Goal: Book appointment/travel/reservation

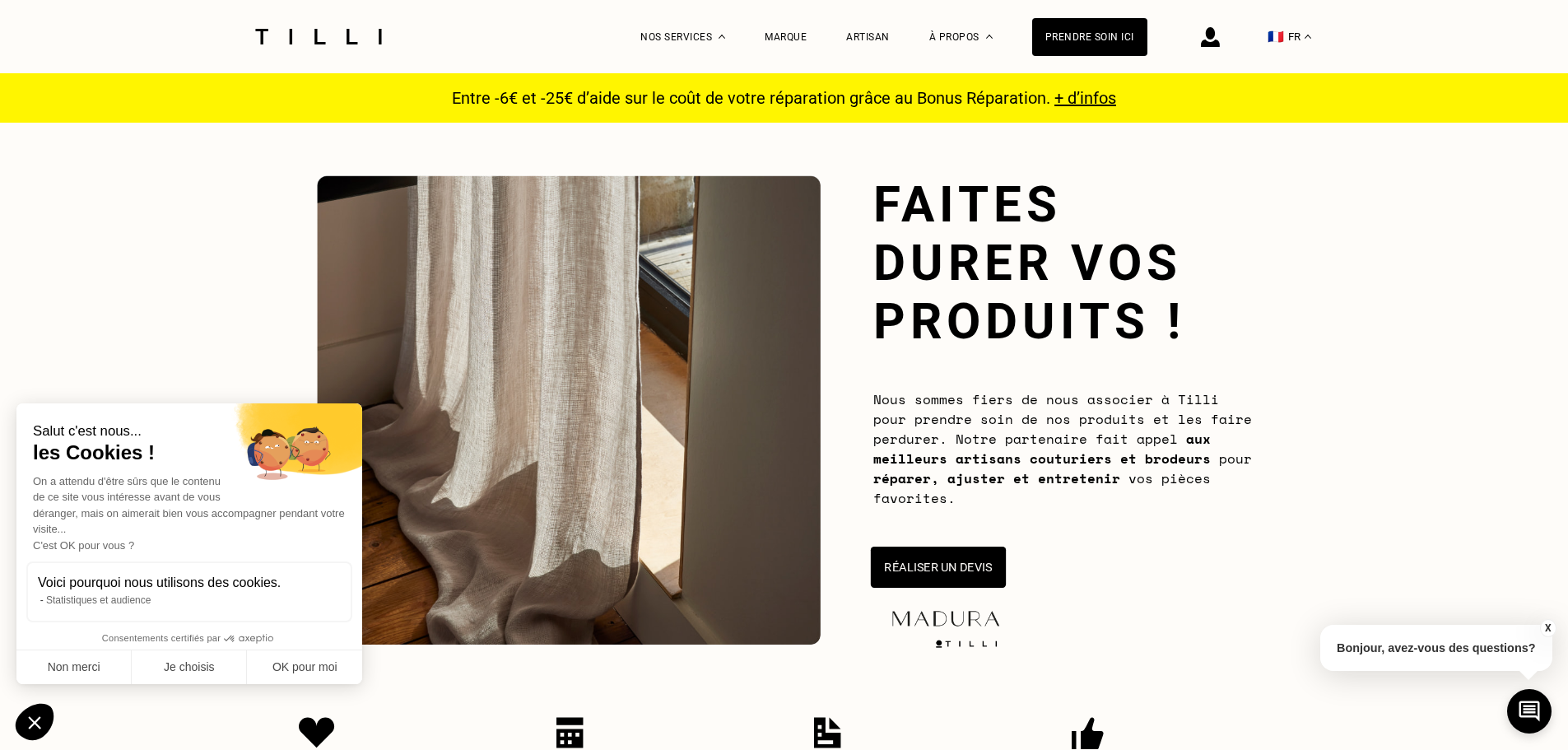
click at [983, 568] on button "Réaliser un devis" at bounding box center [937, 566] width 135 height 41
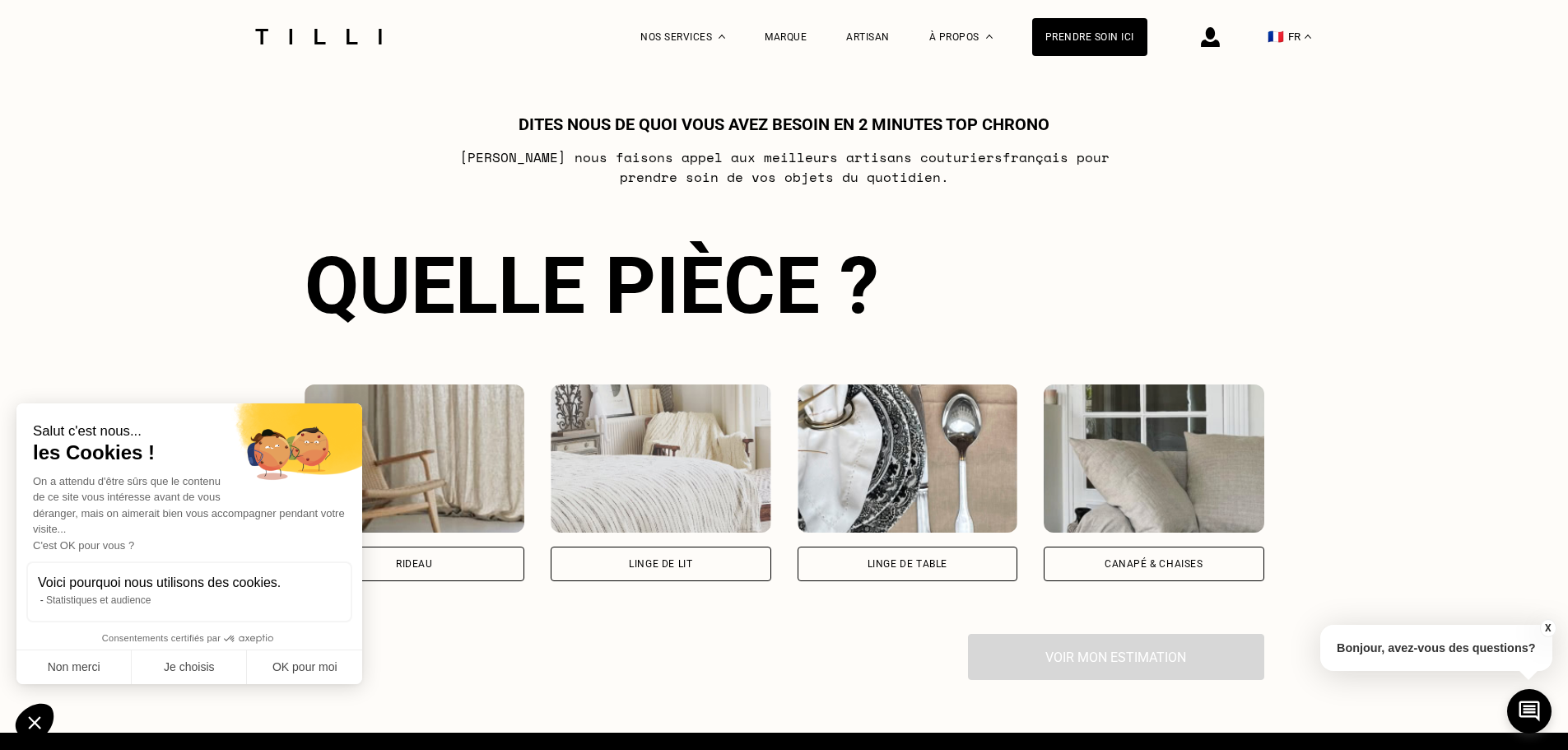
scroll to position [1061, 0]
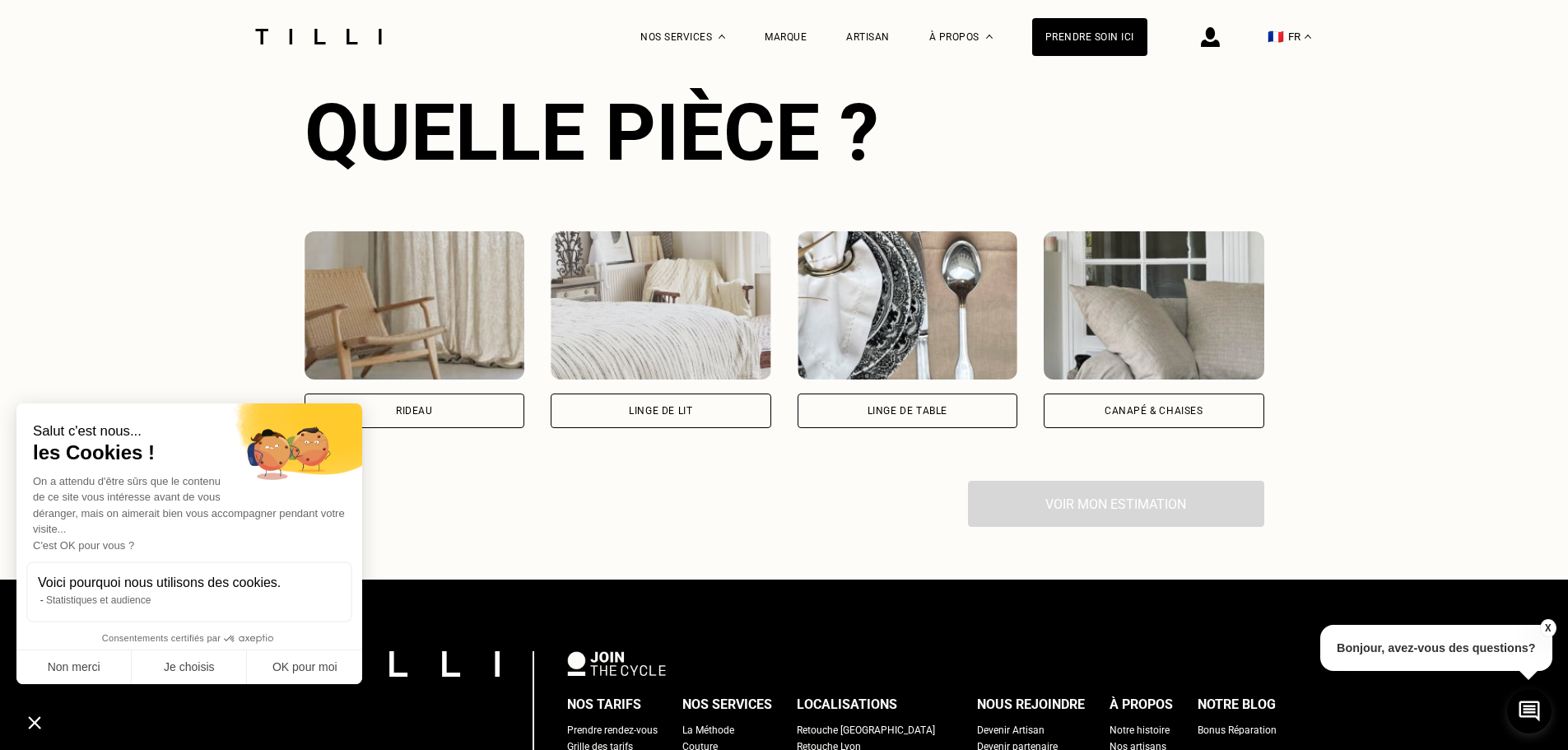
click at [460, 410] on div "Rideau" at bounding box center [415, 410] width 221 height 34
select select "FR"
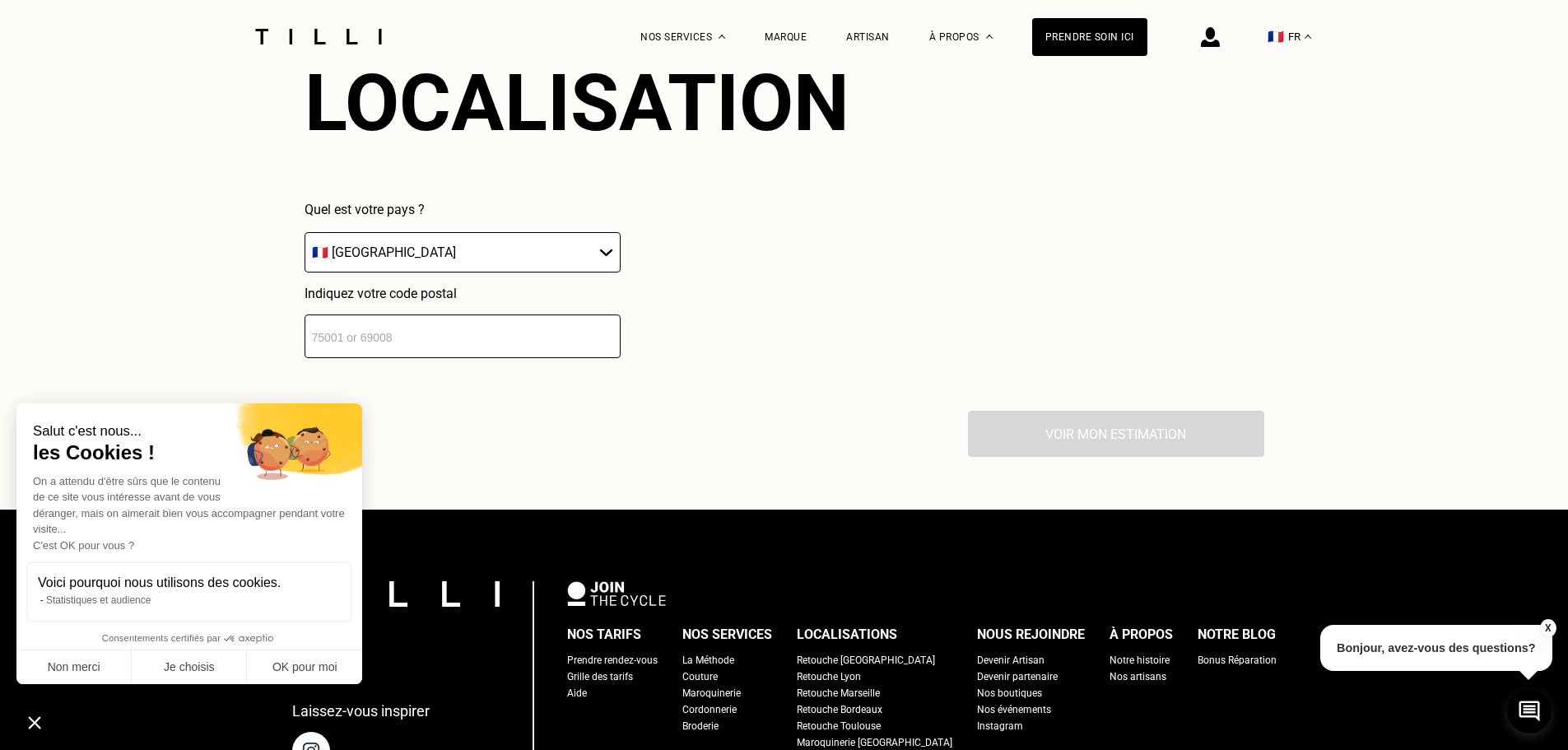
scroll to position [1648, 0]
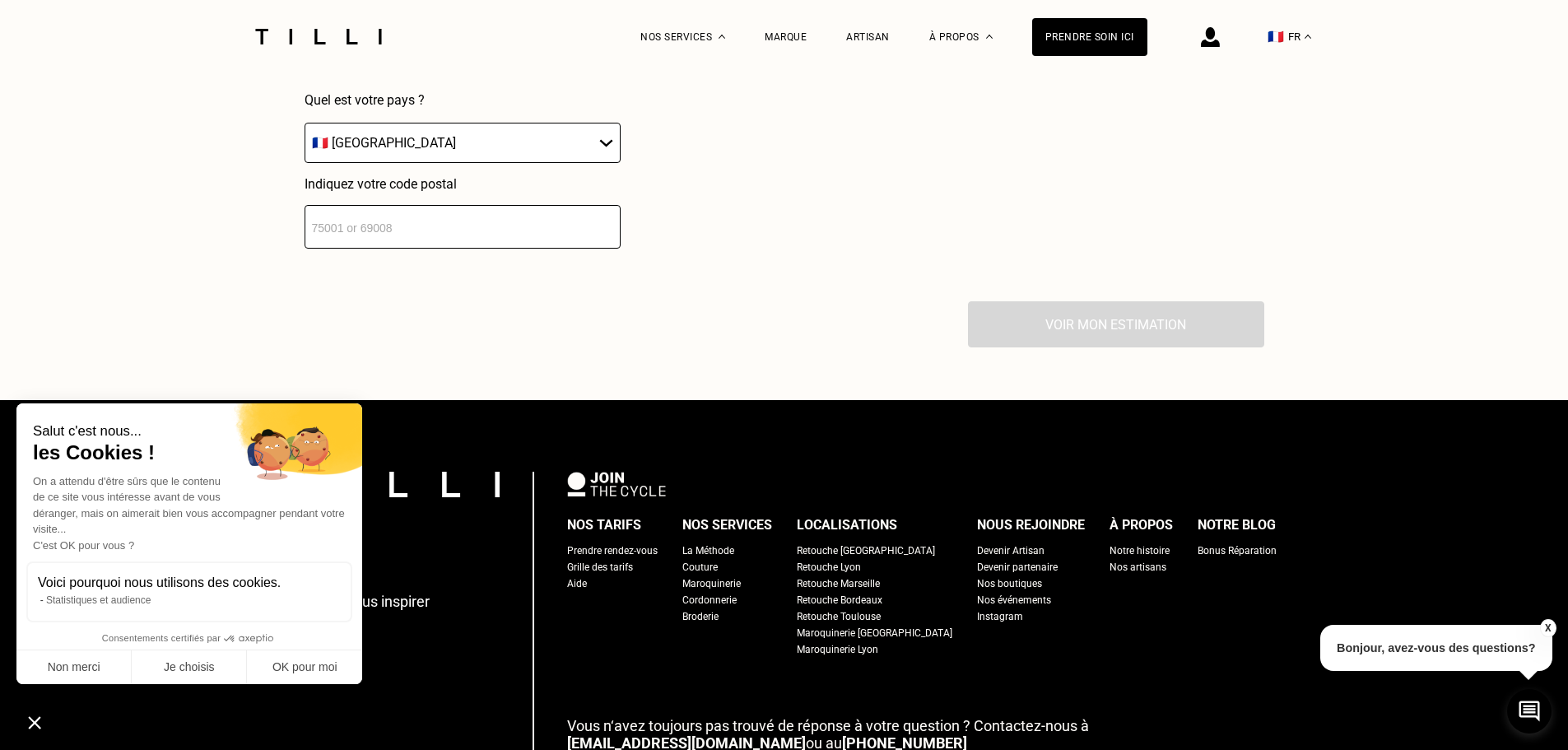
click at [545, 159] on select "🇩🇪 [GEOGRAPHIC_DATA] 🇦🇹 [GEOGRAPHIC_DATA] 🇧🇪 [GEOGRAPHIC_DATA] 🇧🇬 Bulgarie 🇨🇾 C…" at bounding box center [462, 143] width 316 height 40
click at [515, 261] on div "Localisation Quel est votre pays ? 🇩🇪 [GEOGRAPHIC_DATA] 🇦🇹 [GEOGRAPHIC_DATA] 🇧🇪…" at bounding box center [784, 98] width 960 height 407
click at [515, 249] on input "number" at bounding box center [462, 227] width 316 height 43
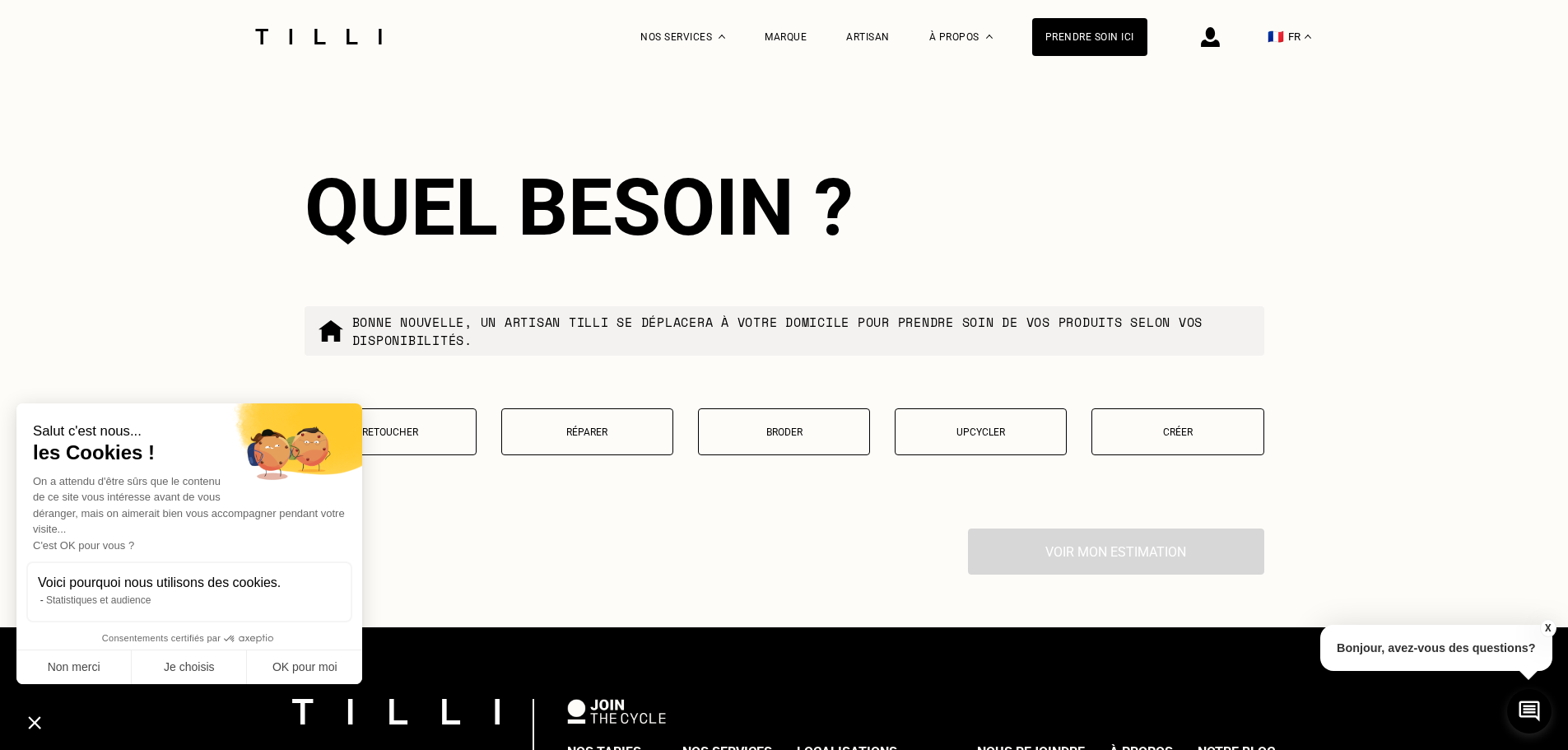
scroll to position [1854, 0]
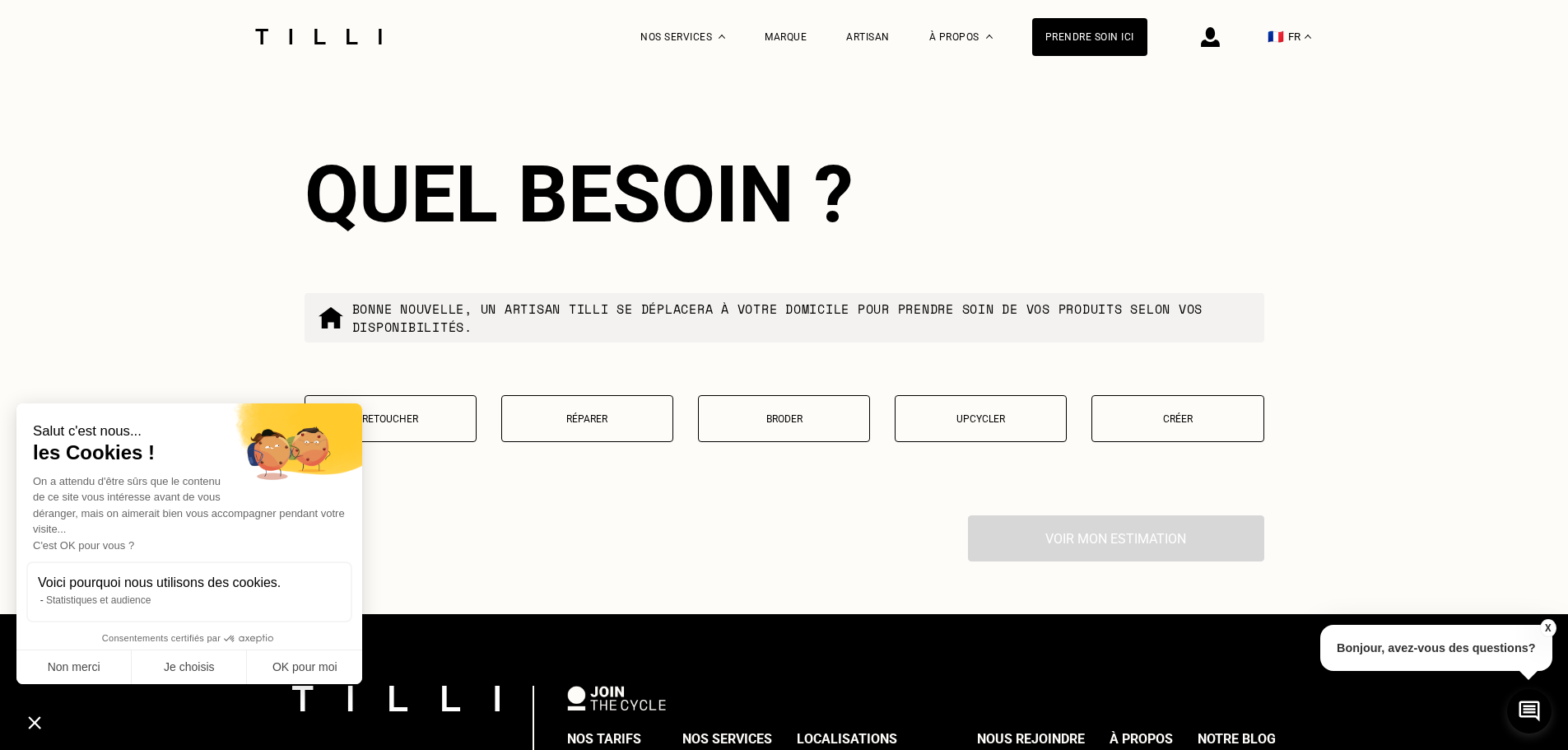
type input "92600"
click at [330, 663] on button "OK pour moi" at bounding box center [304, 667] width 115 height 34
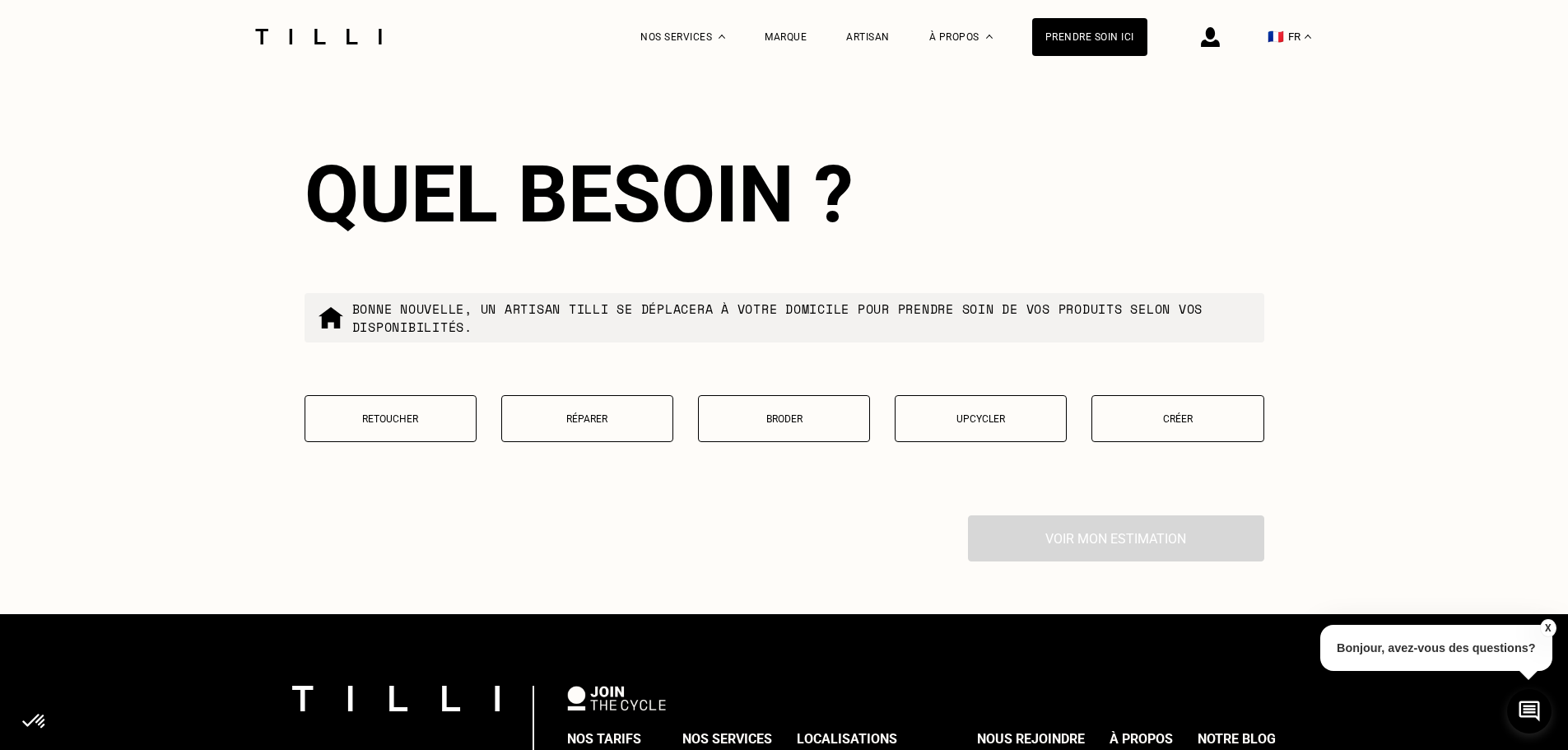
click at [379, 425] on p "Retoucher" at bounding box center [390, 419] width 154 height 12
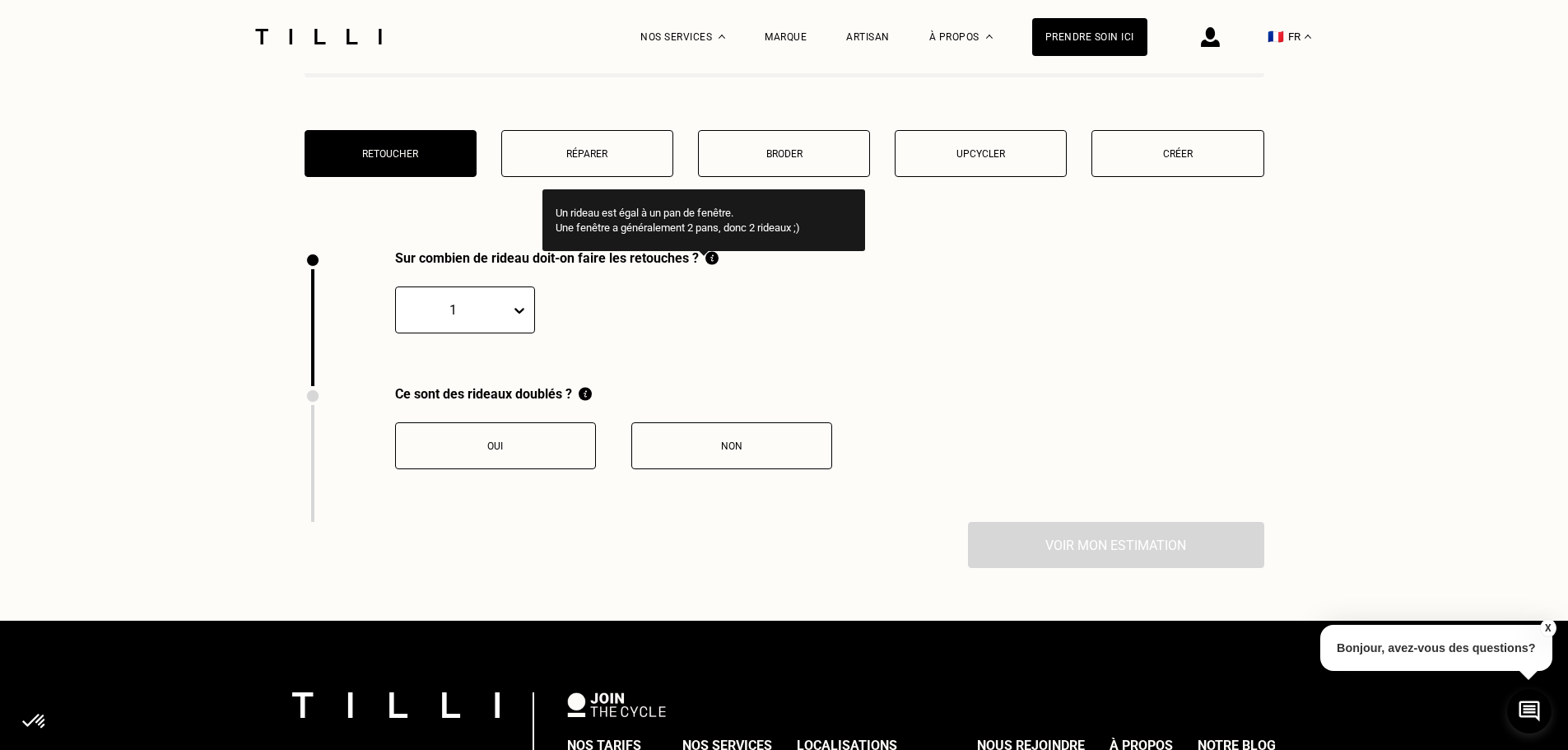
scroll to position [2112, 0]
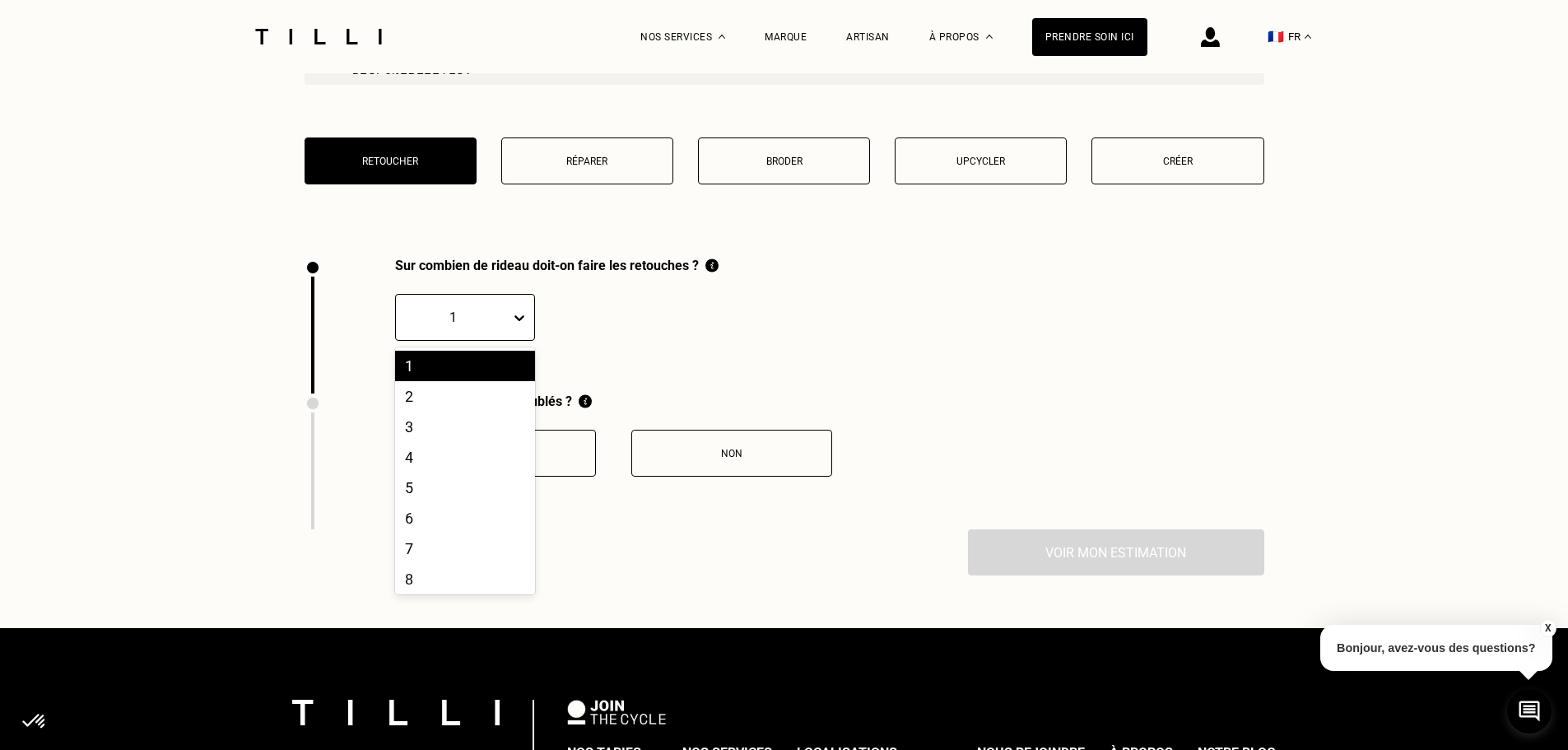
click at [490, 326] on div at bounding box center [453, 317] width 98 height 19
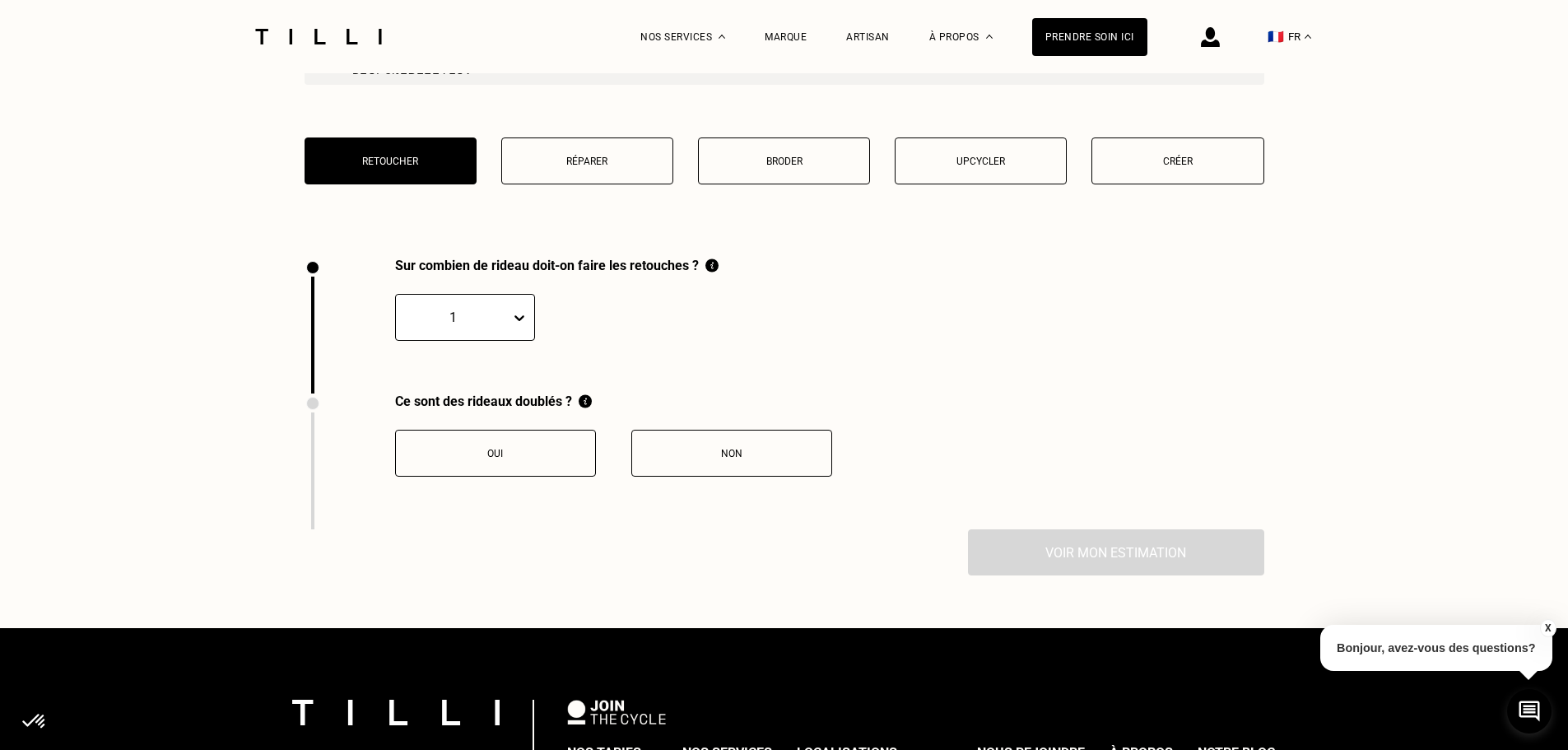
click at [489, 330] on div "1" at bounding box center [453, 317] width 114 height 26
click at [495, 325] on div "1" at bounding box center [453, 317] width 114 height 26
click at [490, 326] on div at bounding box center [453, 317] width 98 height 19
type input "24"
click at [654, 338] on div "1" at bounding box center [557, 307] width 324 height 68
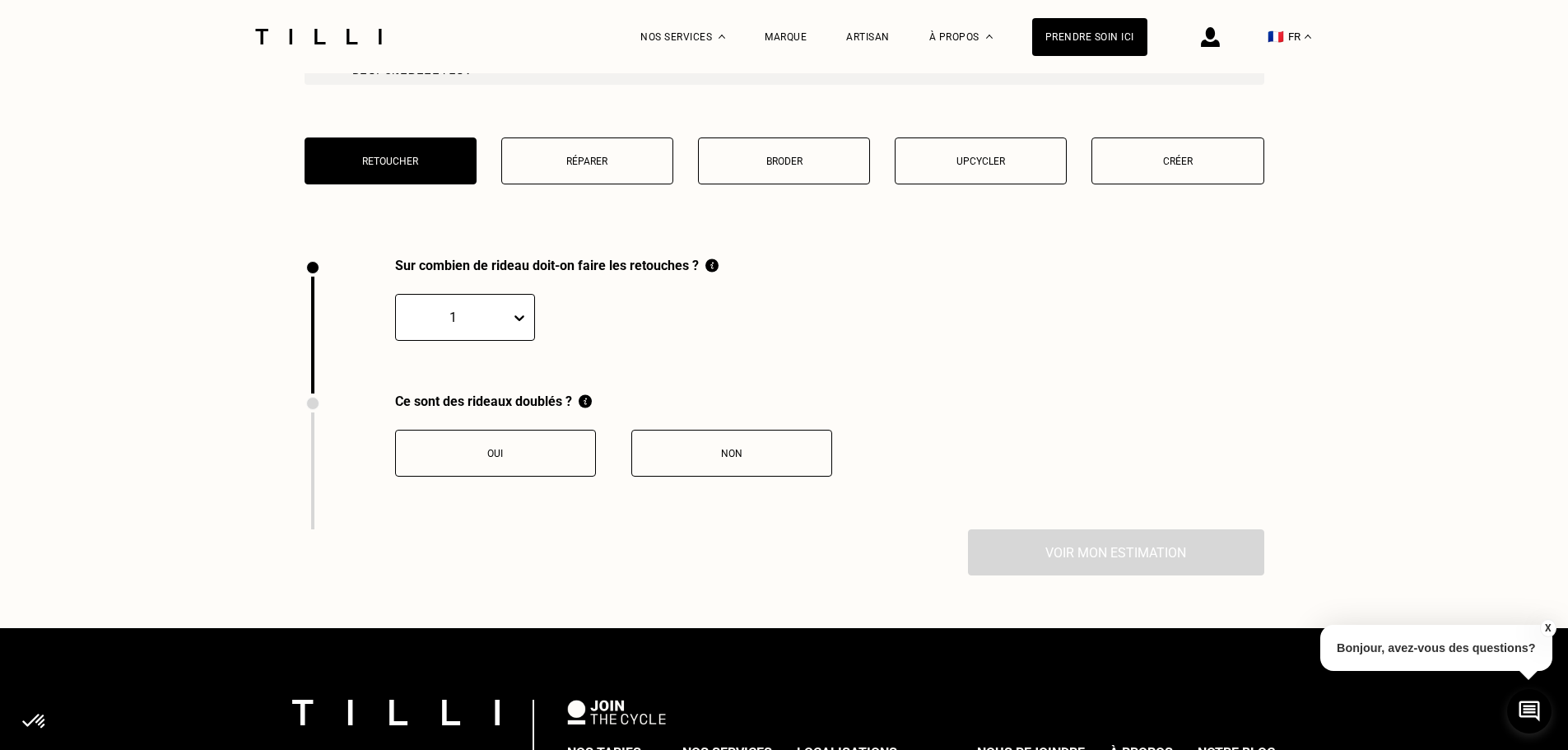
drag, startPoint x: 353, startPoint y: 349, endPoint x: 382, endPoint y: 347, distance: 29.1
click at [354, 349] on div "Sur combien de rideau doit-on faire les retouches ? 1" at bounding box center [511, 325] width 414 height 136
click at [445, 327] on div at bounding box center [453, 317] width 98 height 19
type input "20"
click at [603, 323] on div "1 result available for search term 20. Use Up and Down to choose options, press…" at bounding box center [557, 307] width 324 height 68
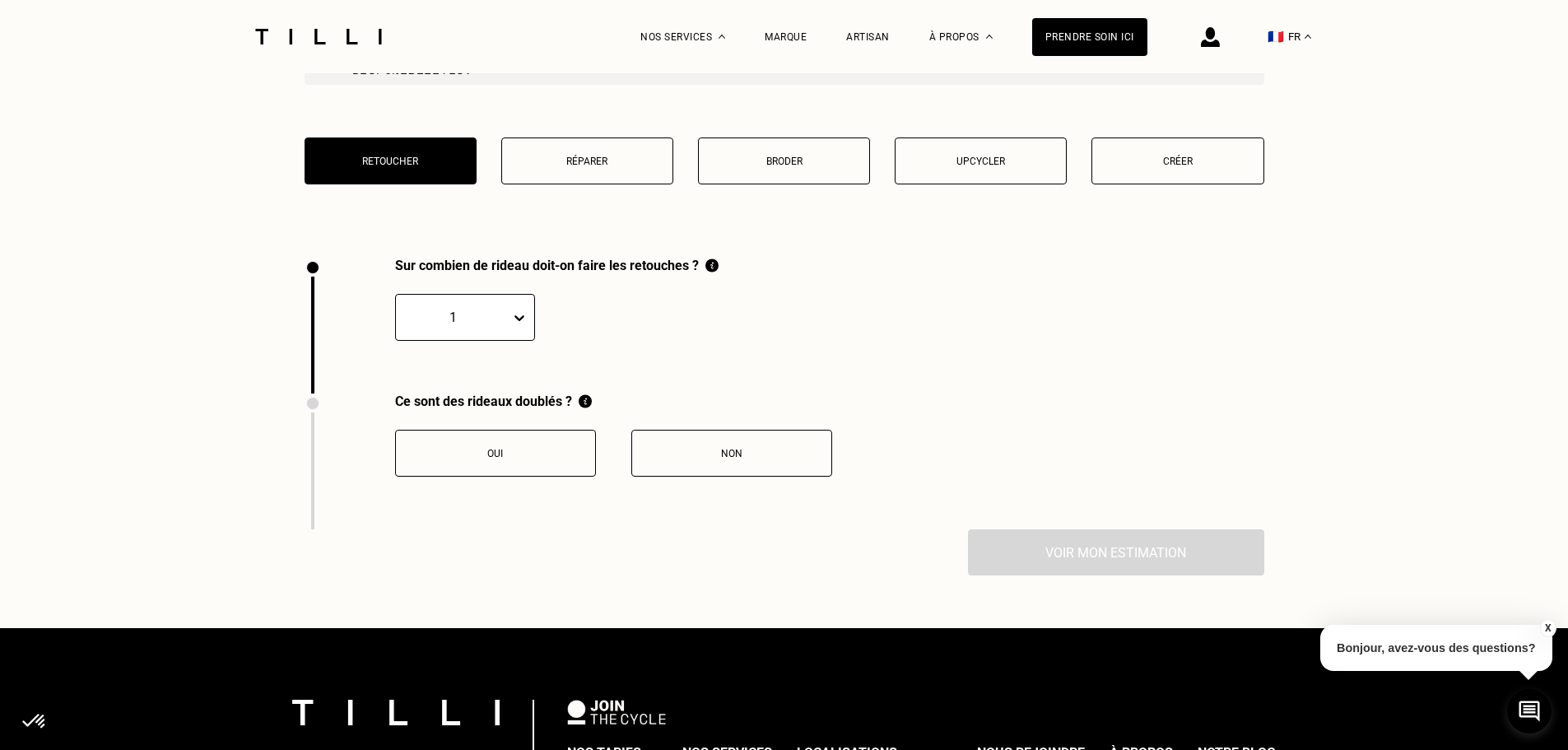
click at [511, 325] on icon at bounding box center [520, 318] width 17 height 17
click at [442, 587] on div "20" at bounding box center [465, 576] width 140 height 31
click at [684, 440] on button "Non" at bounding box center [731, 453] width 201 height 47
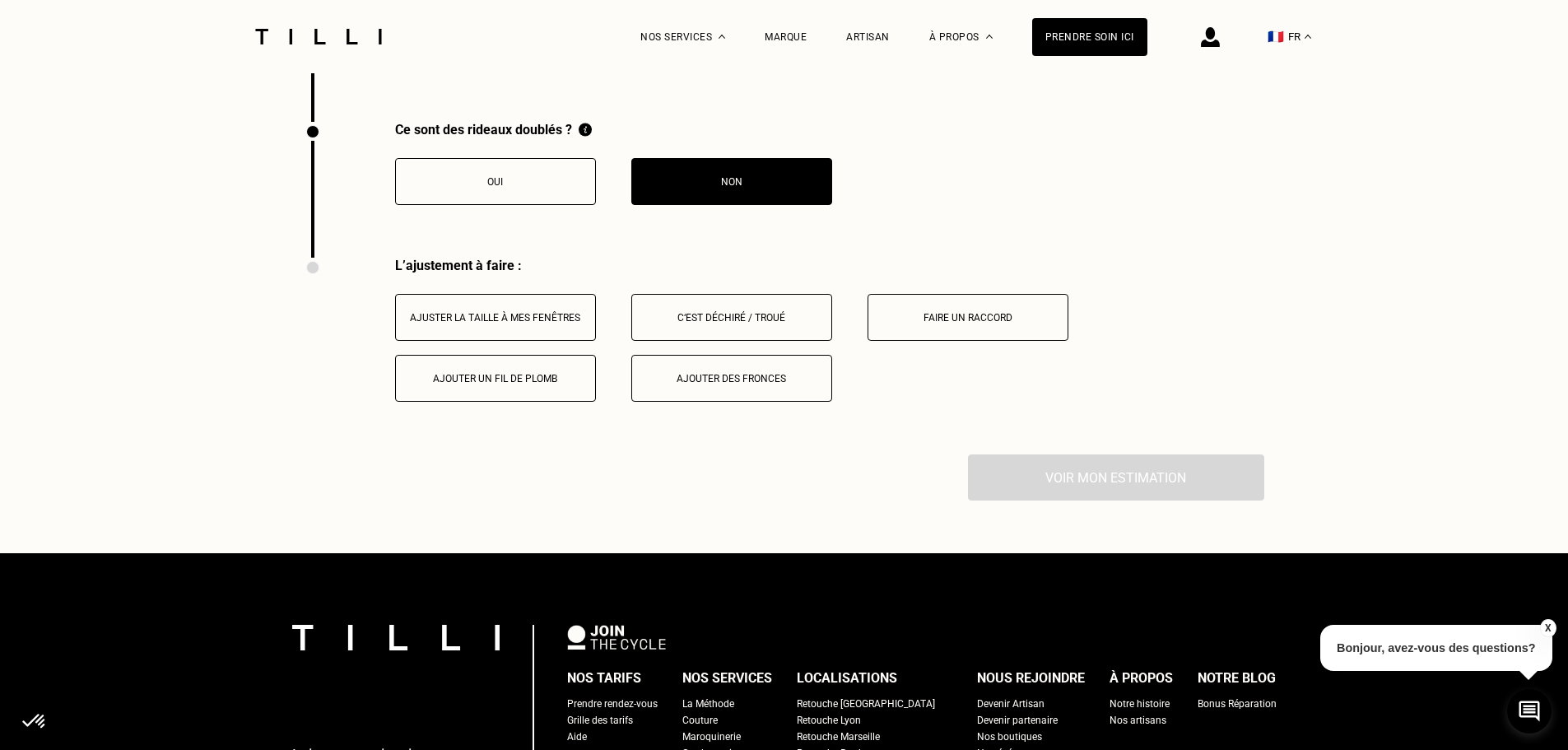
scroll to position [2301, 0]
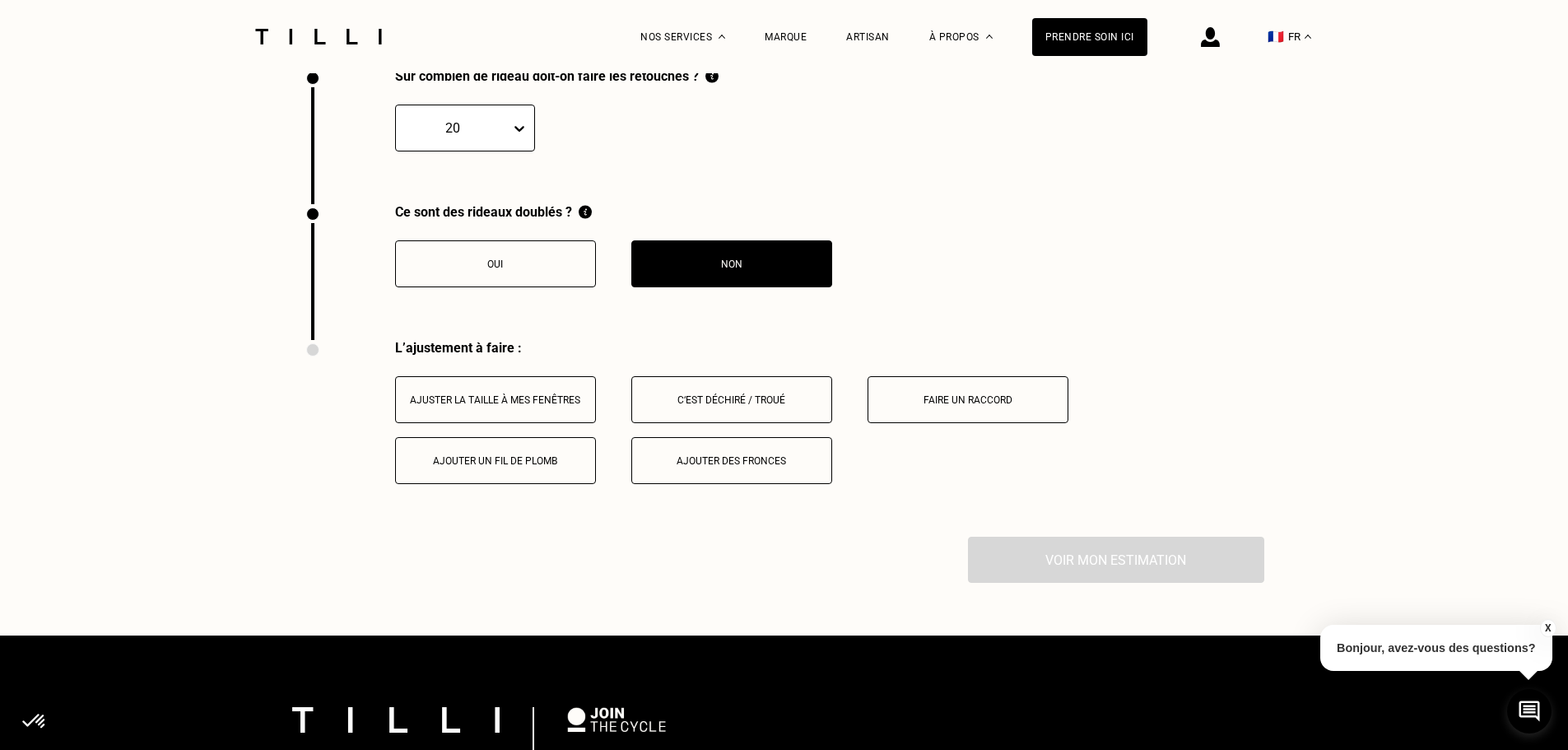
click at [540, 418] on button "Ajuster la taille à mes fenêtres" at bounding box center [495, 400] width 201 height 47
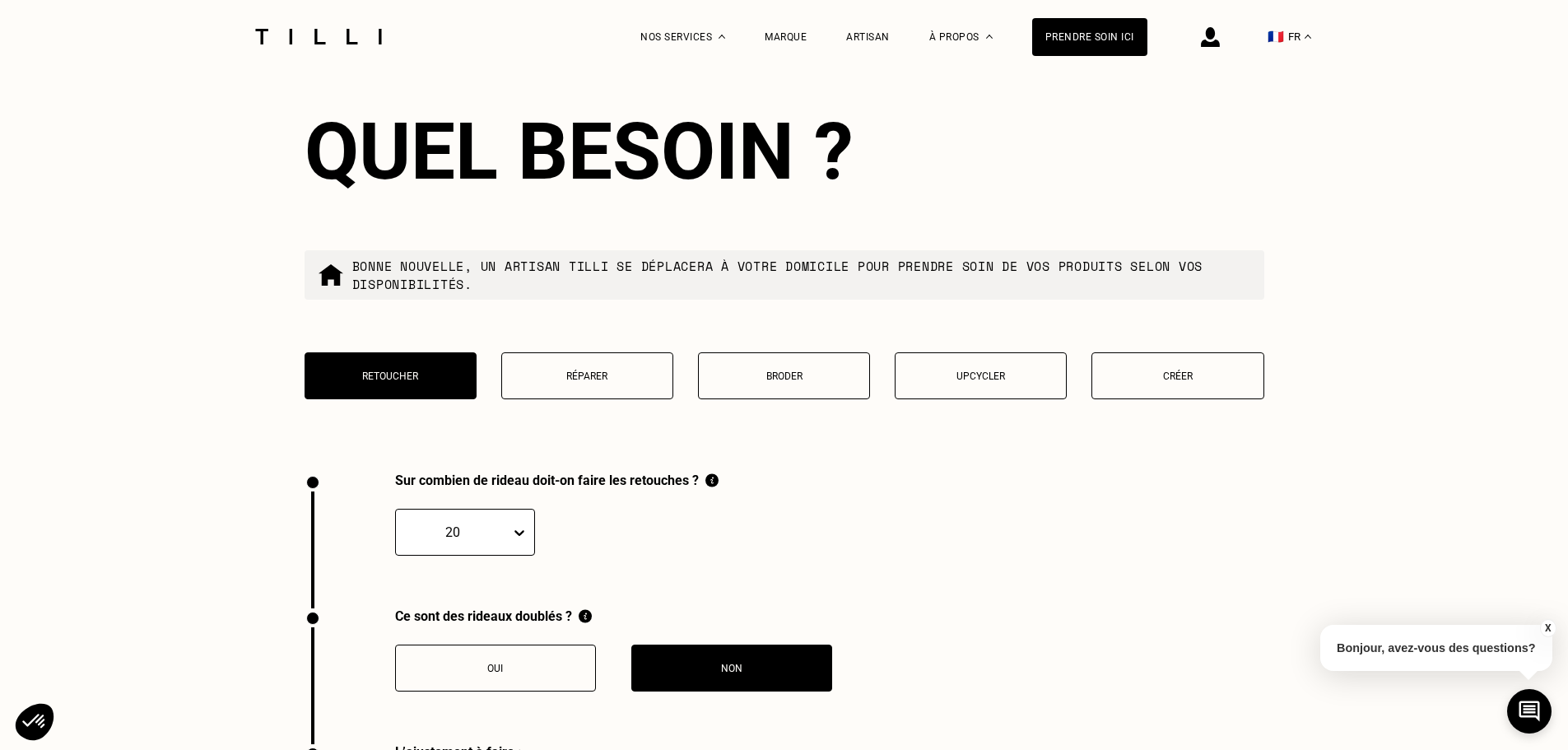
scroll to position [1889, 0]
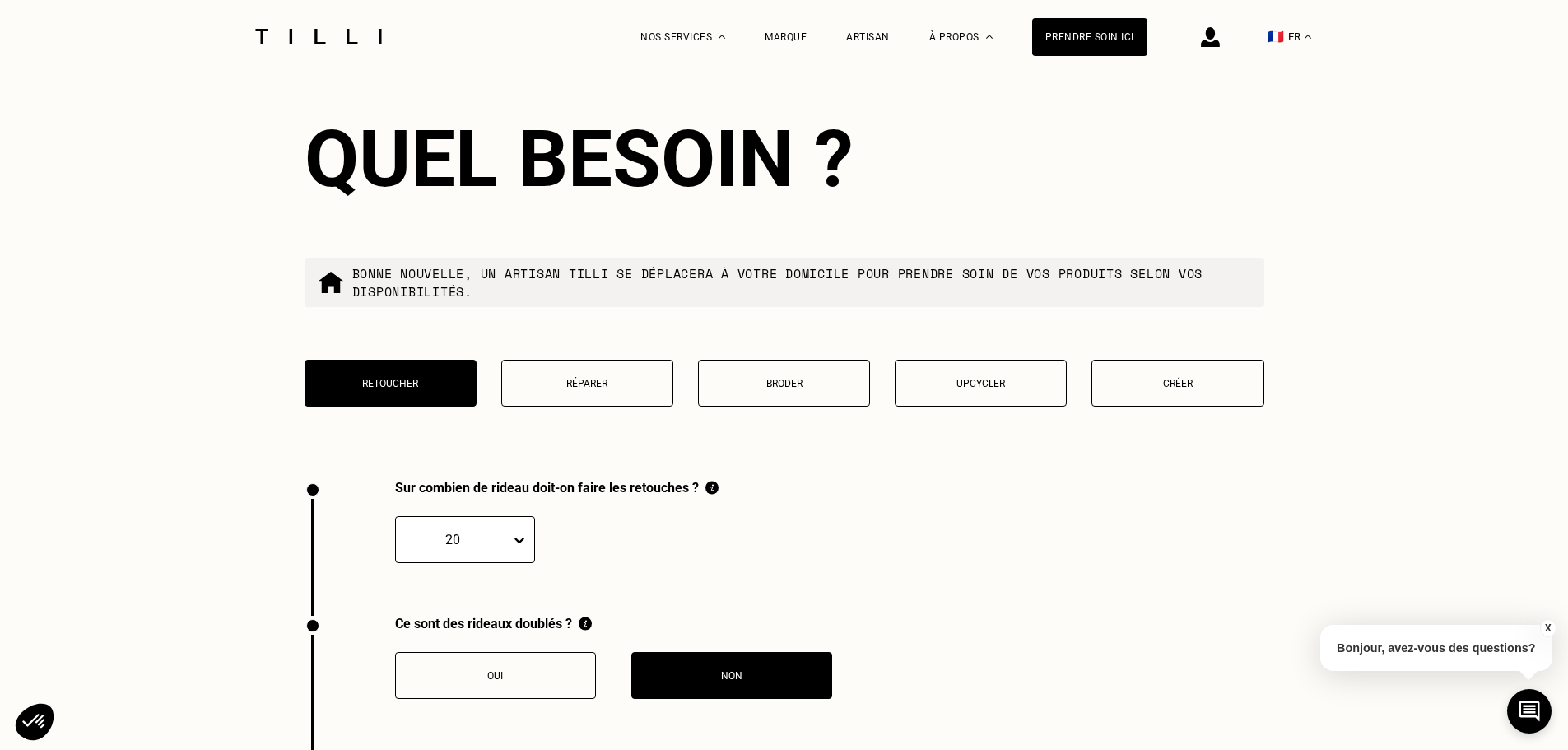
click at [529, 407] on button "Réparer" at bounding box center [587, 383] width 172 height 47
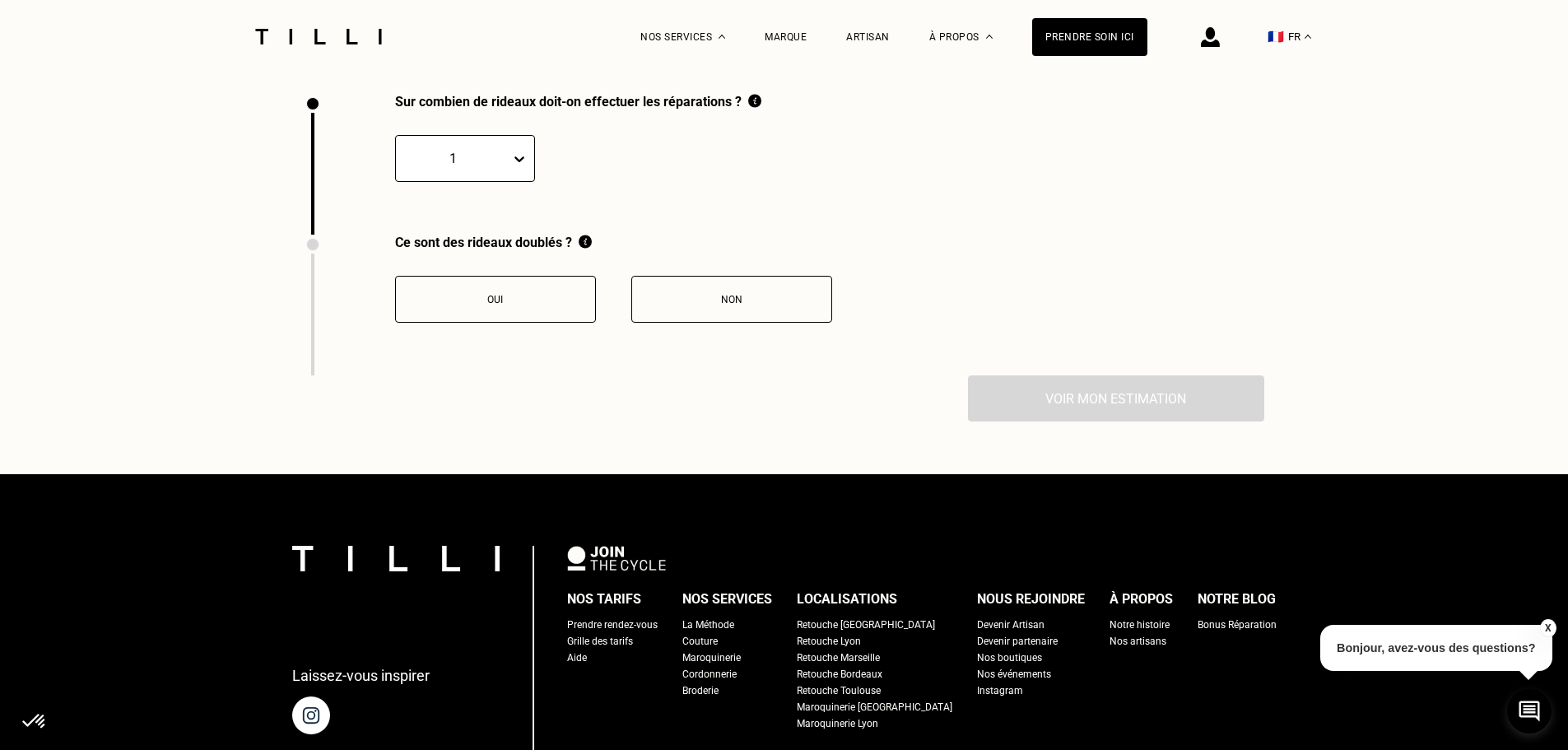
scroll to position [2276, 0]
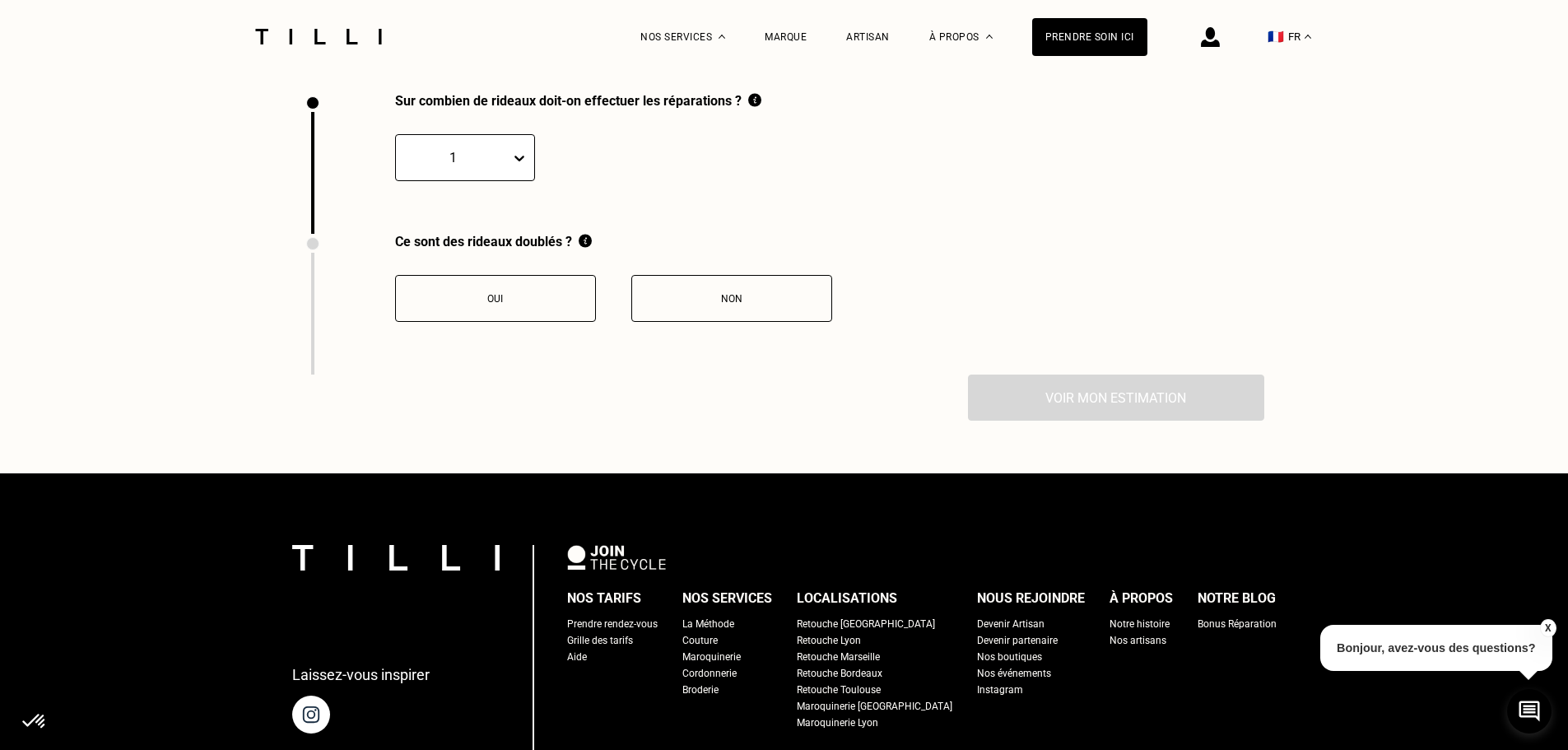
click at [517, 304] on div "Oui" at bounding box center [495, 299] width 183 height 12
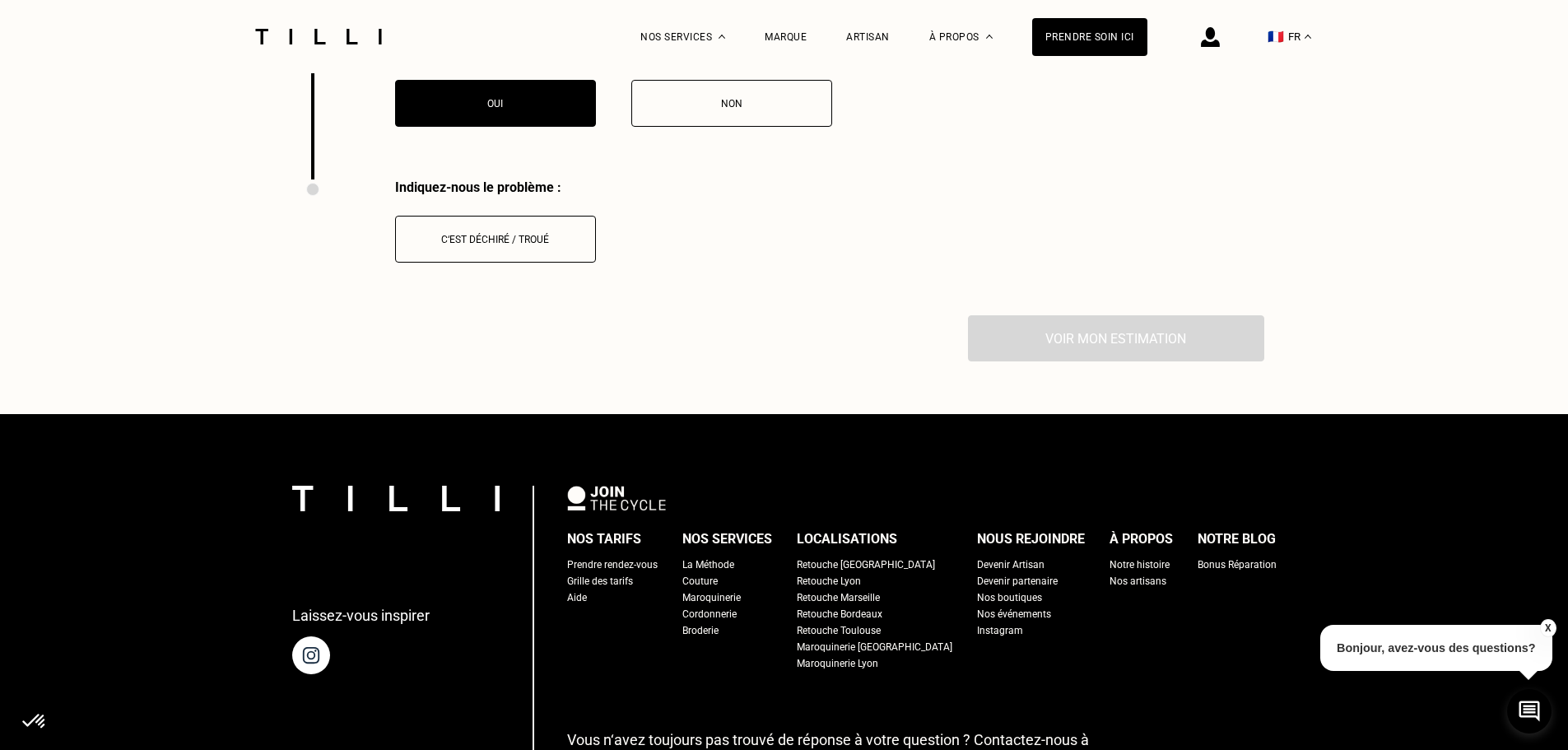
scroll to position [2475, 0]
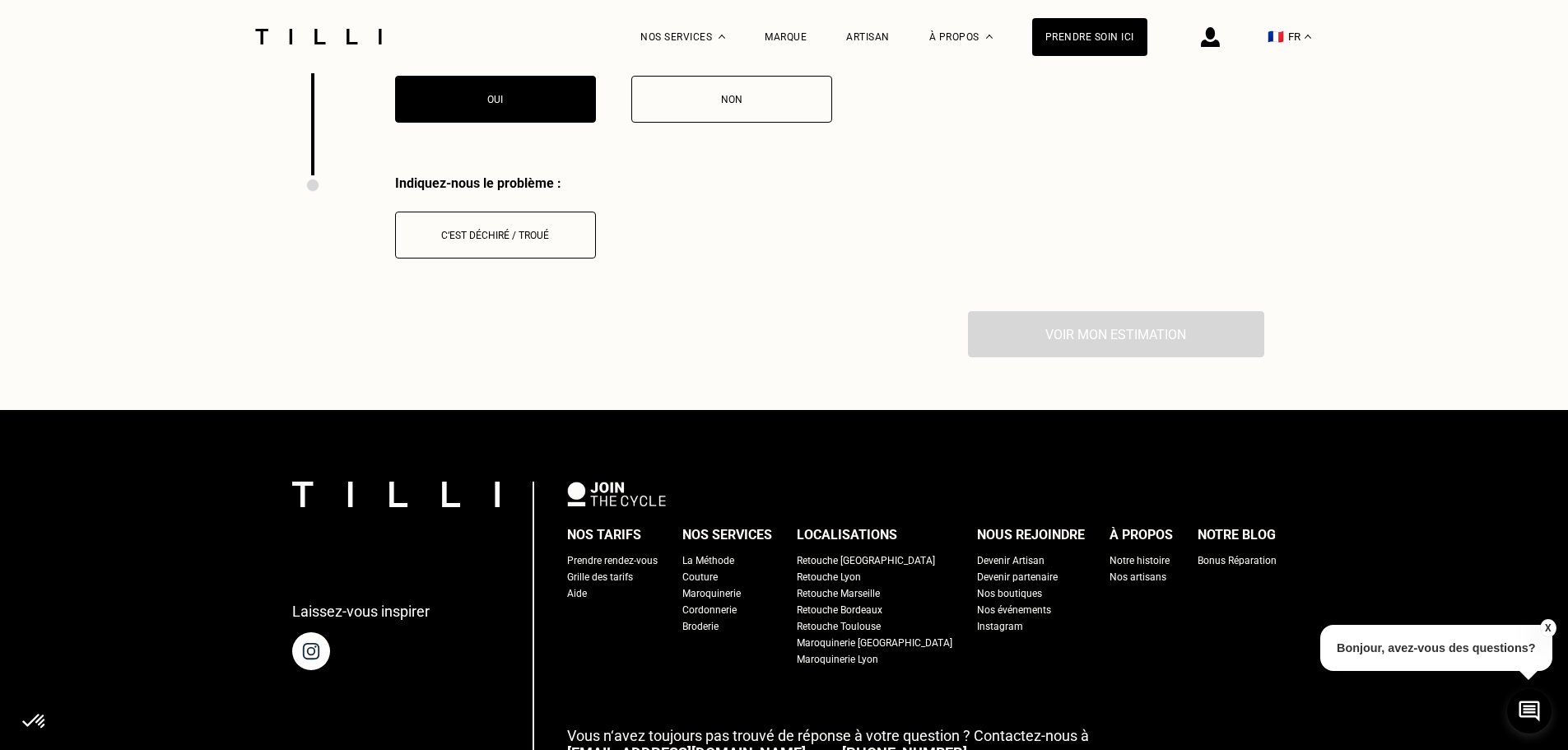
click at [673, 138] on div "Ce sont des rideaux doublés ? Oui Non" at bounding box center [568, 104] width 528 height 141
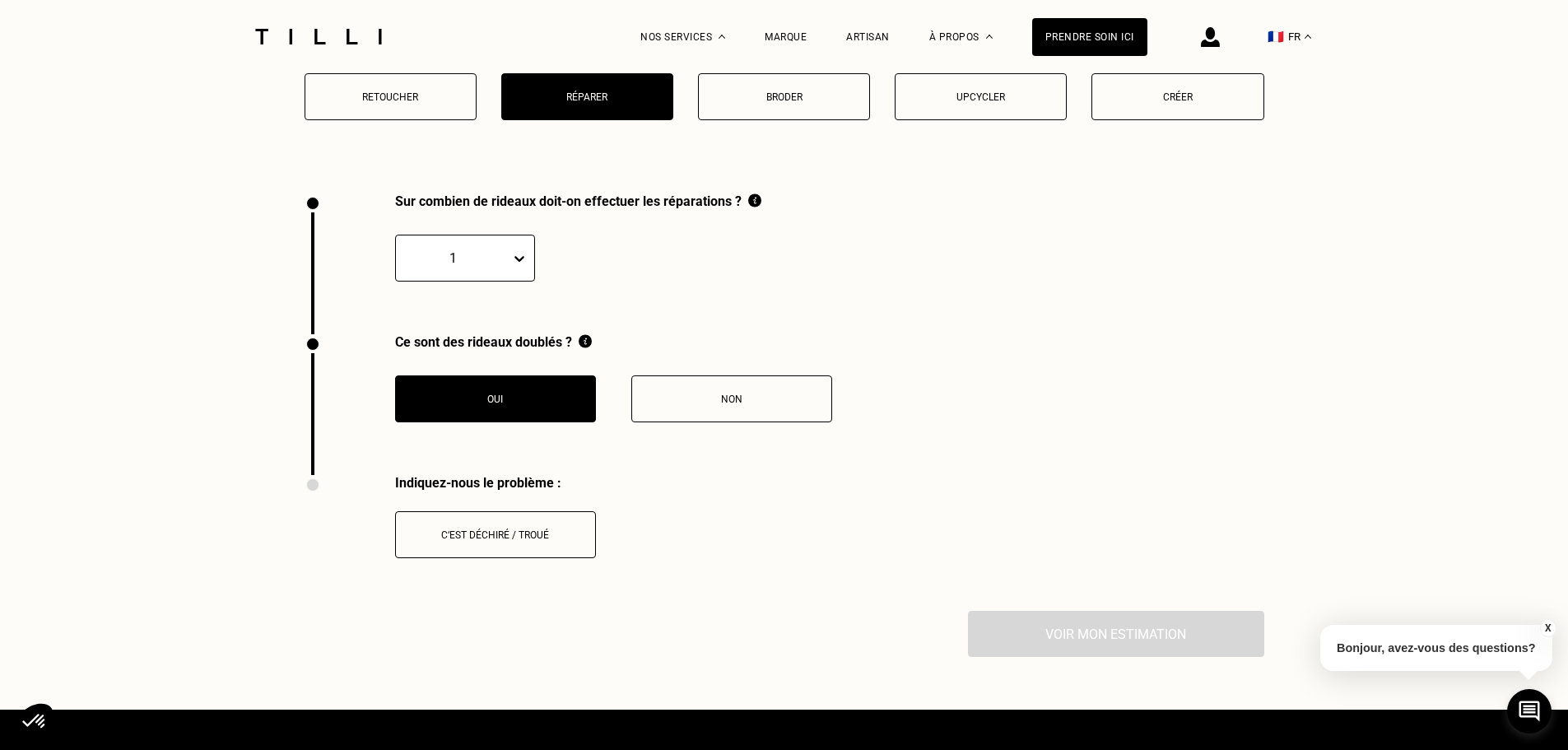
scroll to position [2146, 0]
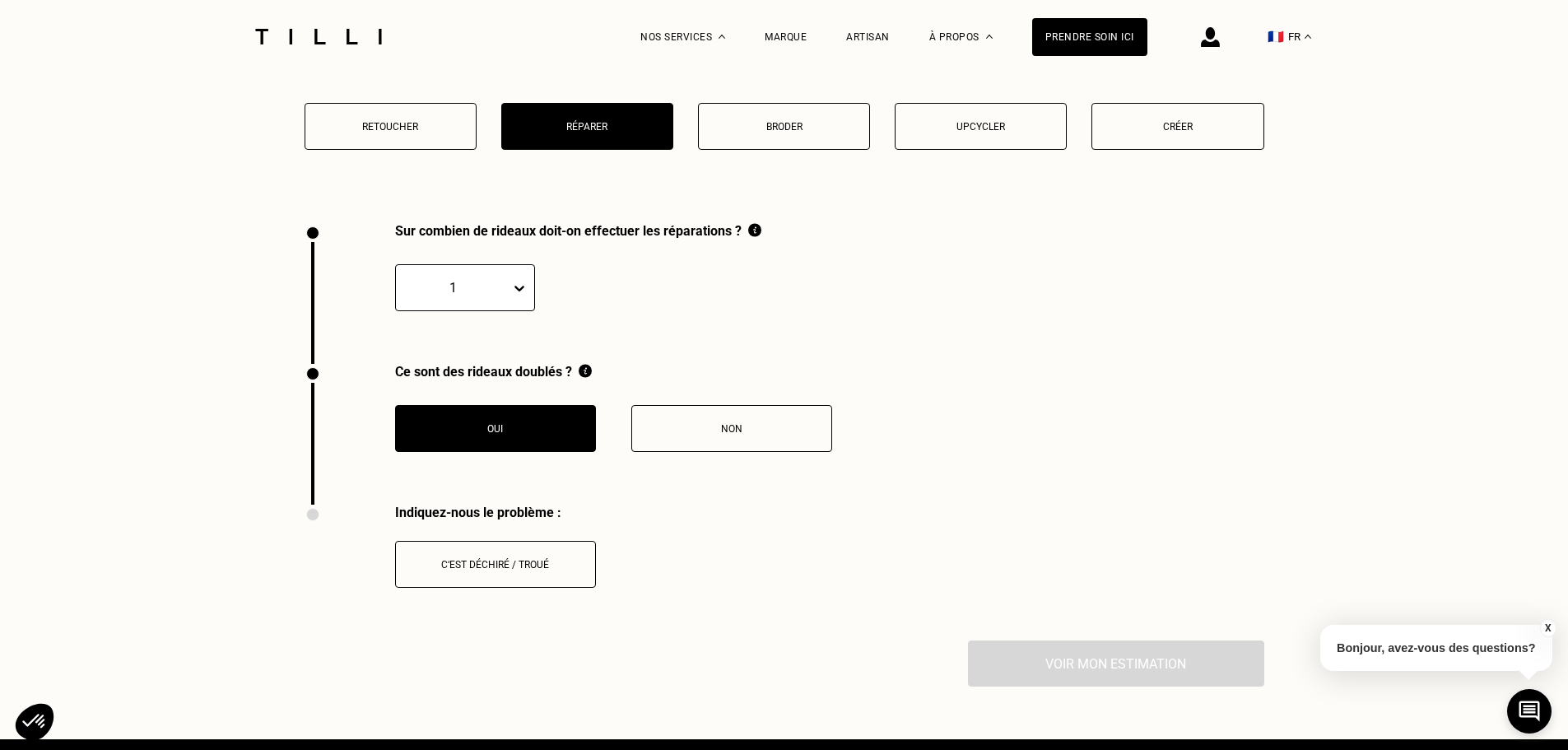
click at [762, 148] on button "Broder" at bounding box center [784, 126] width 172 height 47
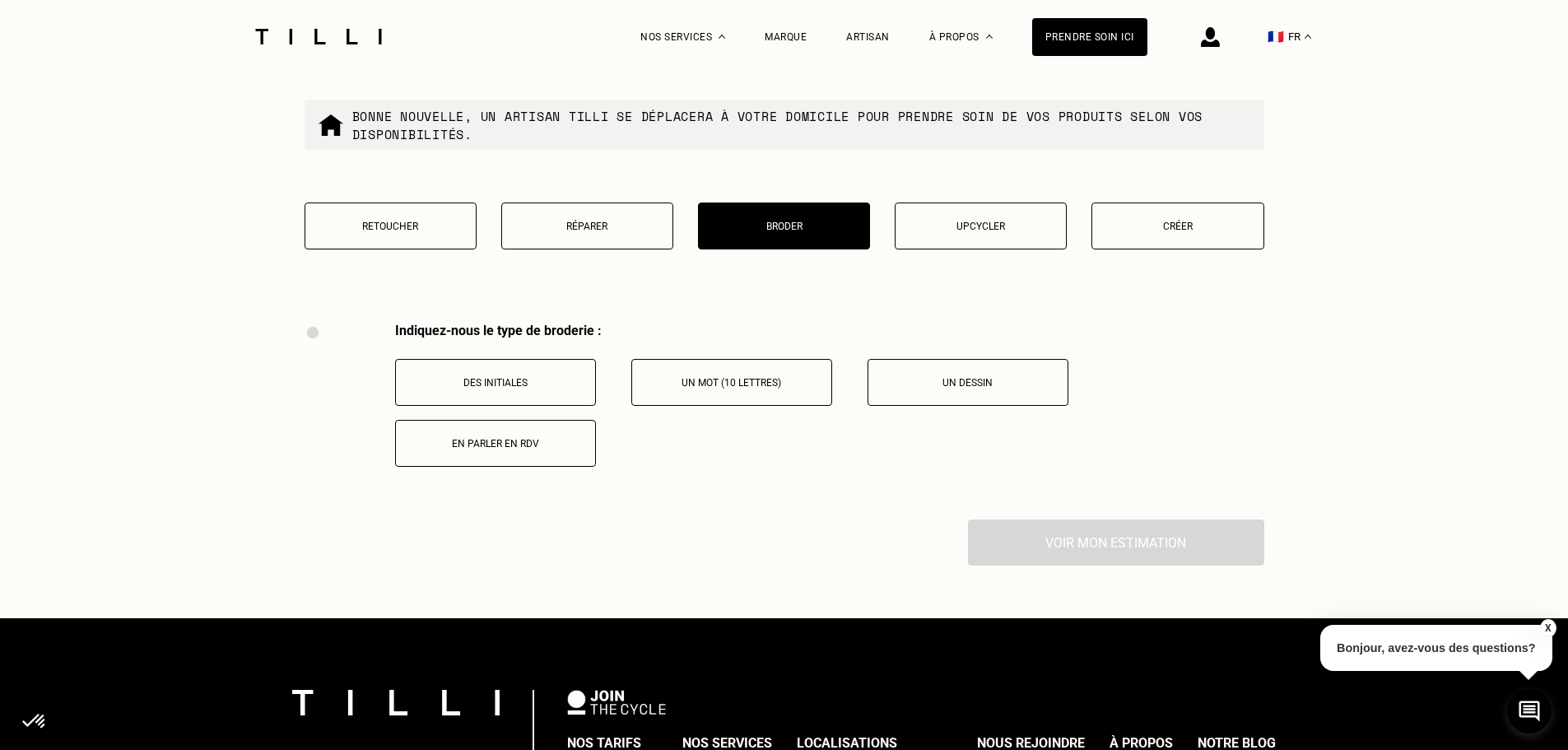
scroll to position [2029, 0]
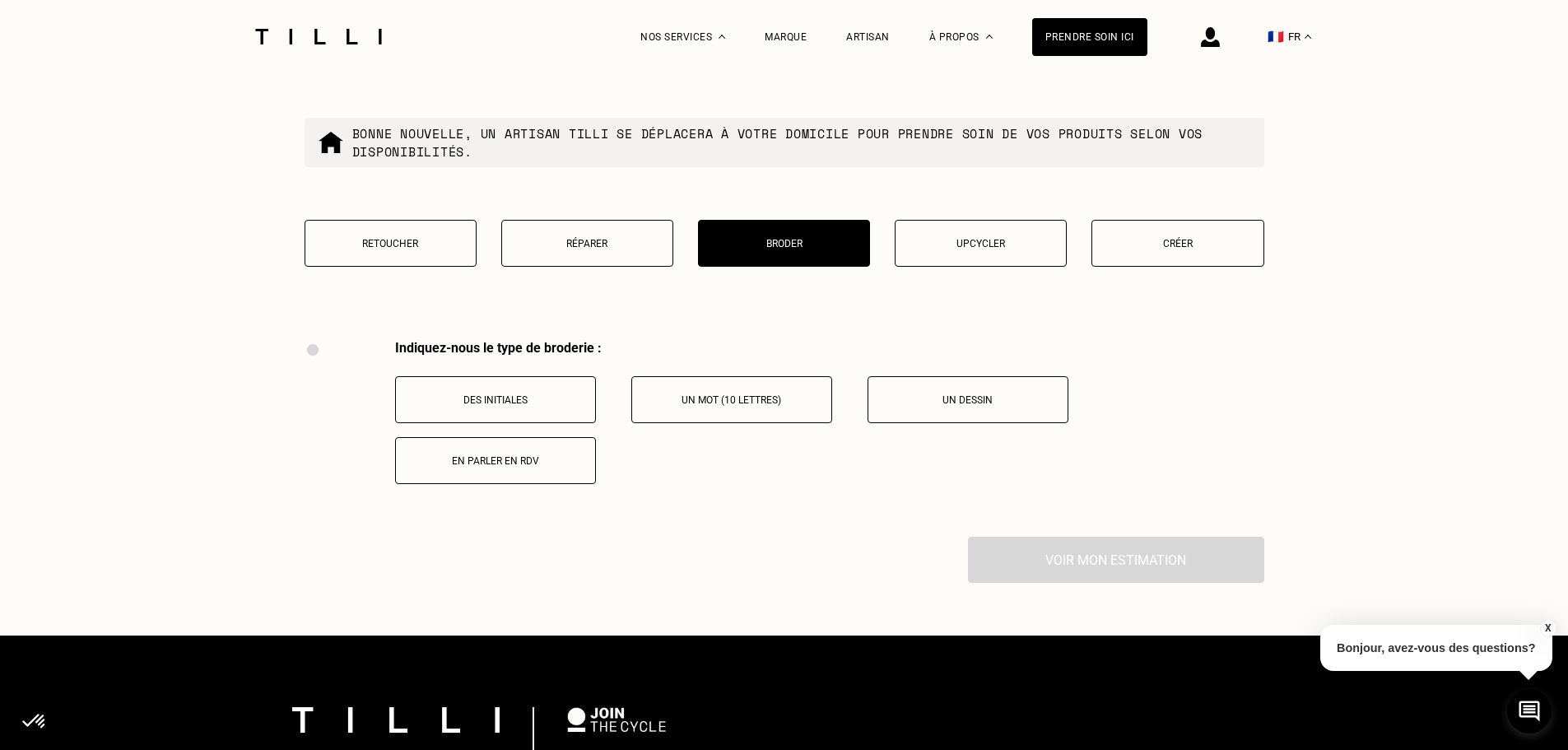
click at [1003, 246] on p "Upcycler" at bounding box center [981, 244] width 154 height 12
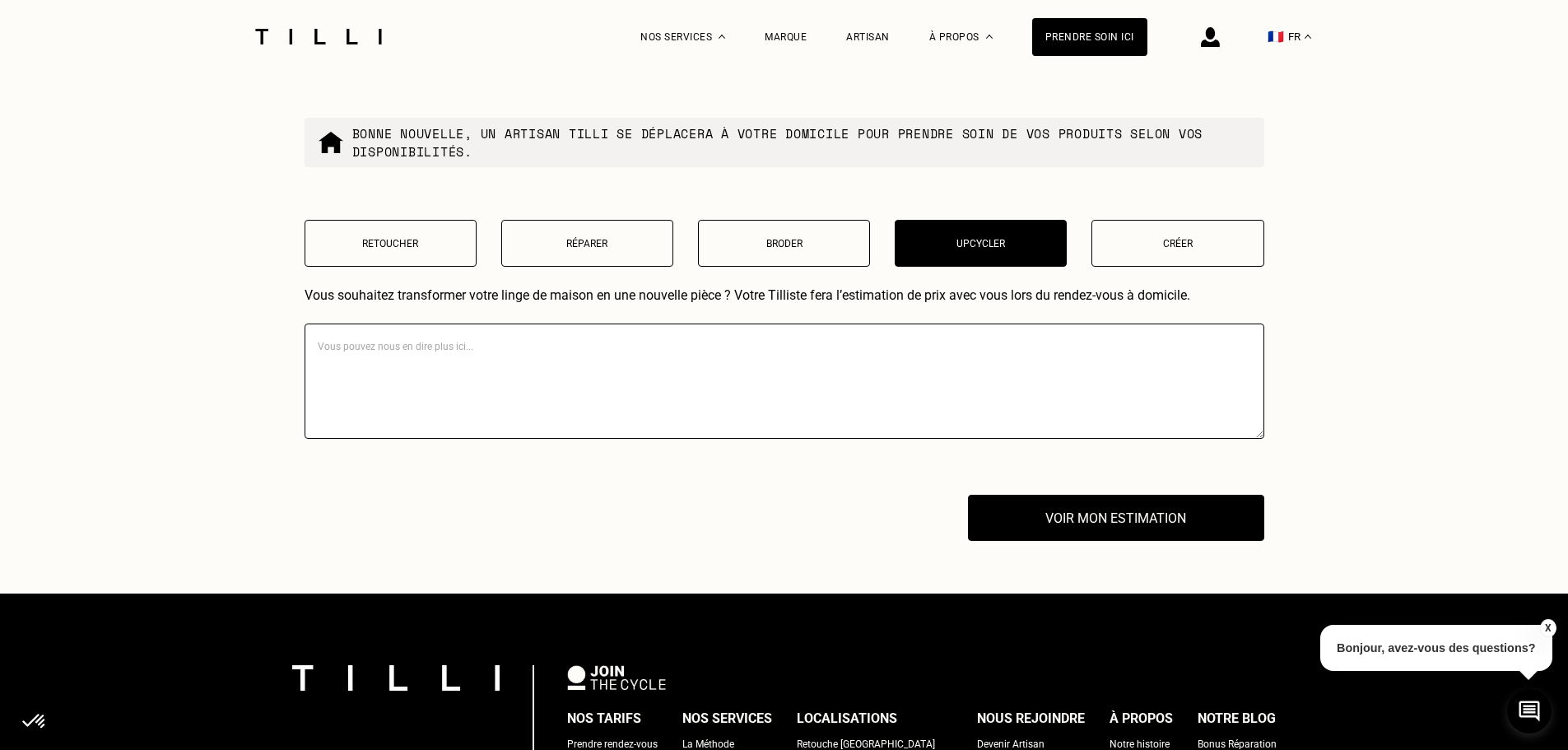
click at [391, 249] on p "Retoucher" at bounding box center [390, 244] width 154 height 12
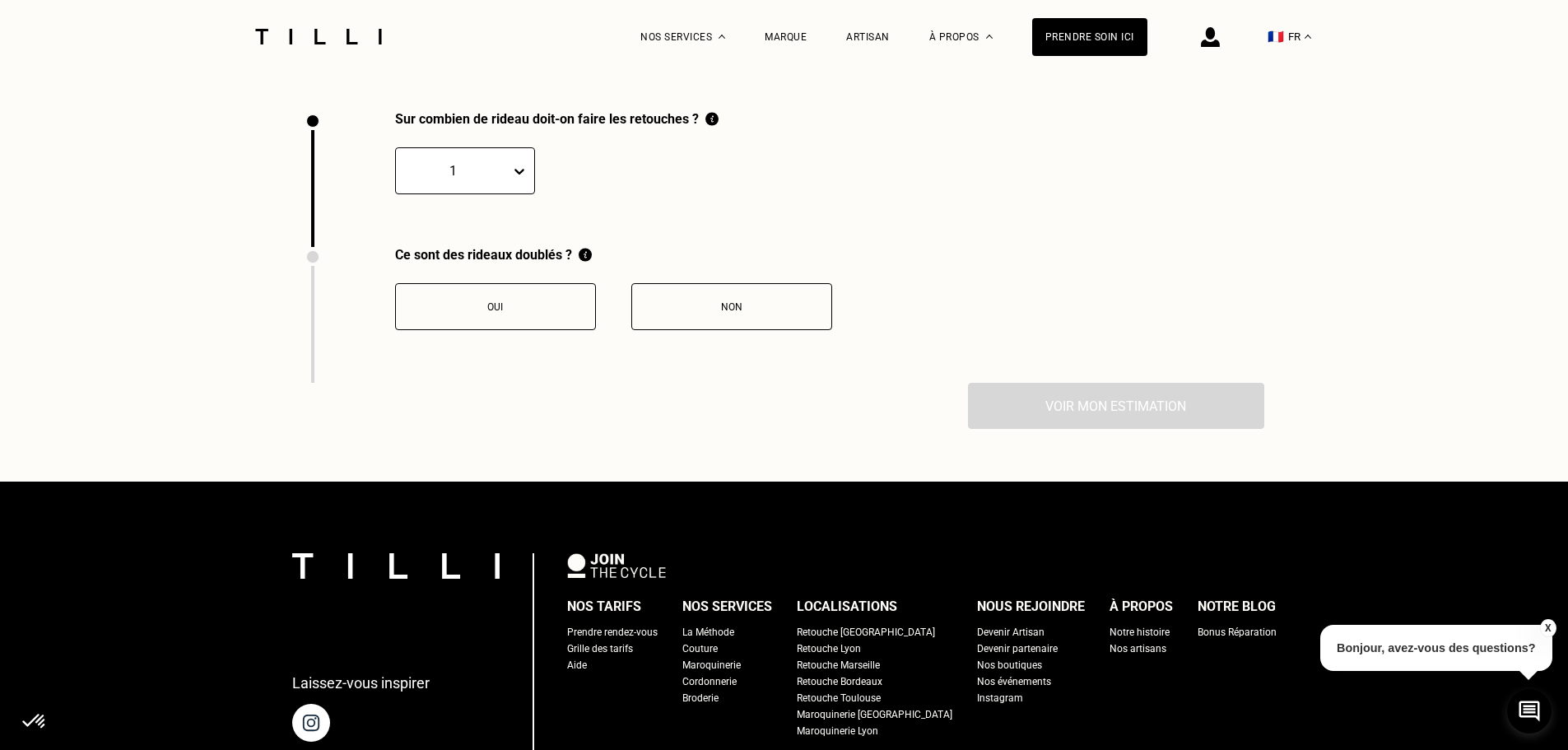
scroll to position [2276, 0]
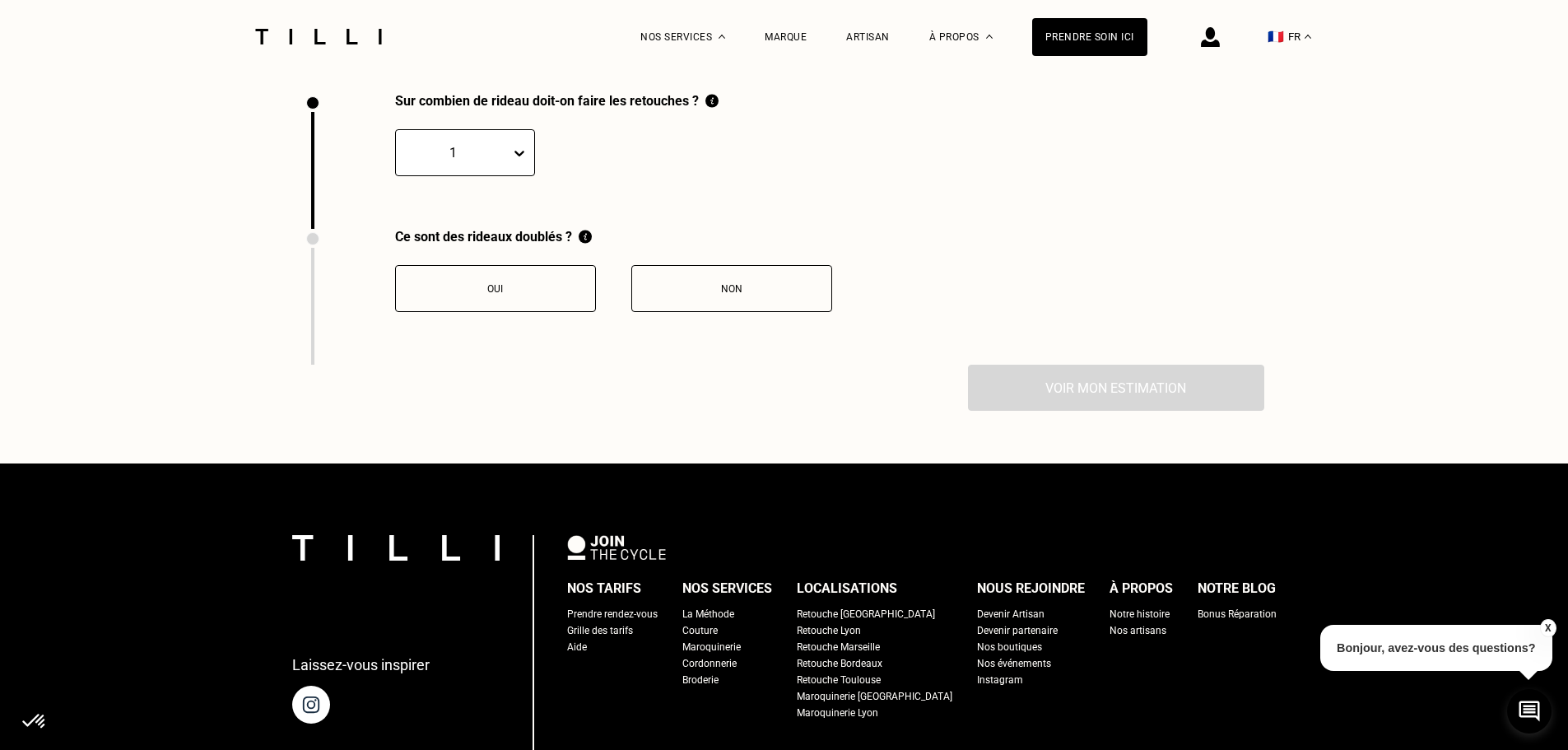
click at [511, 168] on div at bounding box center [523, 154] width 23 height 30
click at [490, 410] on div "20" at bounding box center [465, 411] width 140 height 31
click at [668, 284] on button "Non" at bounding box center [731, 289] width 201 height 47
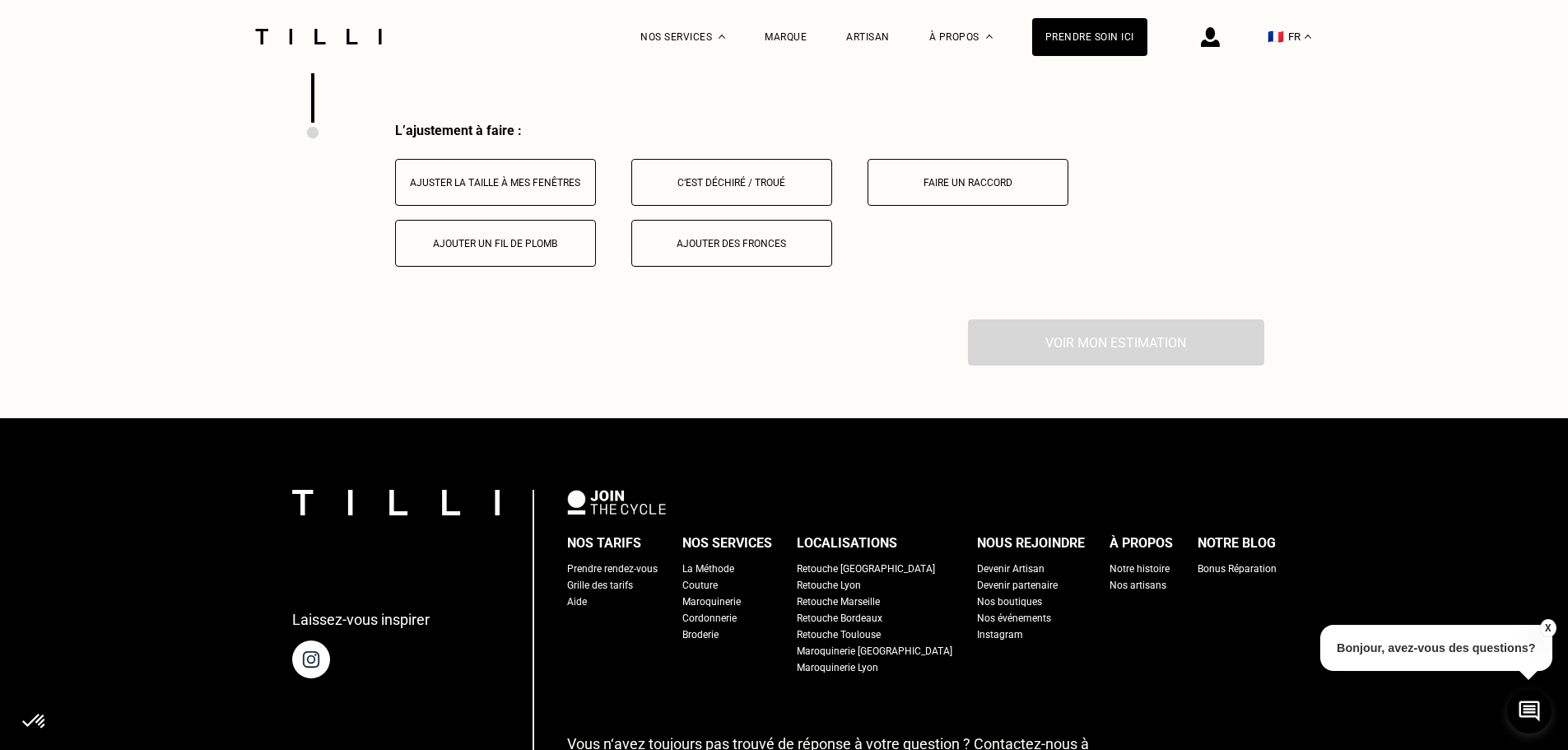
scroll to position [2548, 0]
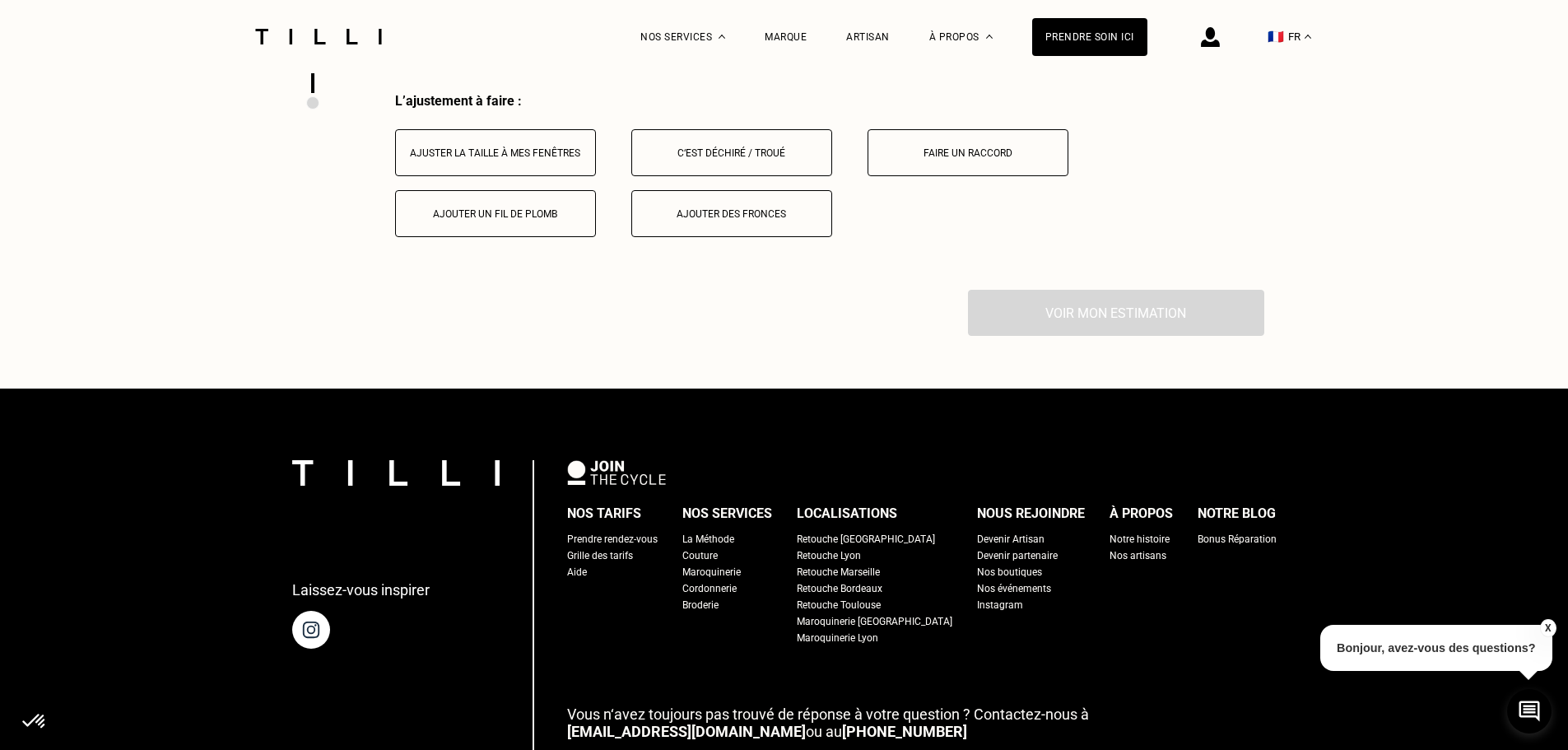
click at [525, 150] on button "Ajuster la taille à mes fenêtres" at bounding box center [495, 153] width 201 height 47
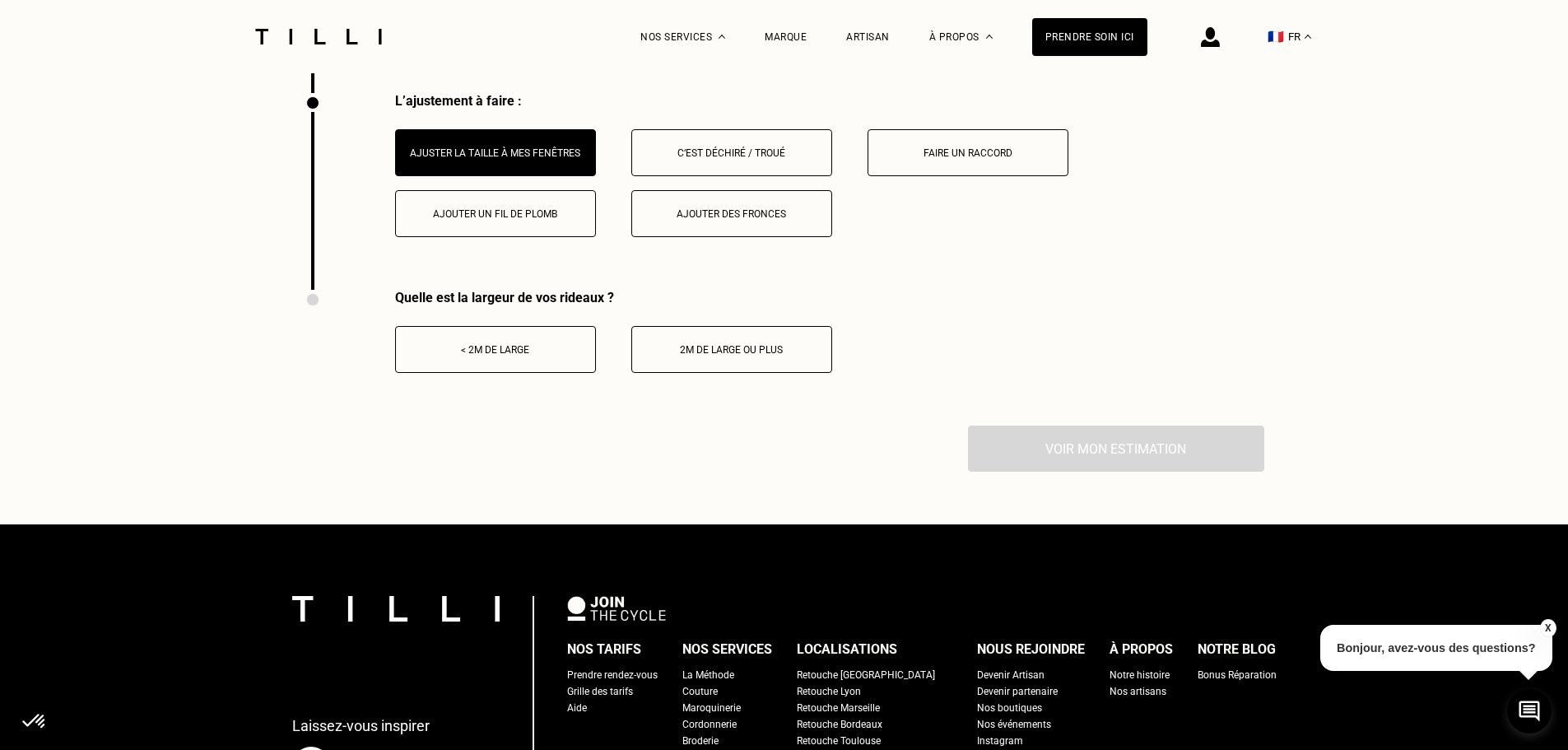
click at [530, 355] on div "< 2m de large" at bounding box center [495, 350] width 183 height 12
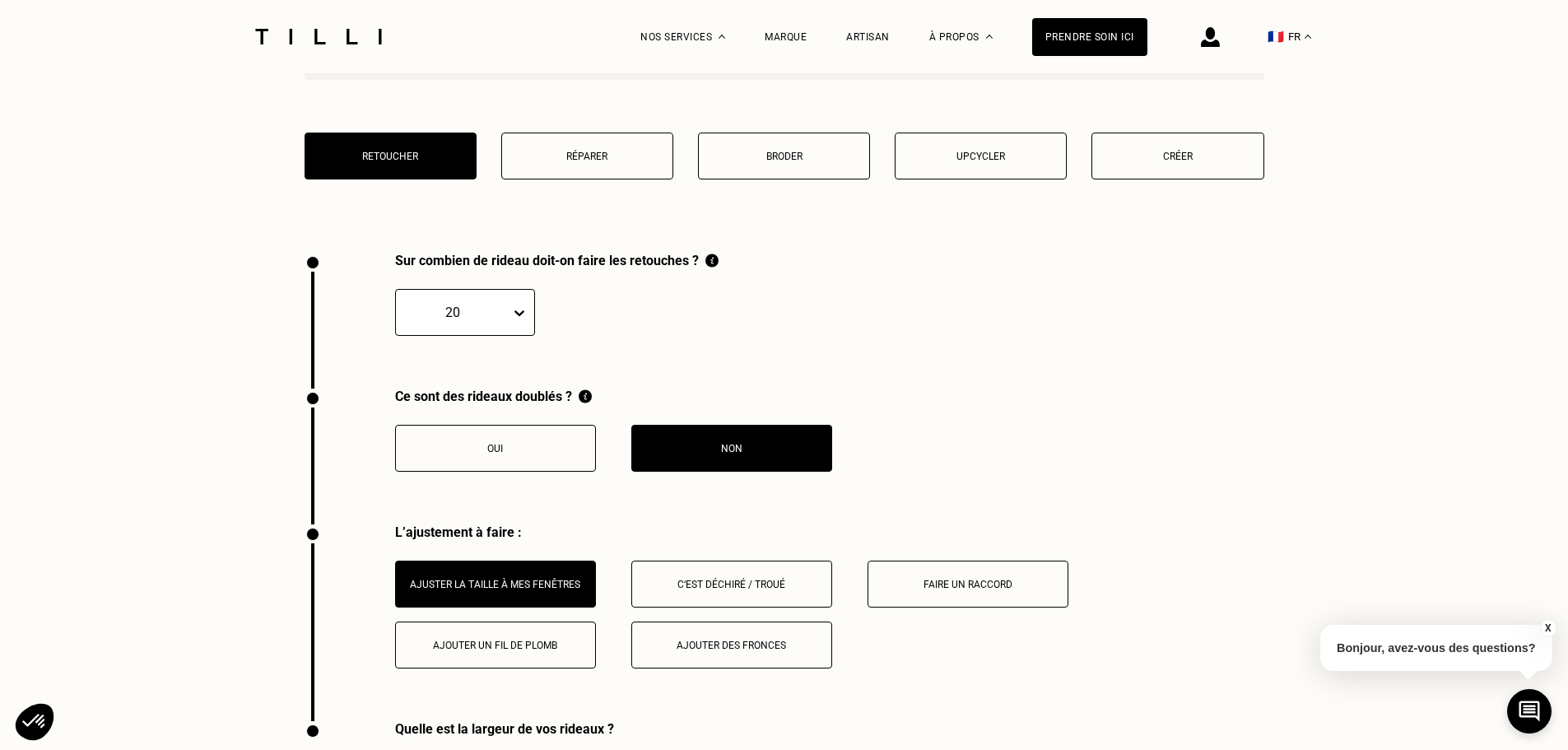
scroll to position [2054, 0]
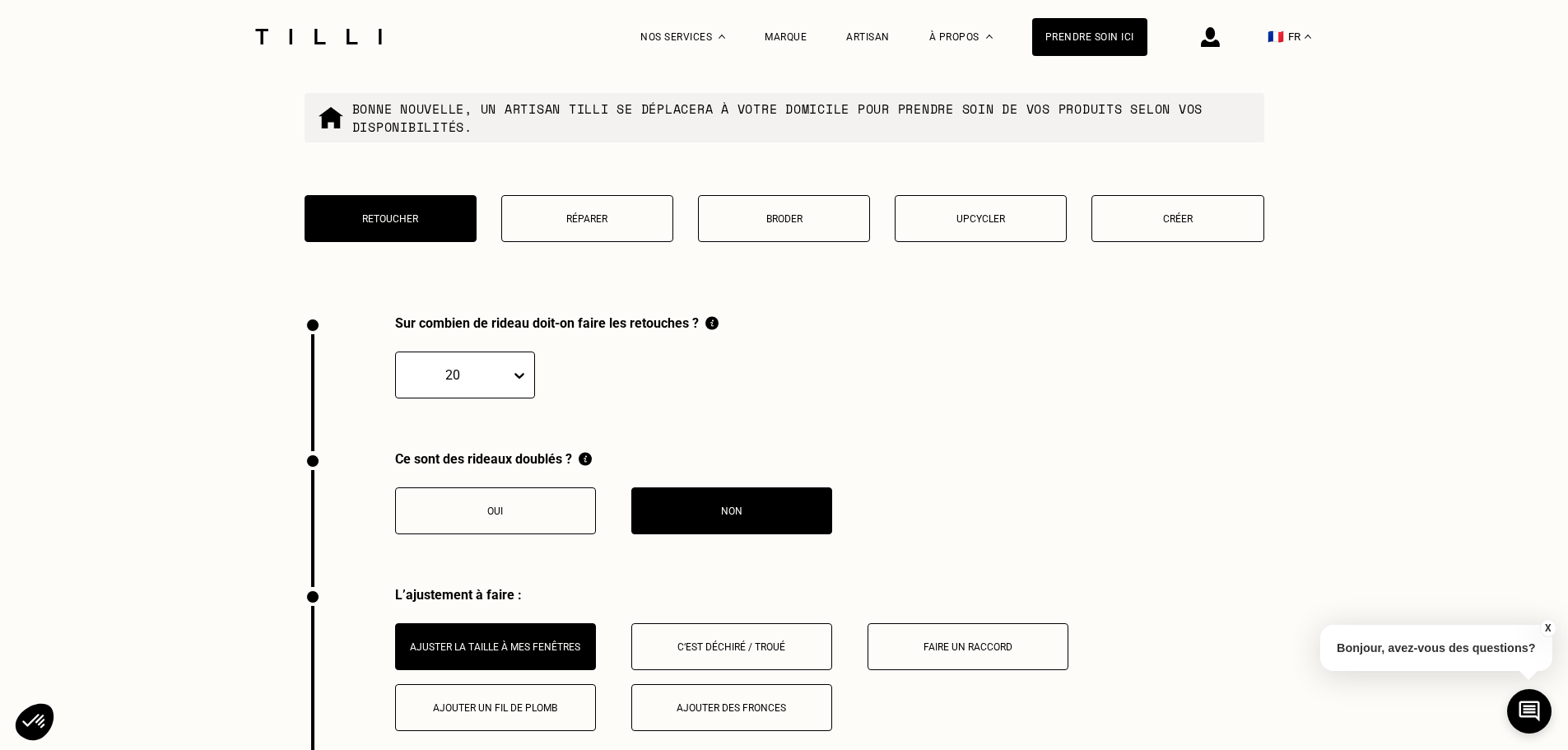
click at [481, 410] on div "Sur combien de rideau doit-on faire les retouches ? 20" at bounding box center [511, 383] width 414 height 136
click at [481, 408] on div "Sur combien de rideau doit-on faire les retouches ? 20" at bounding box center [511, 383] width 414 height 136
click at [485, 388] on div "20" at bounding box center [453, 375] width 114 height 26
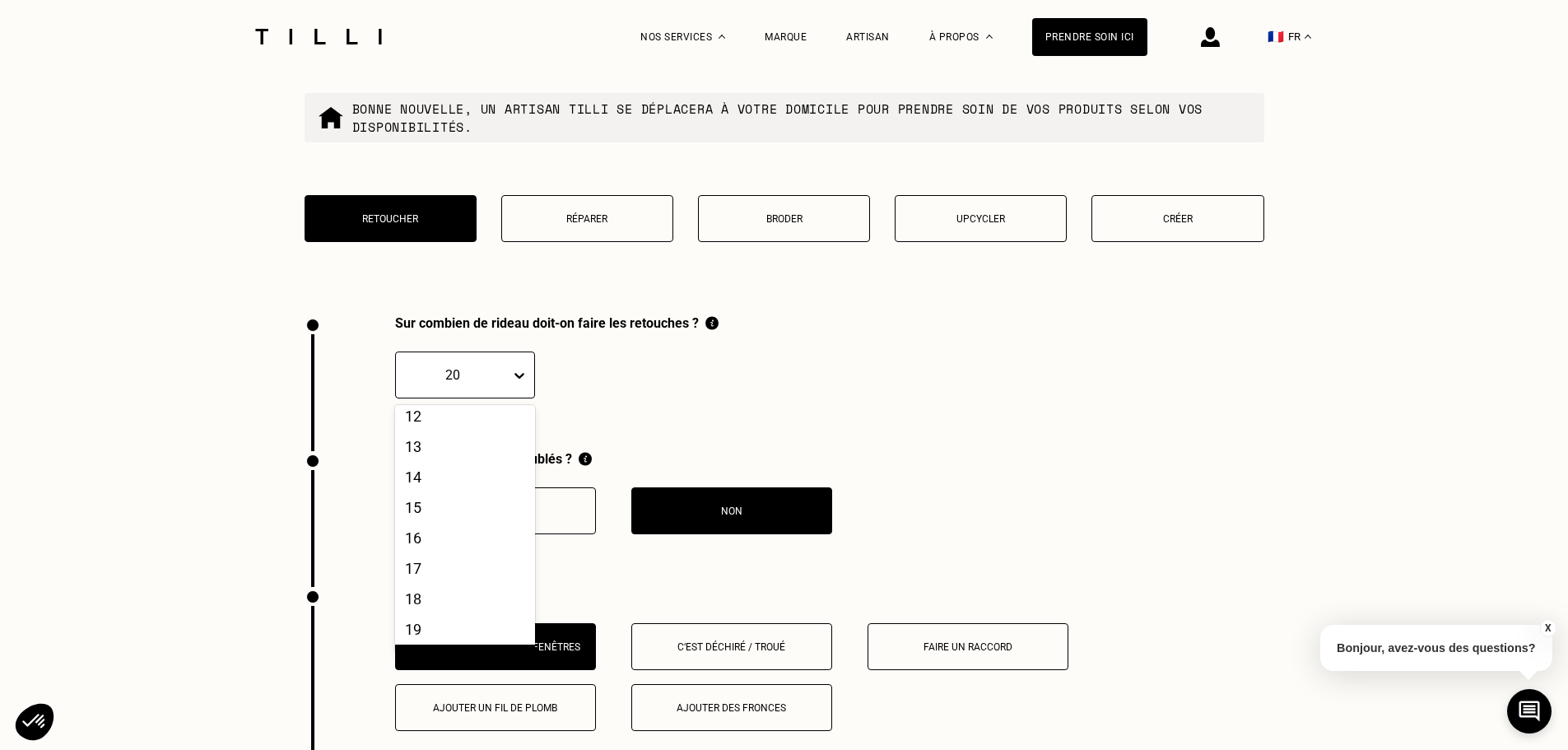
scroll to position [385, 0]
click at [487, 604] on div "19" at bounding box center [465, 603] width 140 height 31
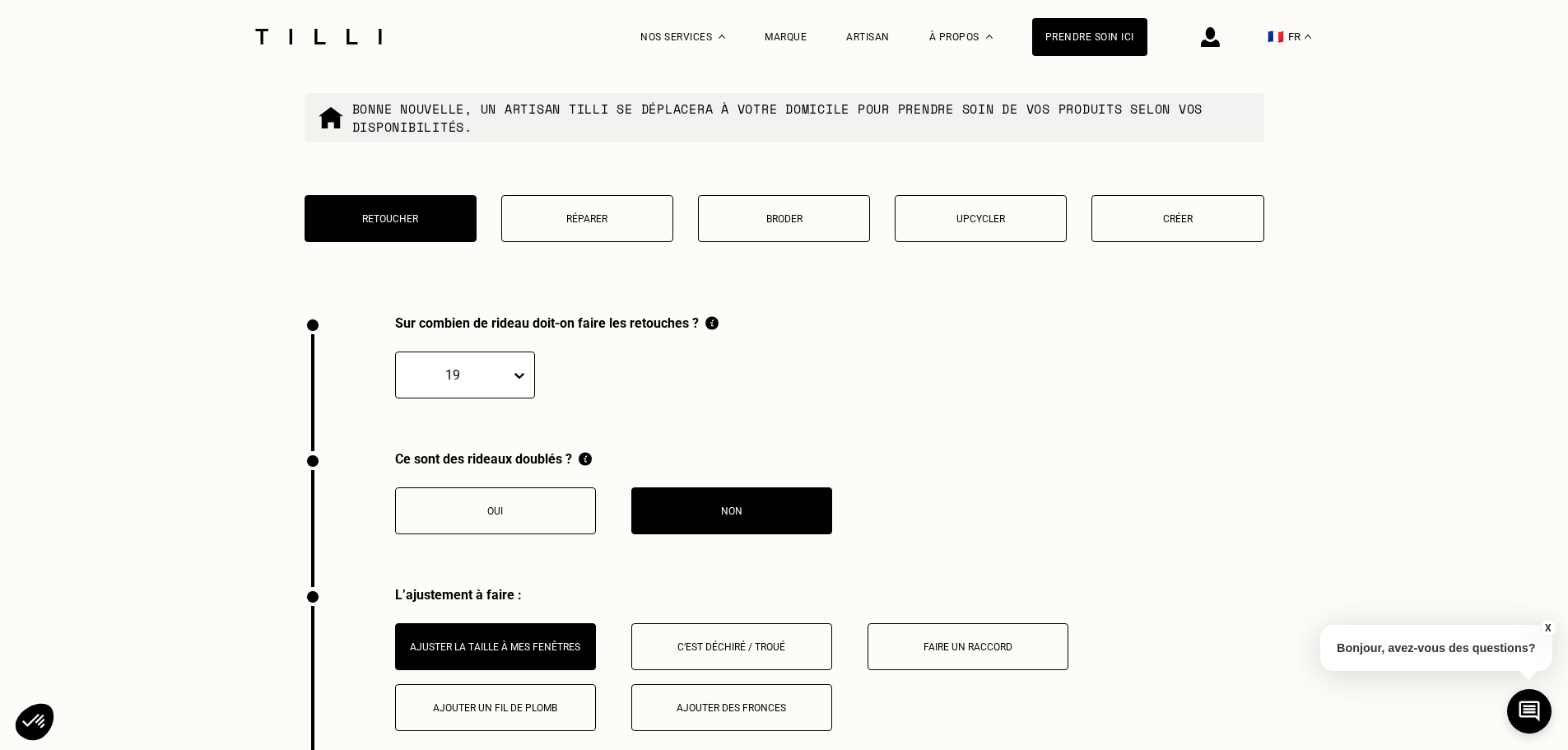
click at [560, 424] on div "Sur combien de rideau doit-on faire les retouches ? 19" at bounding box center [511, 383] width 414 height 136
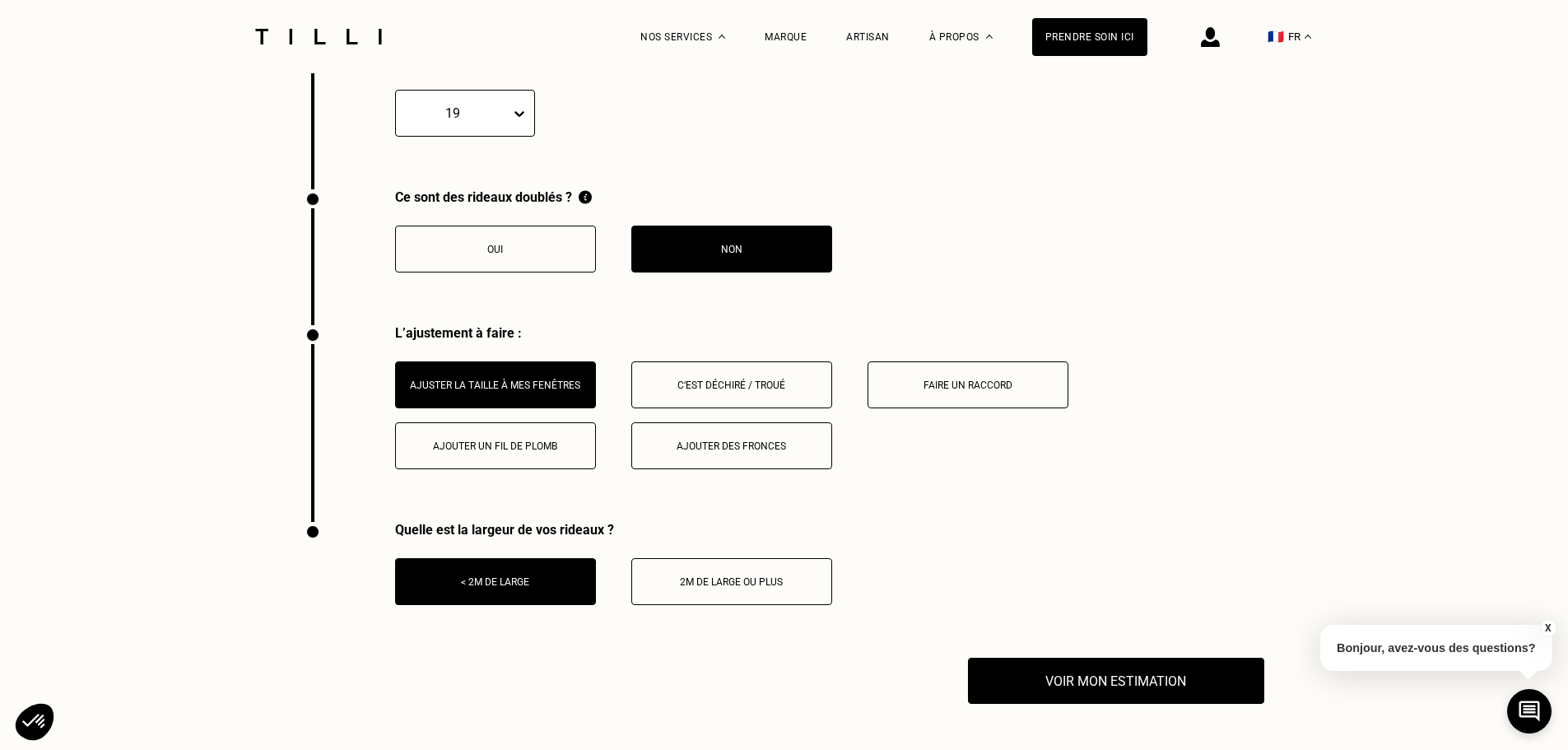
scroll to position [2465, 0]
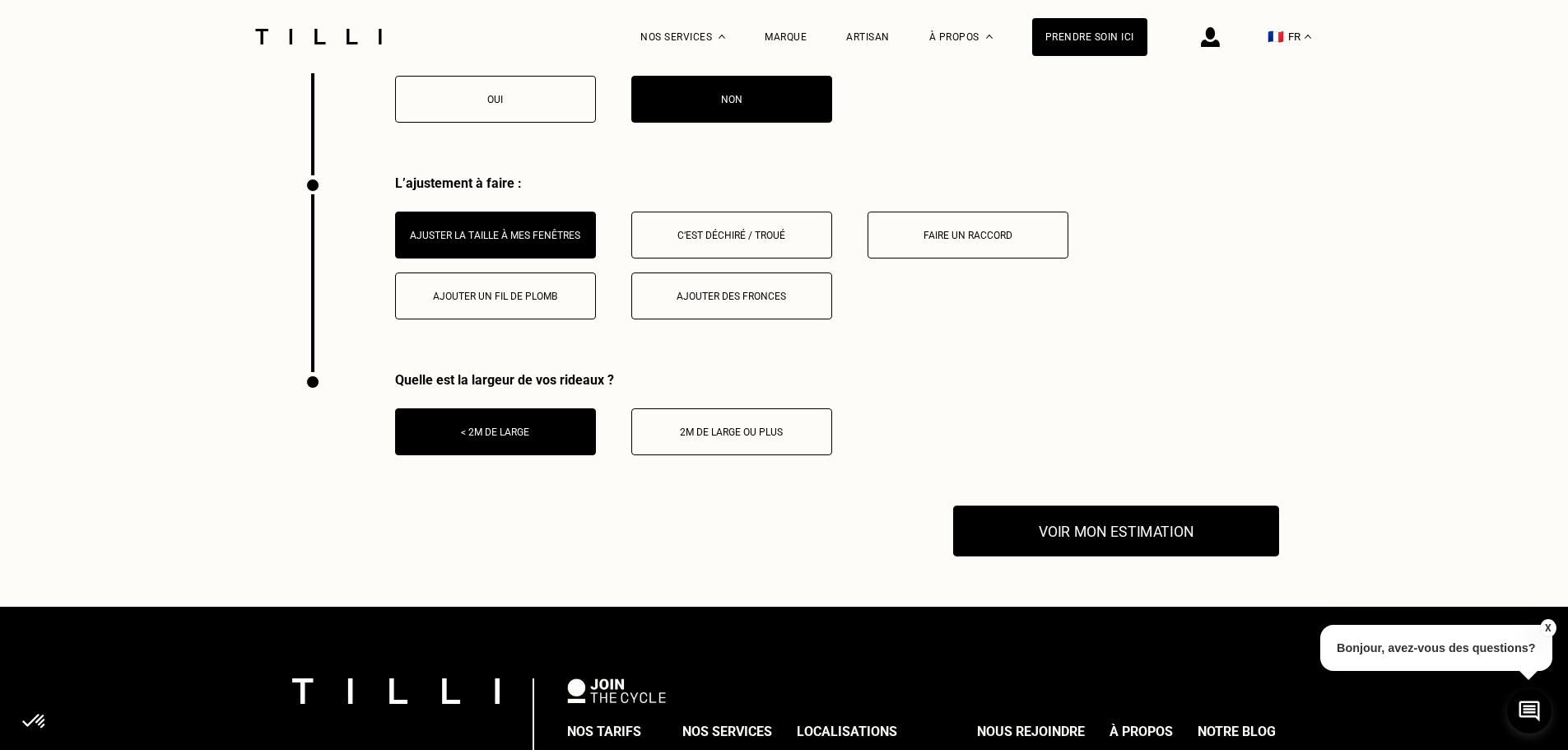
click at [1199, 540] on button "Voir mon estimation" at bounding box center [1116, 531] width 326 height 51
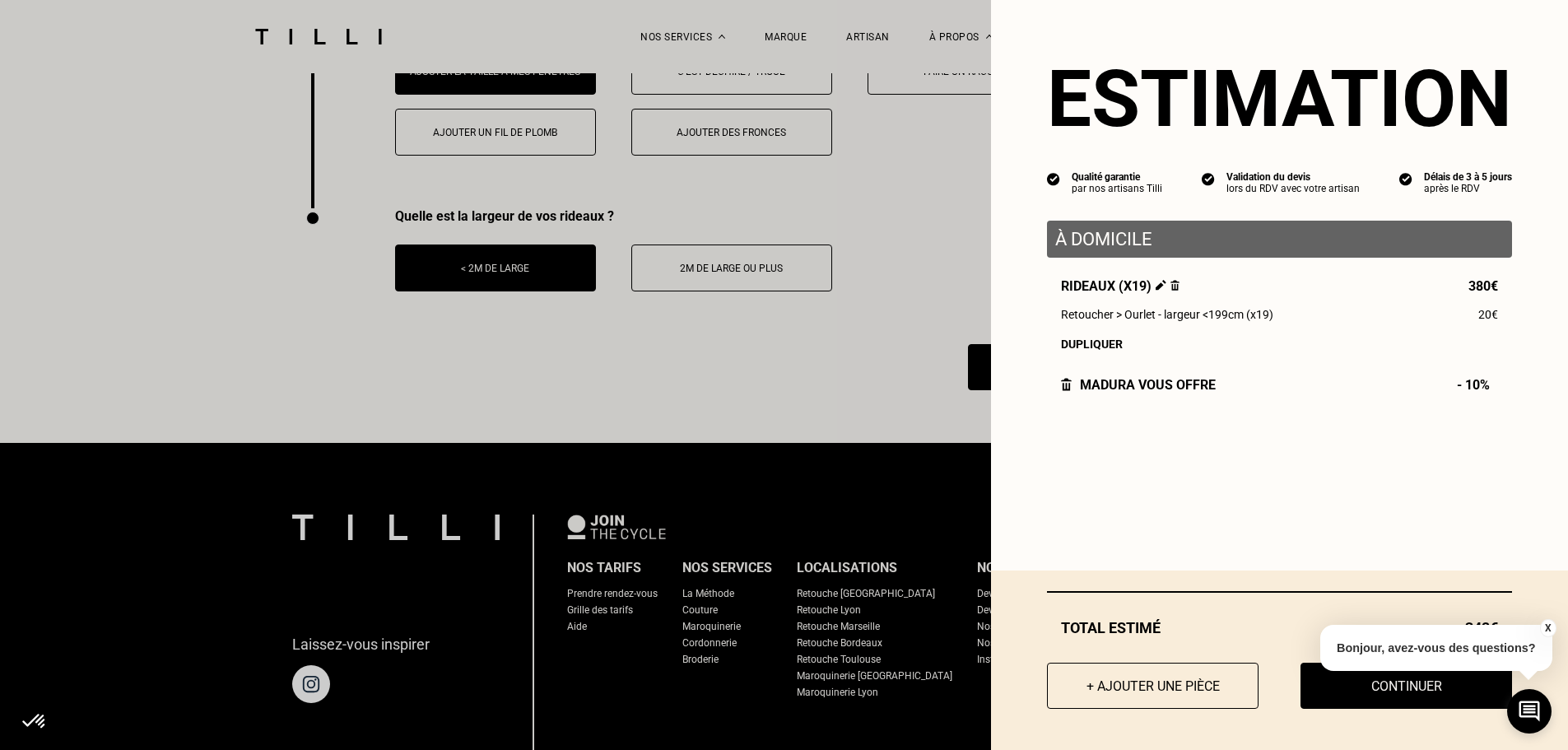
scroll to position [2630, 0]
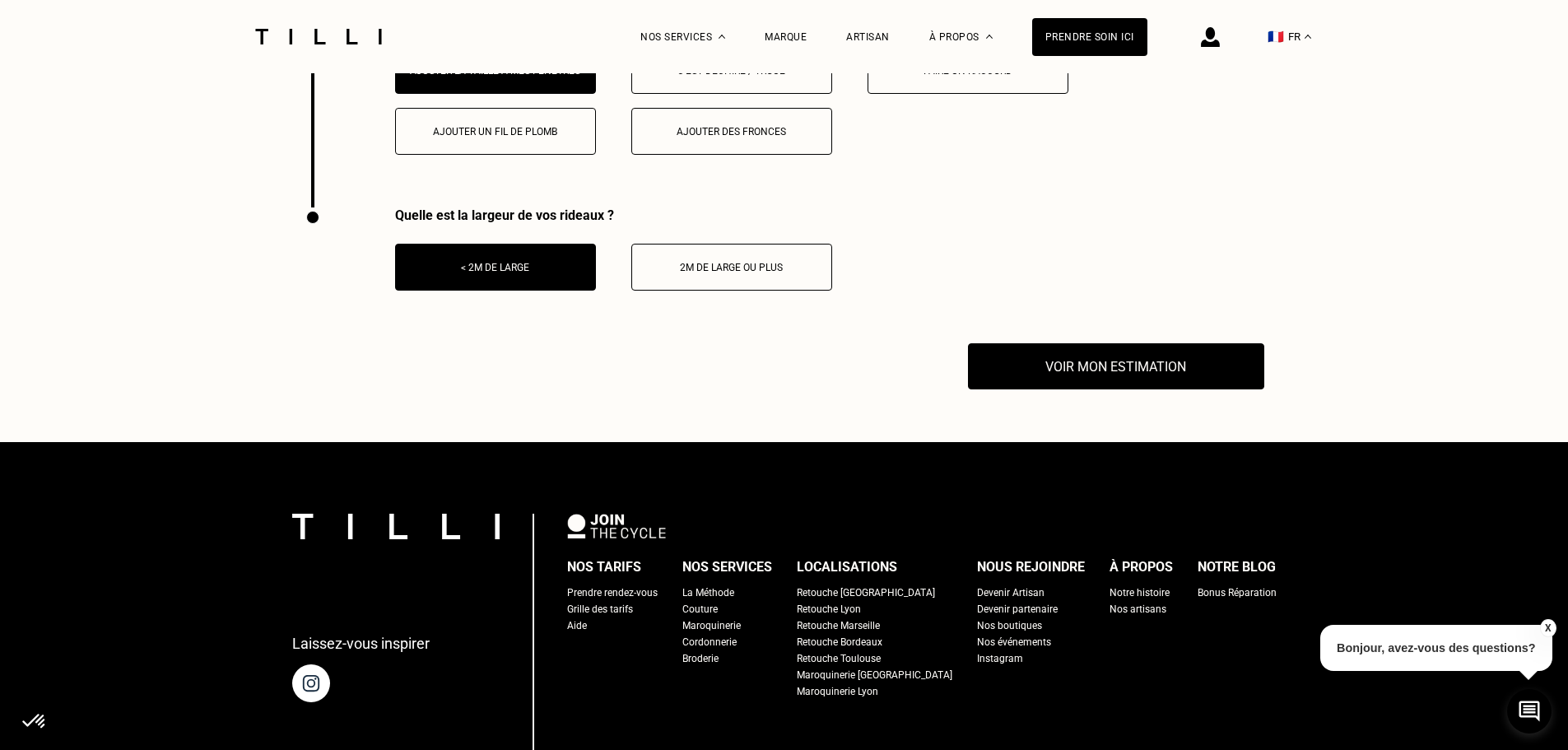
click at [1552, 632] on button "X" at bounding box center [1548, 628] width 17 height 18
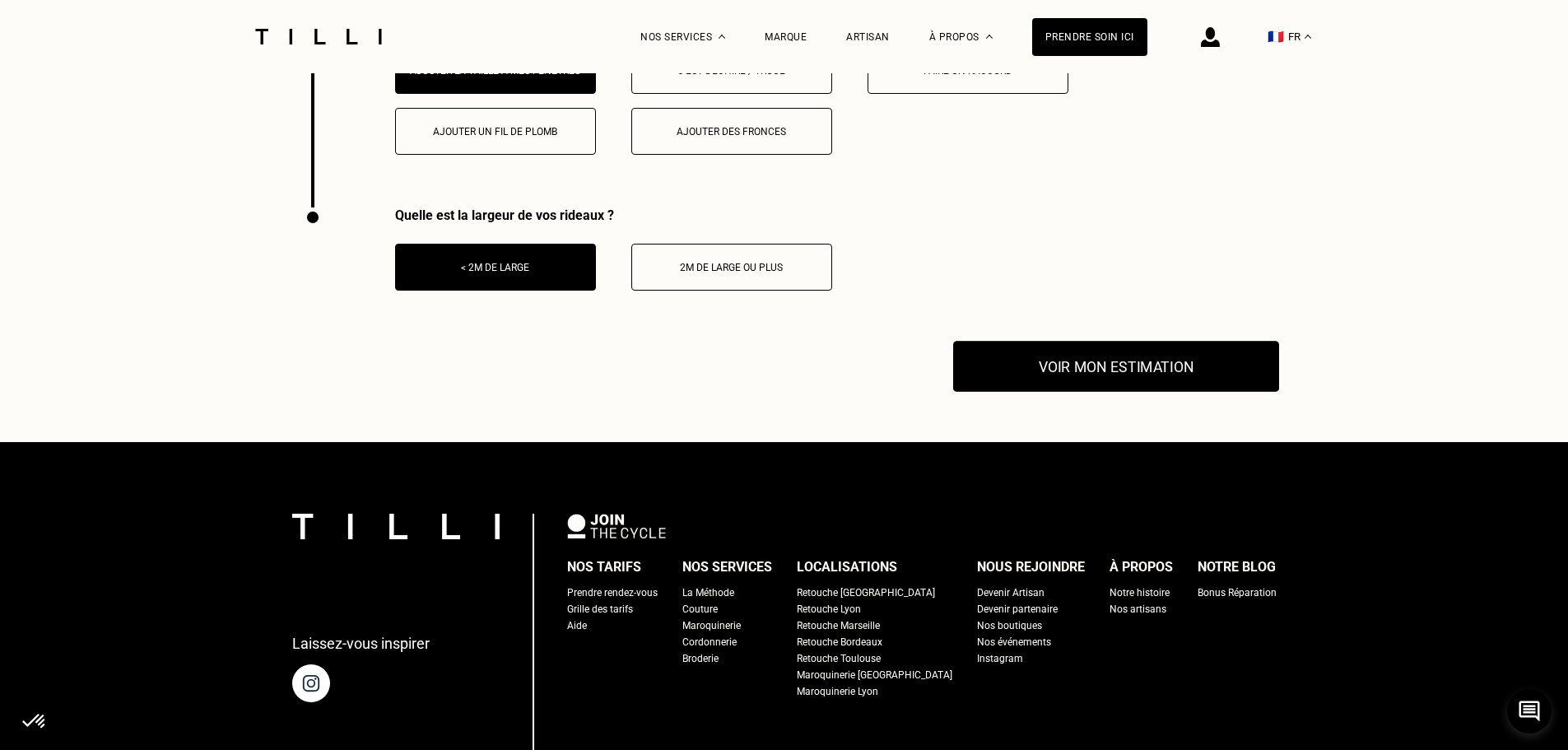
click at [1023, 377] on button "Voir mon estimation" at bounding box center [1116, 366] width 326 height 51
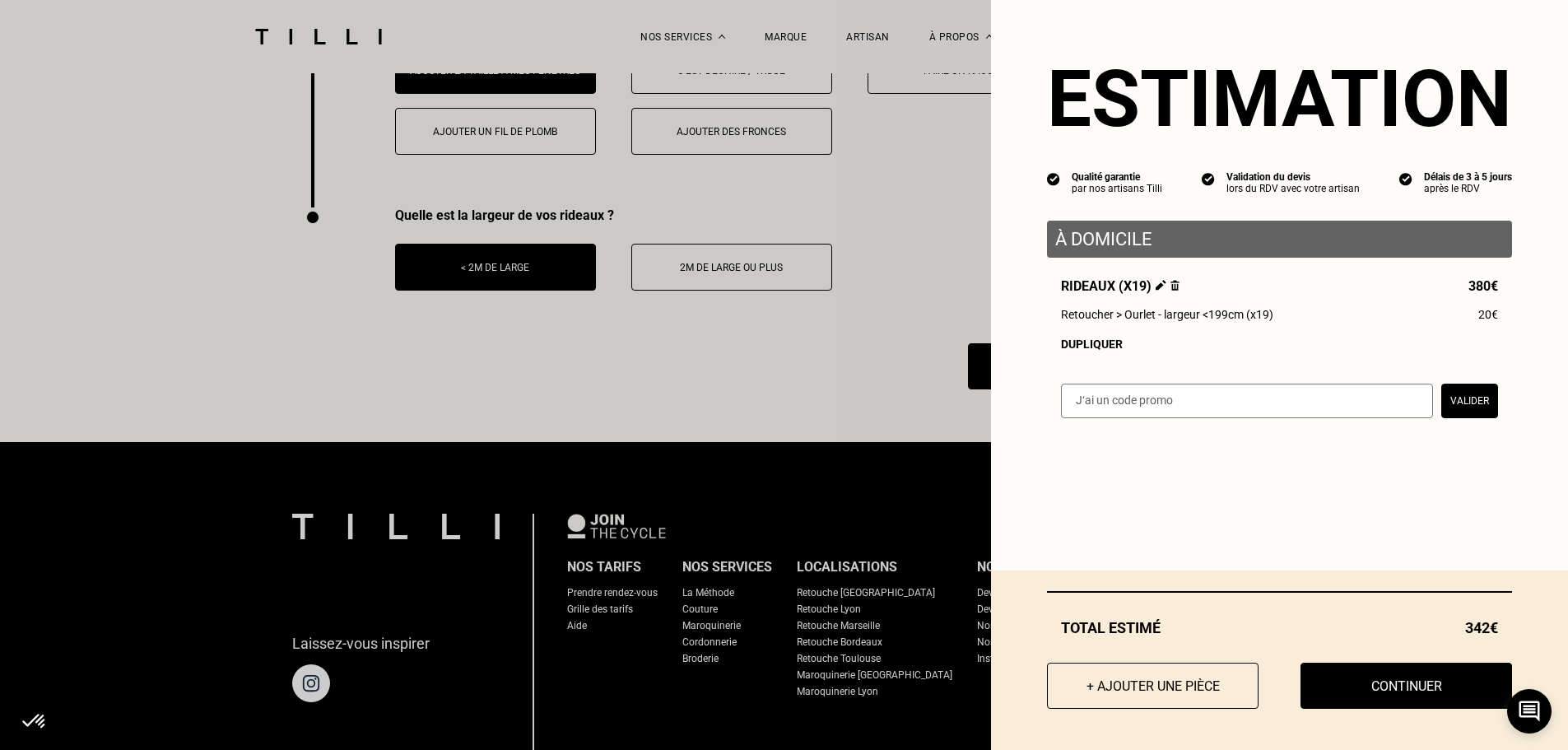
click at [1062, 369] on div "Estimation Qualité garantie par nos artisans Tilli Validation du devis lors du …" at bounding box center [1279, 219] width 577 height 439
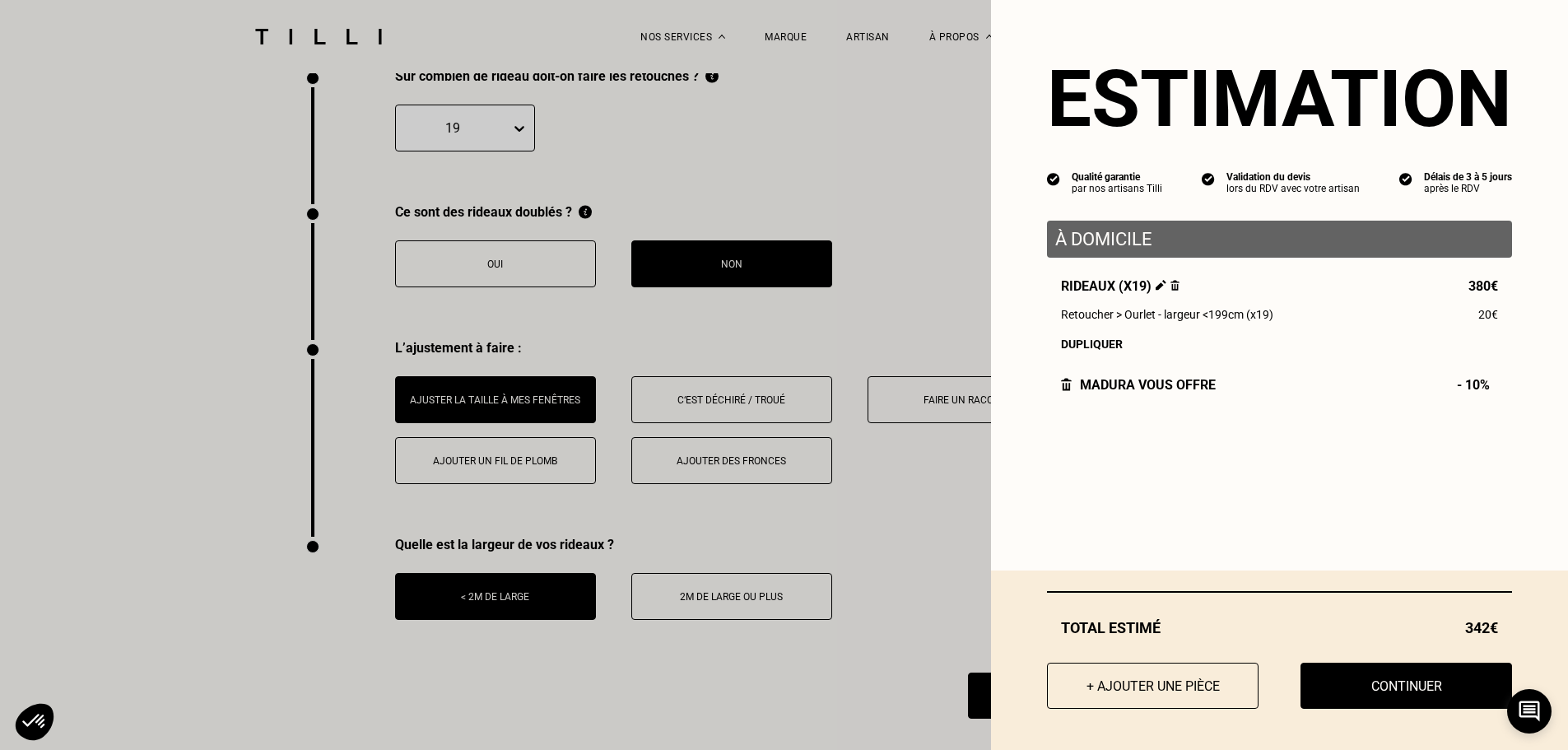
scroll to position [2383, 0]
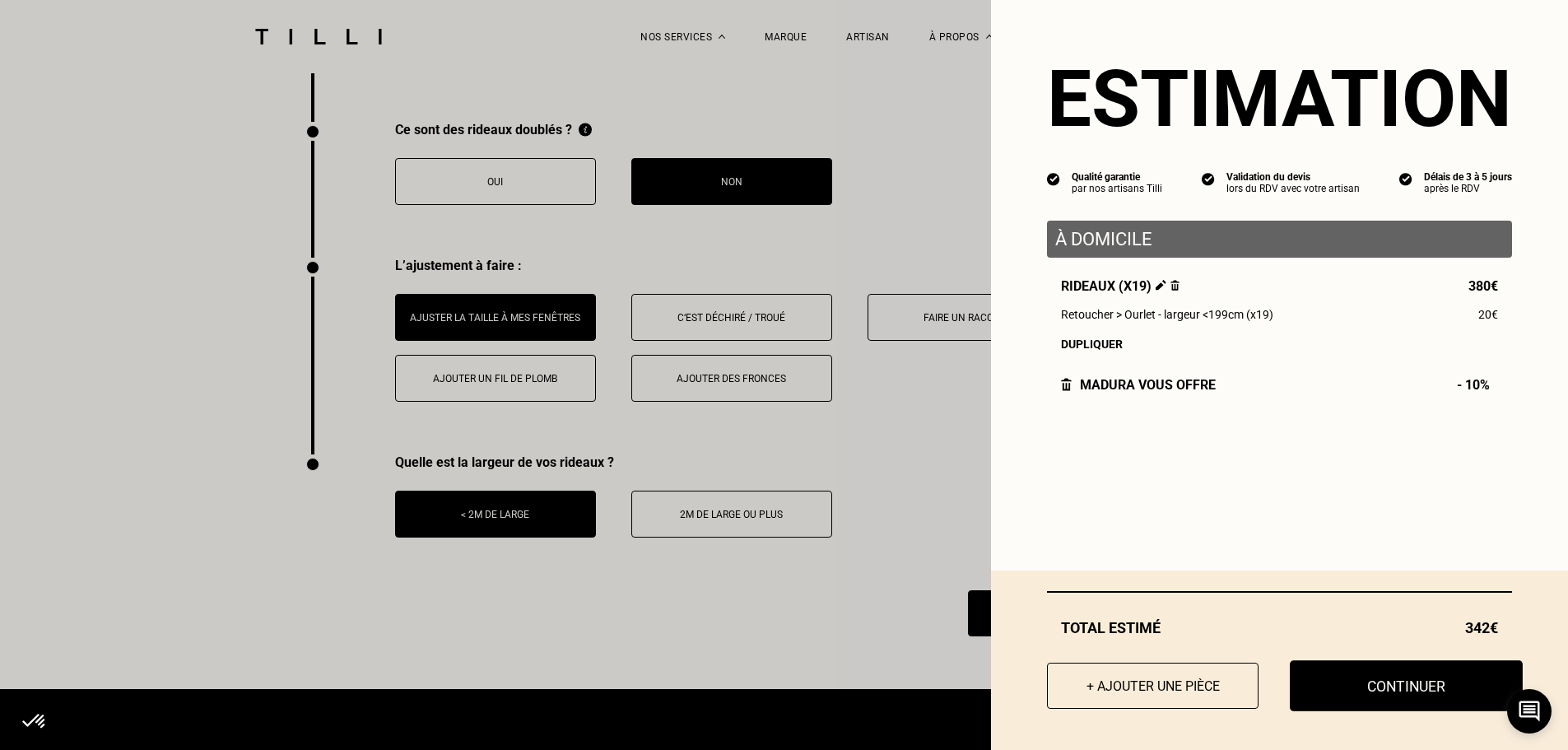
click at [1329, 680] on button "Continuer" at bounding box center [1406, 686] width 233 height 51
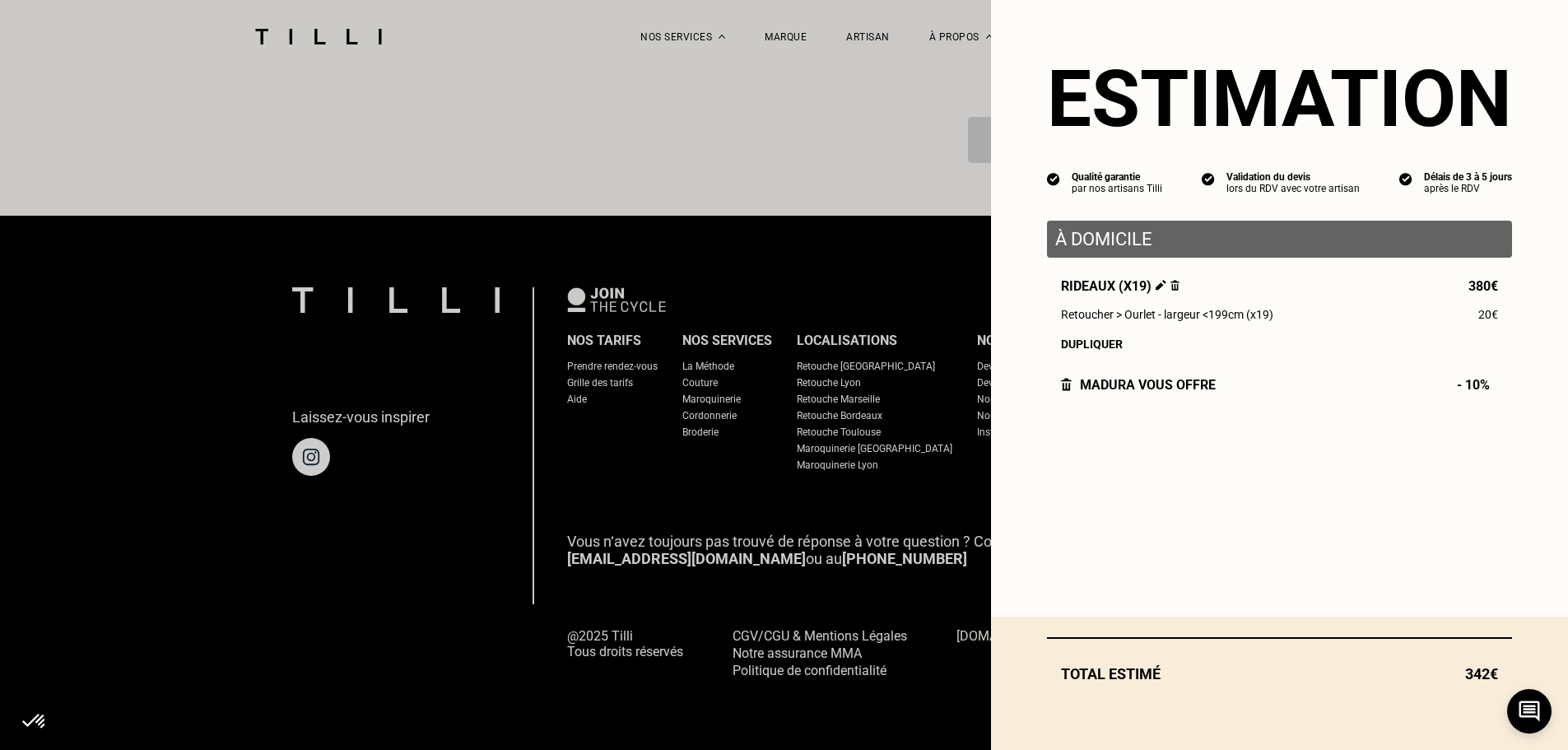
scroll to position [1430, 0]
select select "FR"
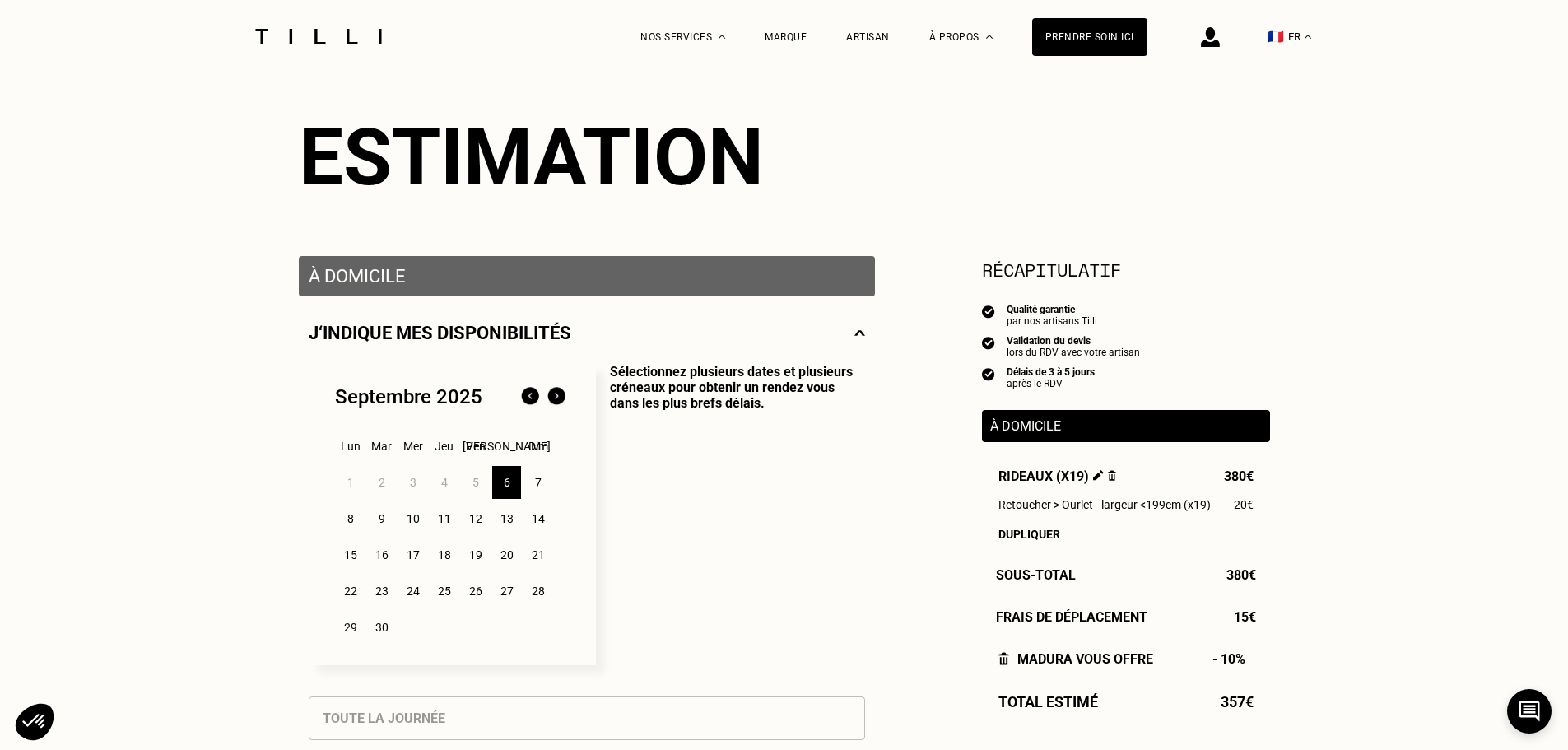
scroll to position [164, 0]
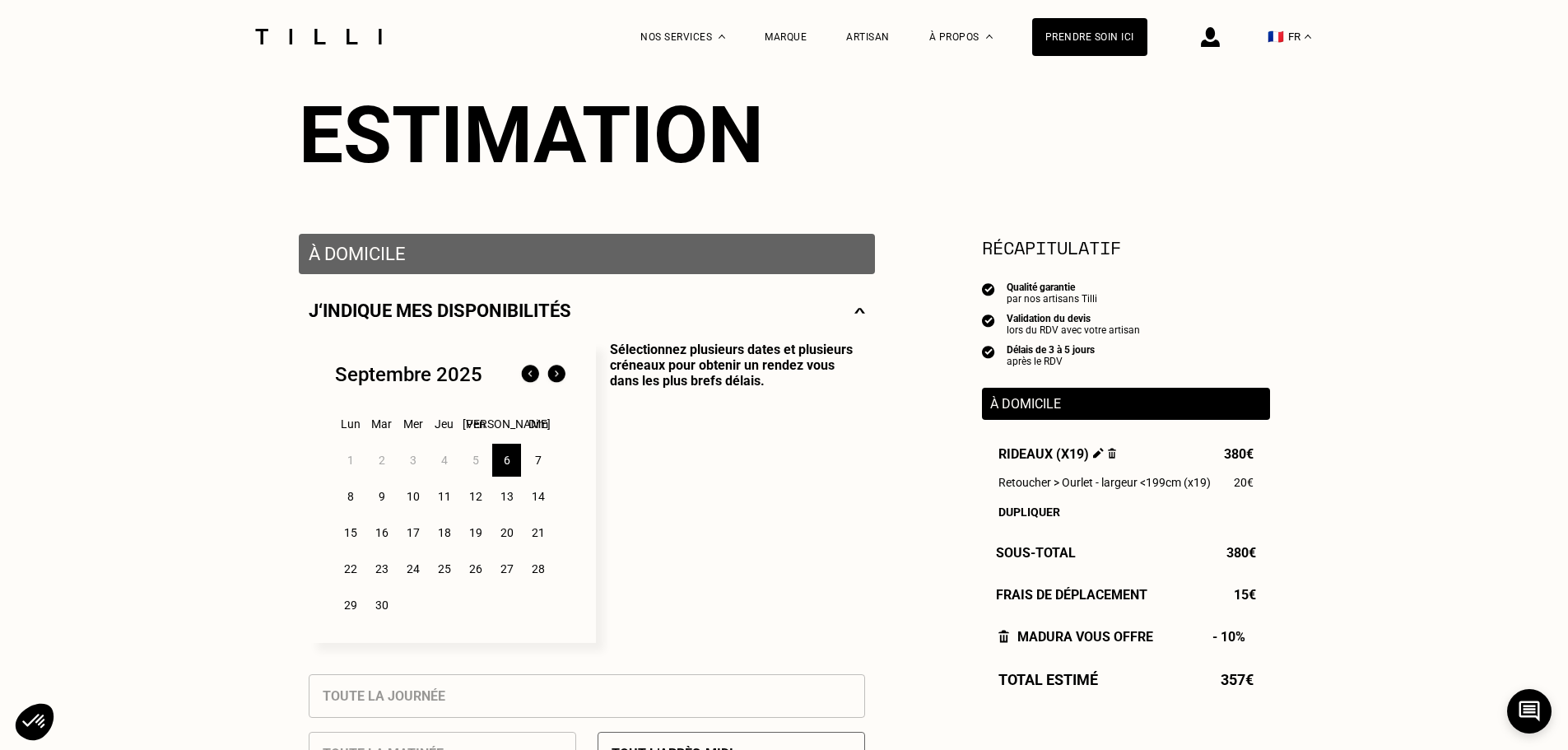
click at [383, 543] on div "16" at bounding box center [381, 532] width 29 height 33
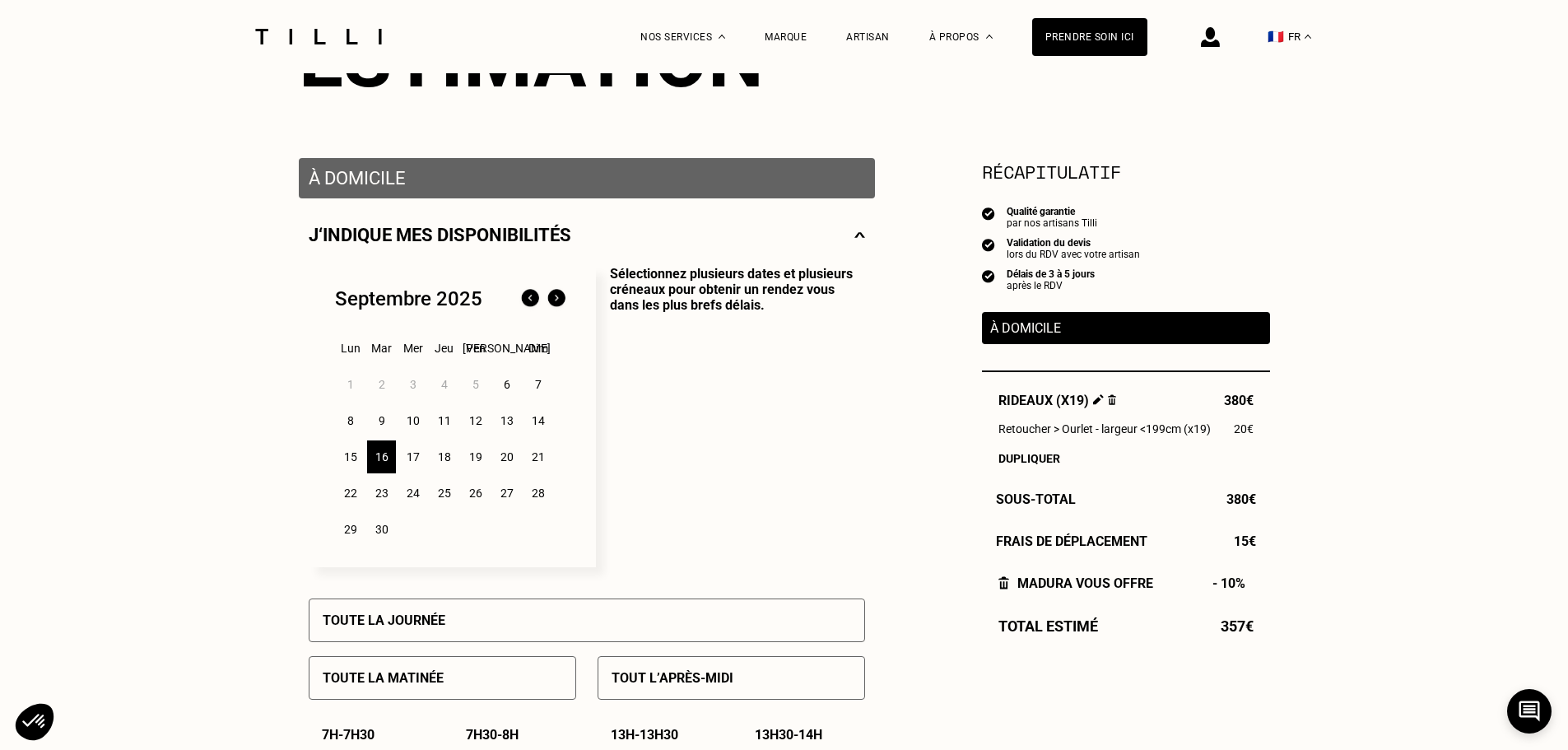
scroll to position [330, 0]
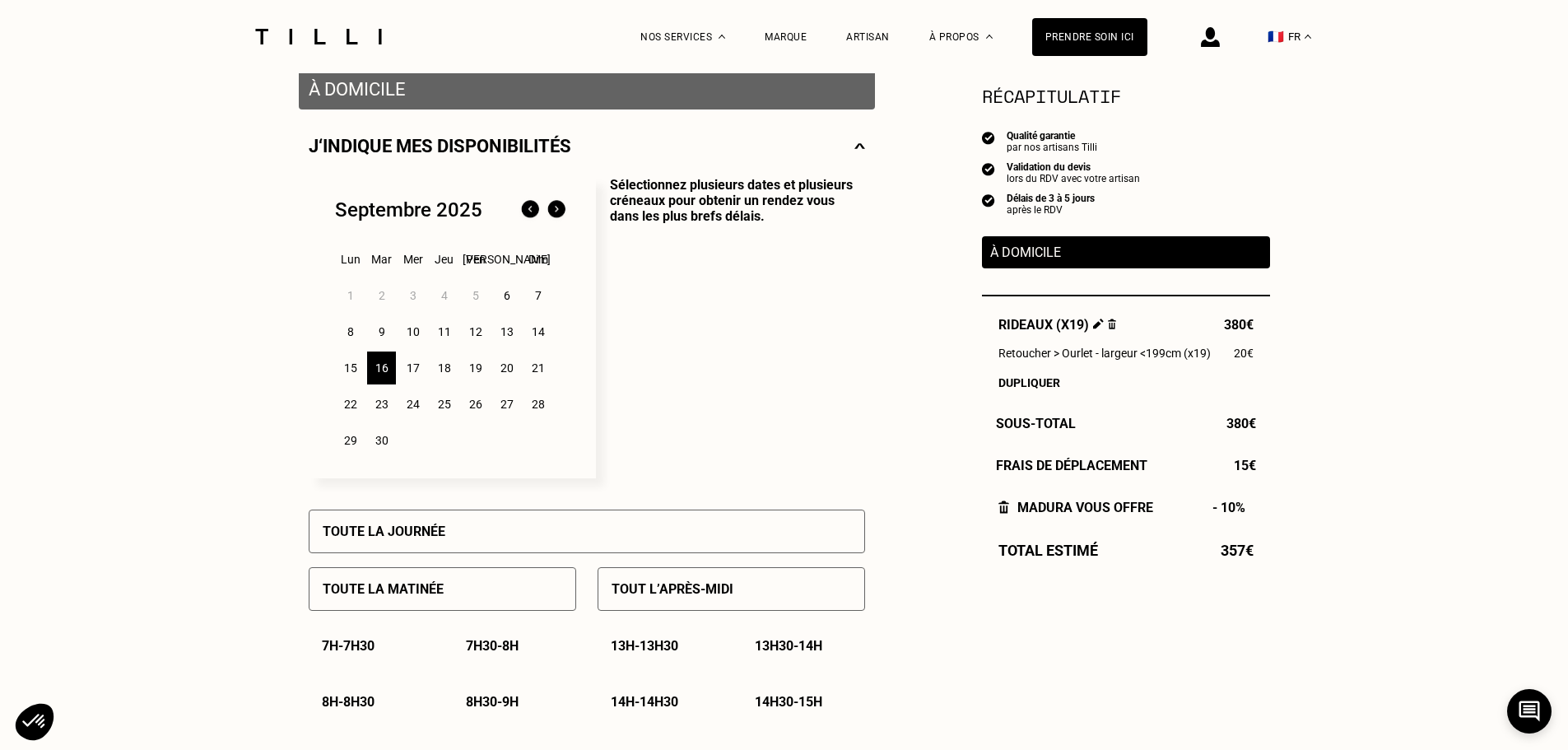
click at [487, 595] on div "Toute la matinée" at bounding box center [442, 589] width 268 height 43
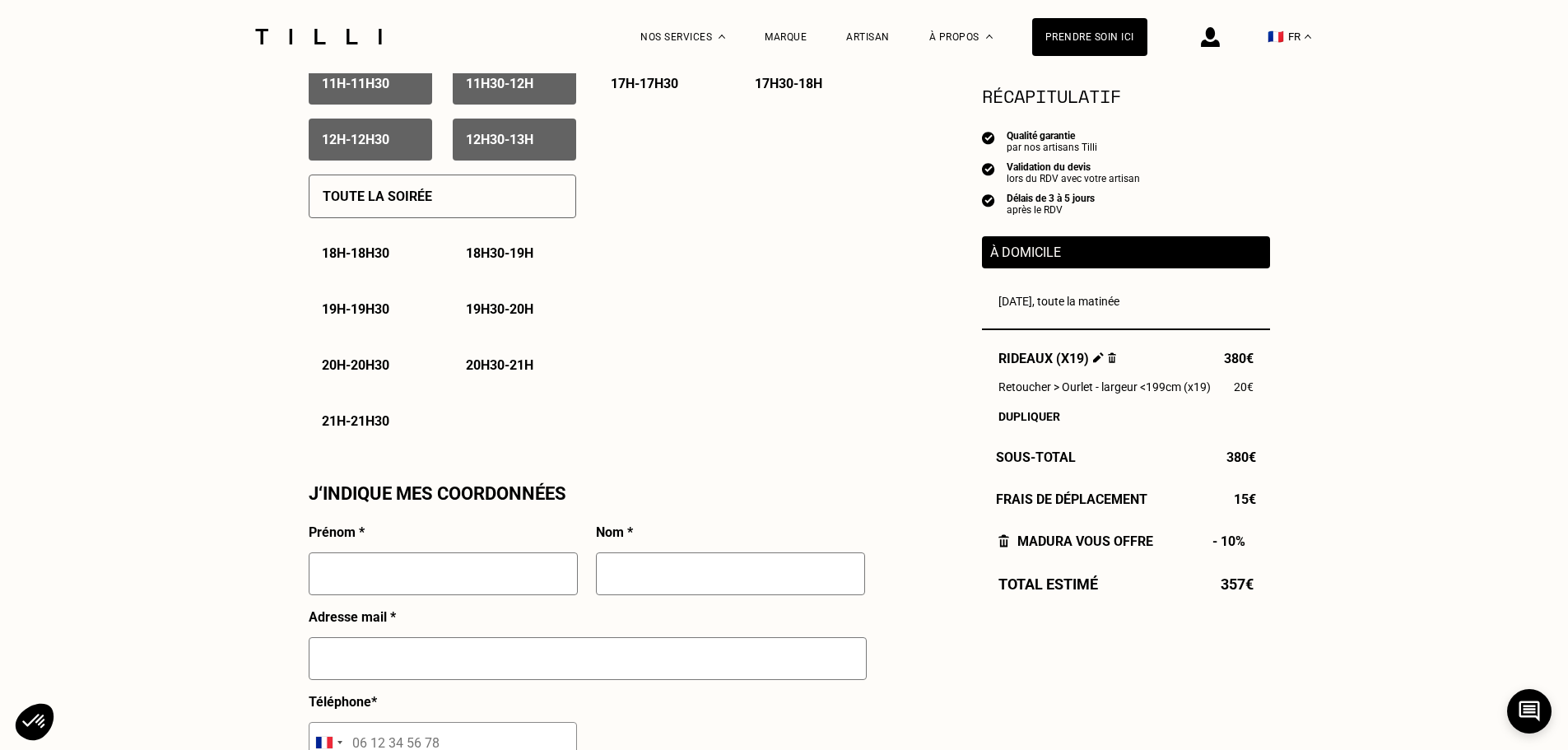
scroll to position [1153, 0]
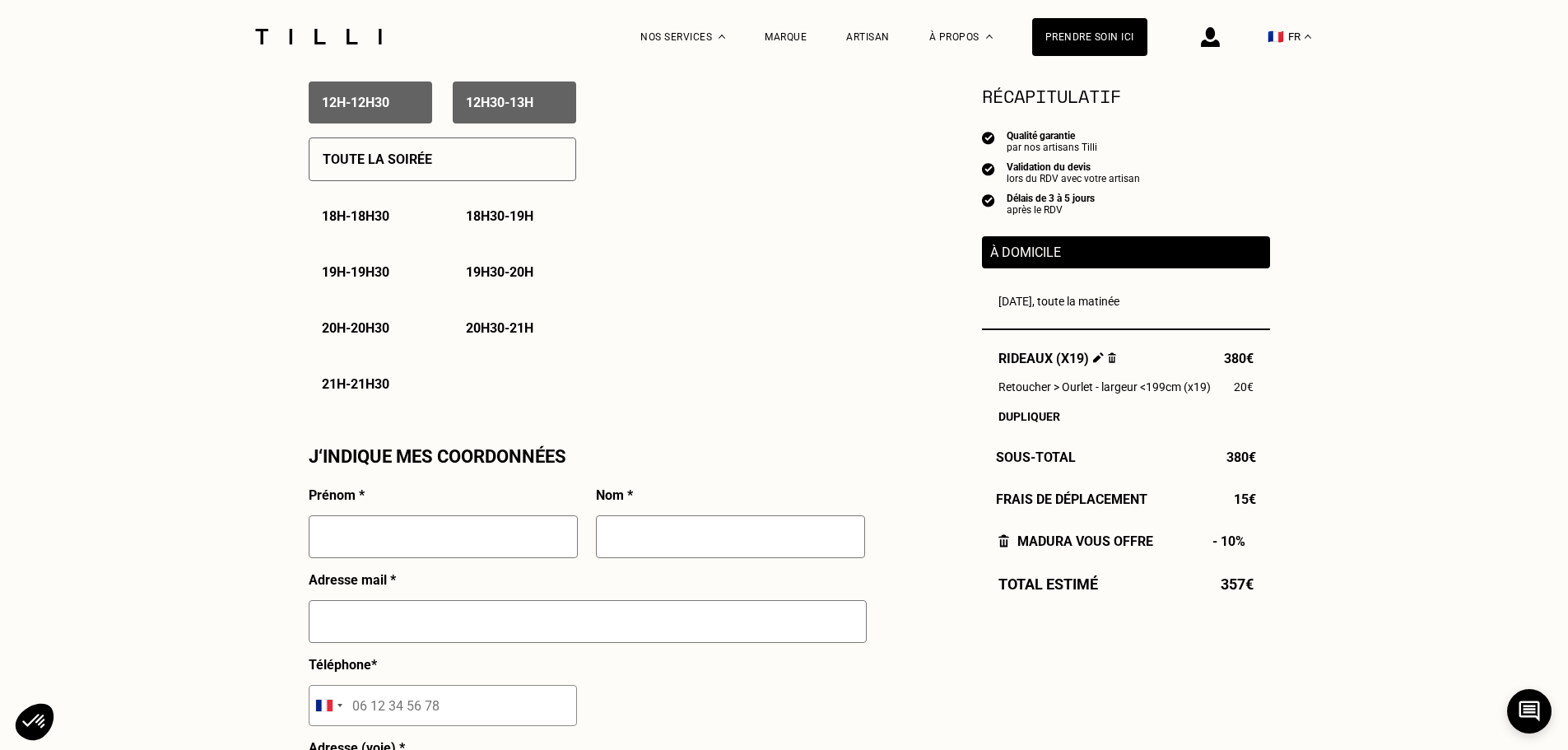
click at [465, 551] on input "text" at bounding box center [443, 536] width 269 height 43
type input "[PERSON_NAME]"
type input "Roux"
click at [479, 619] on input "text" at bounding box center [587, 622] width 558 height 43
click at [445, 632] on input "maxim" at bounding box center [587, 622] width 558 height 43
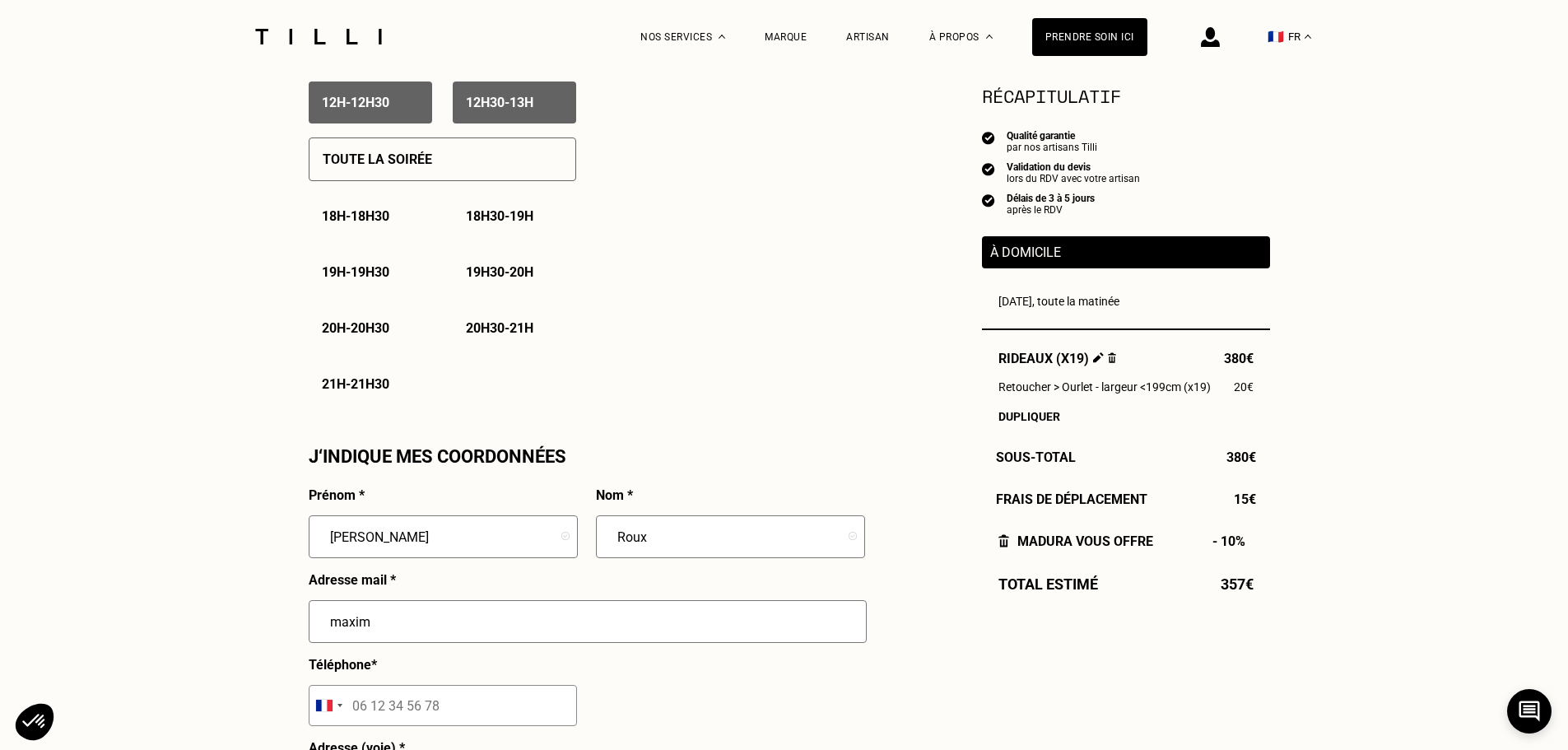
click at [455, 556] on input "[PERSON_NAME]" at bounding box center [443, 536] width 269 height 43
click at [606, 456] on div "J‘indique mes coordonnées" at bounding box center [481, 456] width 346 height 21
type input "[EMAIL_ADDRESS][DOMAIN_NAME]"
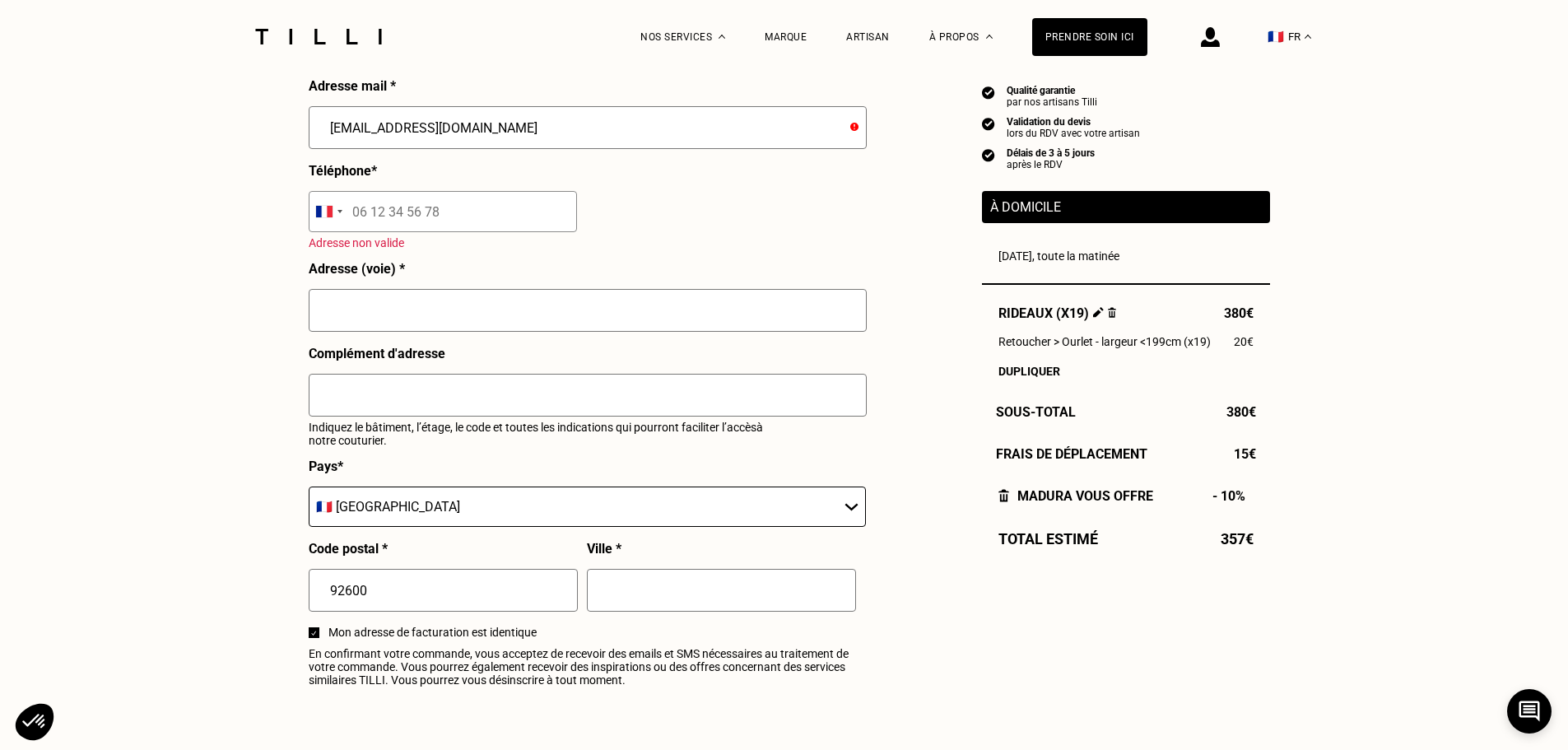
click at [408, 222] on input "tel" at bounding box center [443, 211] width 269 height 41
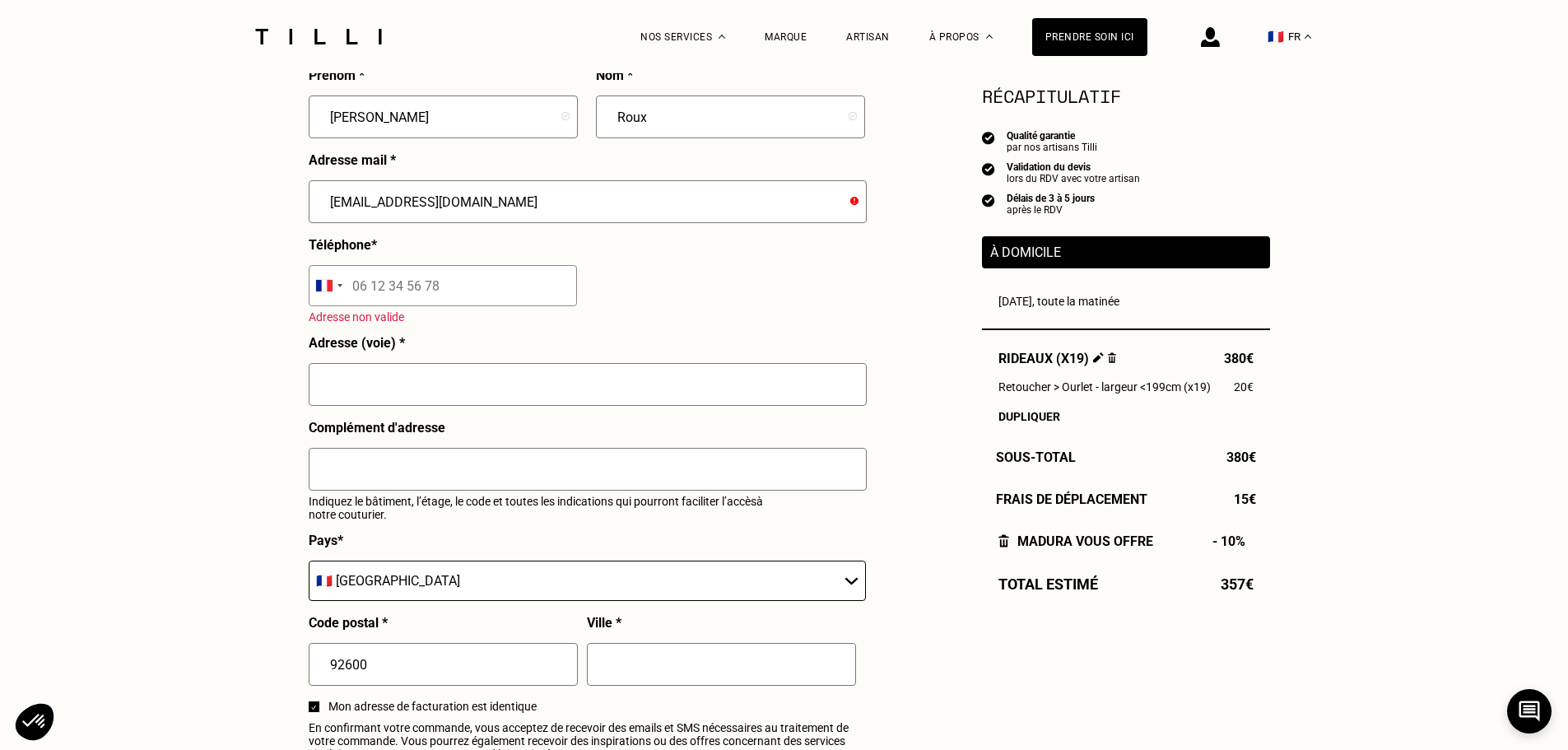
scroll to position [1482, 0]
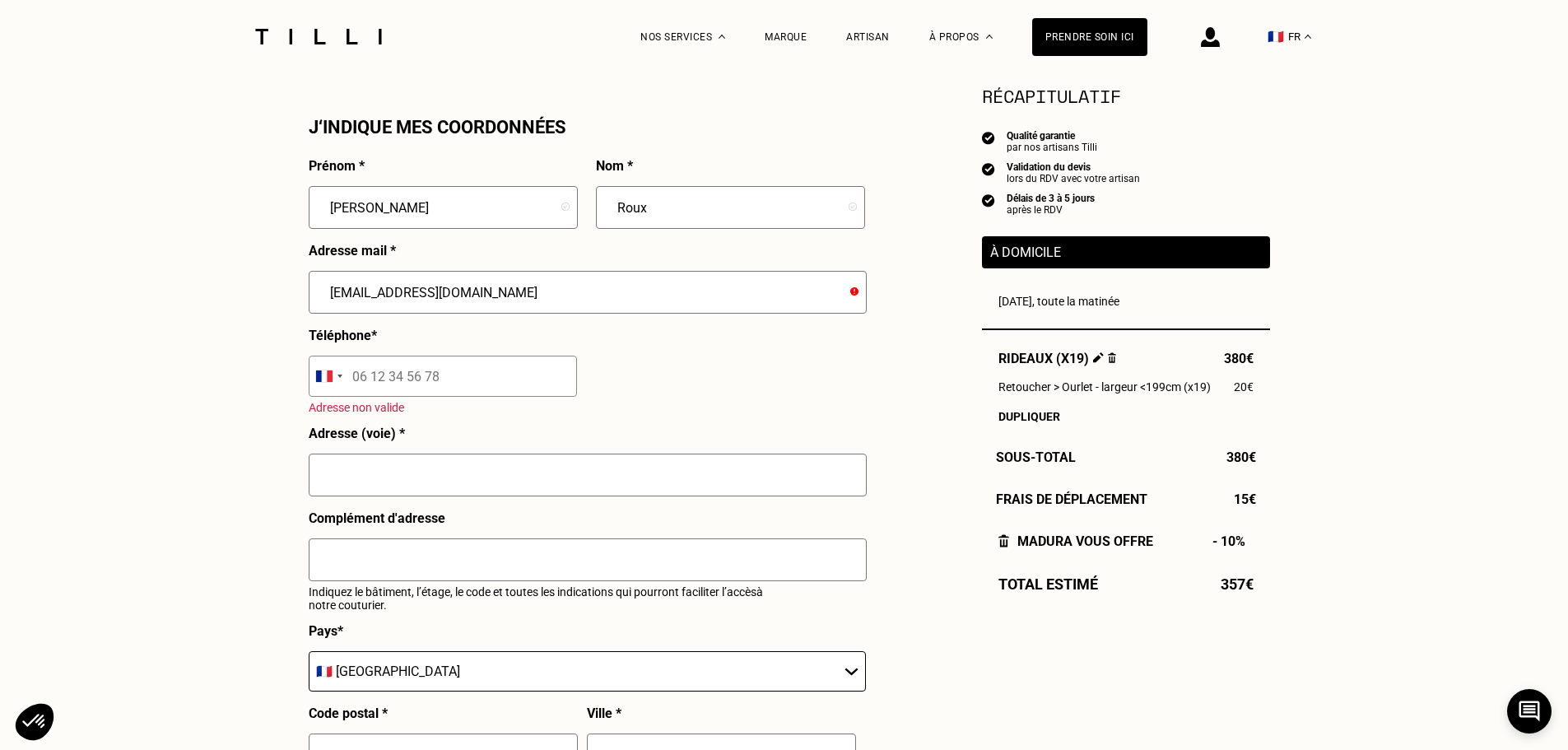
click at [512, 303] on input "[EMAIL_ADDRESS][DOMAIN_NAME]" at bounding box center [587, 292] width 558 height 43
click at [388, 385] on input "tel" at bounding box center [443, 375] width 269 height 41
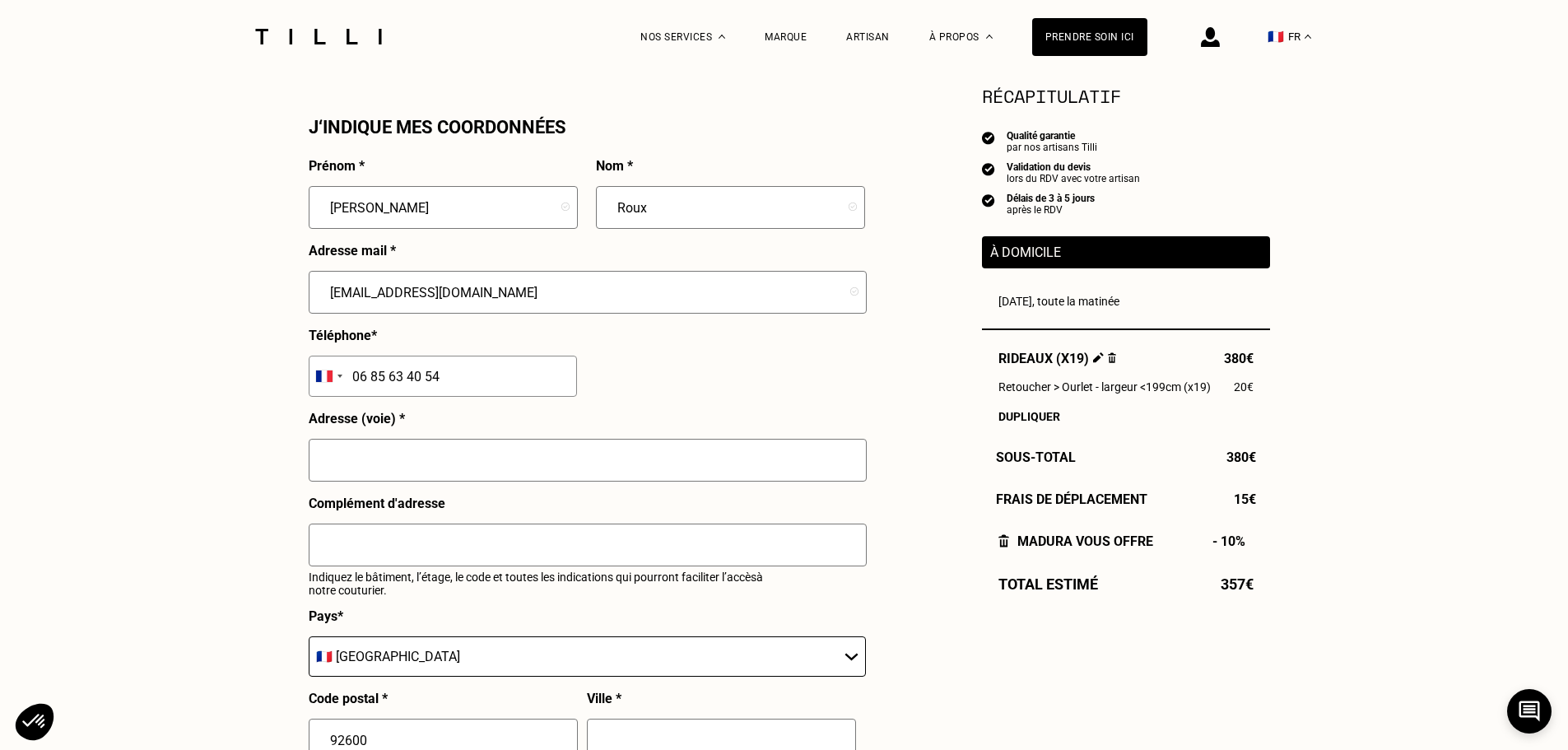
type input "06 85 63 40 54"
click at [420, 458] on input "text" at bounding box center [587, 460] width 558 height 43
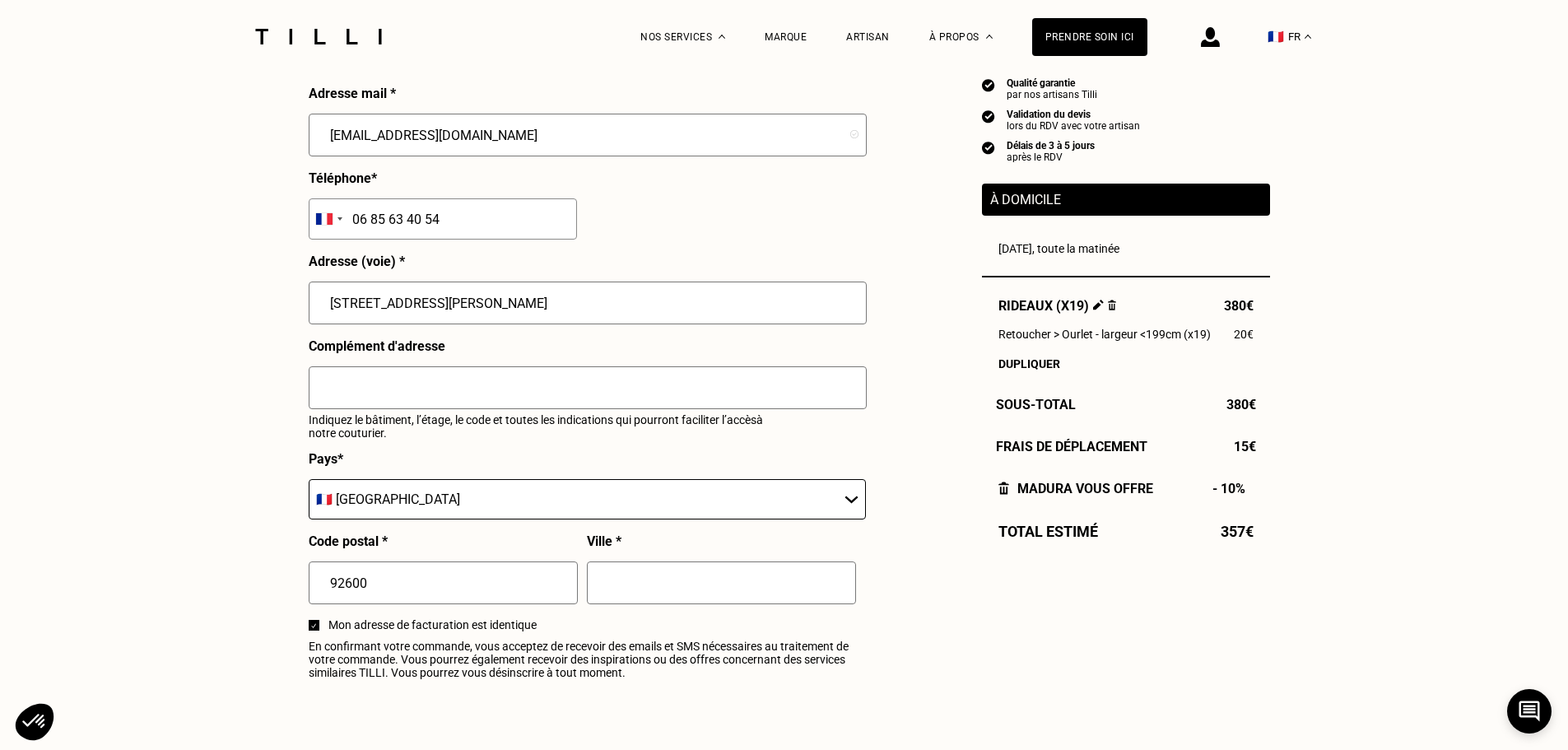
scroll to position [1647, 0]
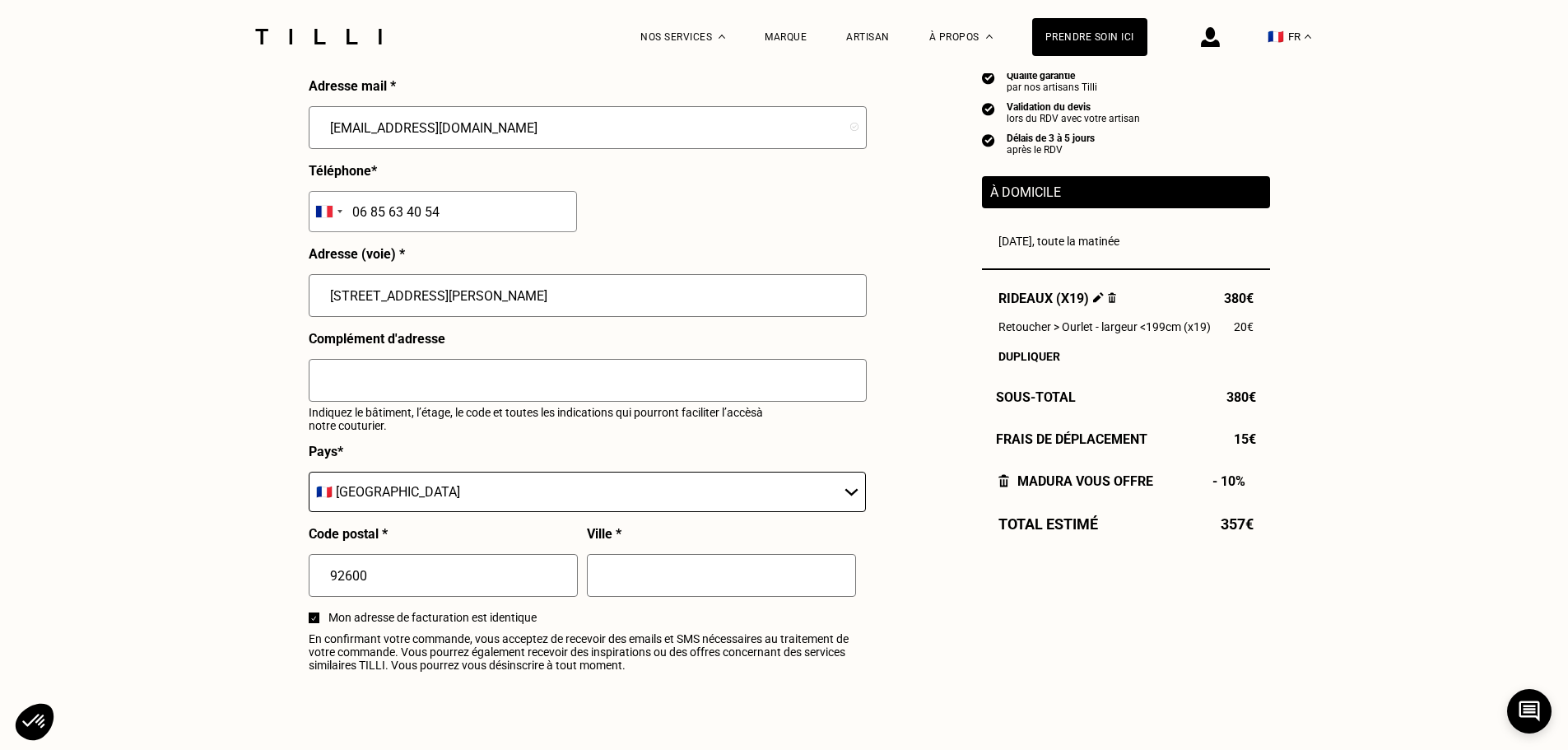
type input "[STREET_ADDRESS][PERSON_NAME]"
click at [628, 589] on input "text" at bounding box center [721, 575] width 269 height 43
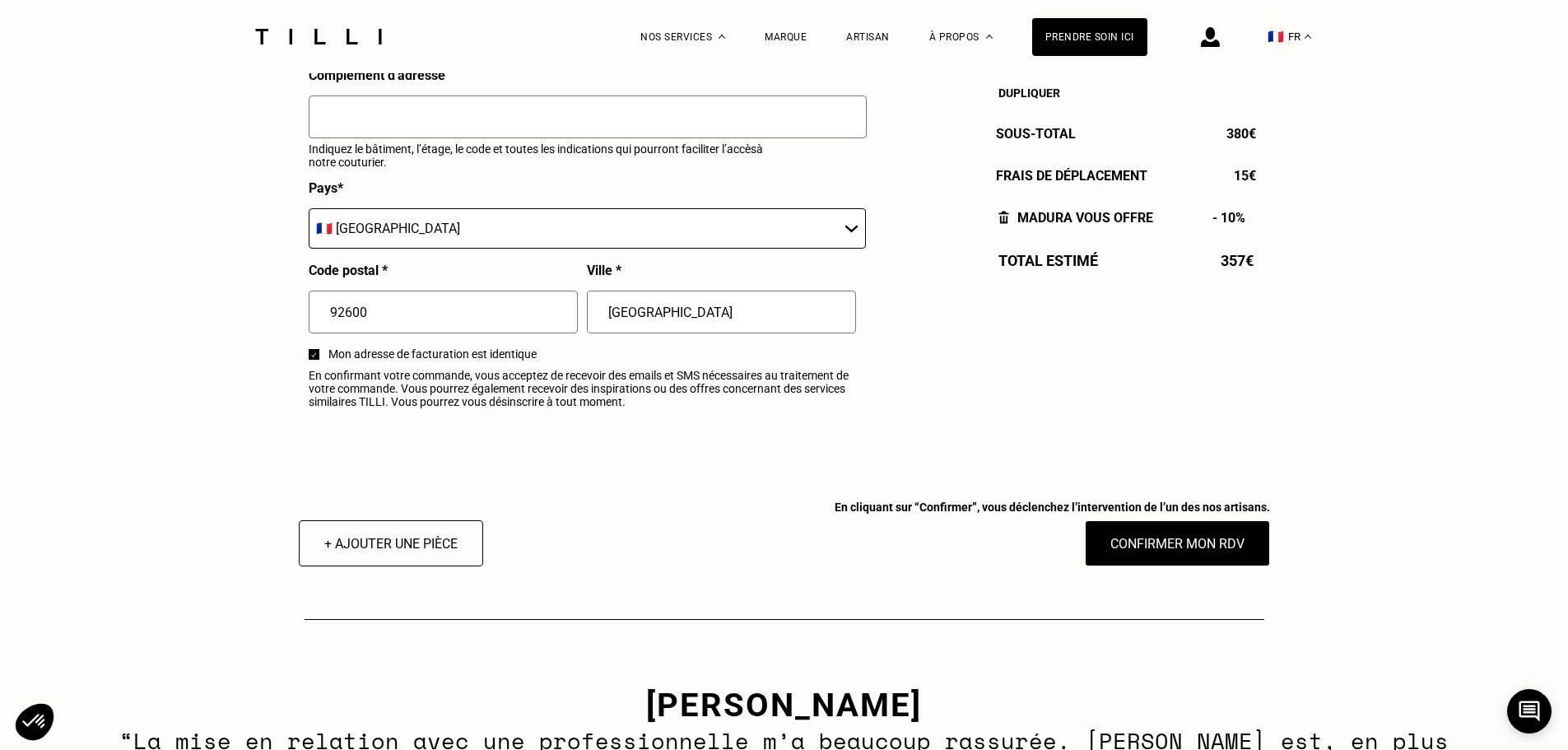
scroll to position [1976, 0]
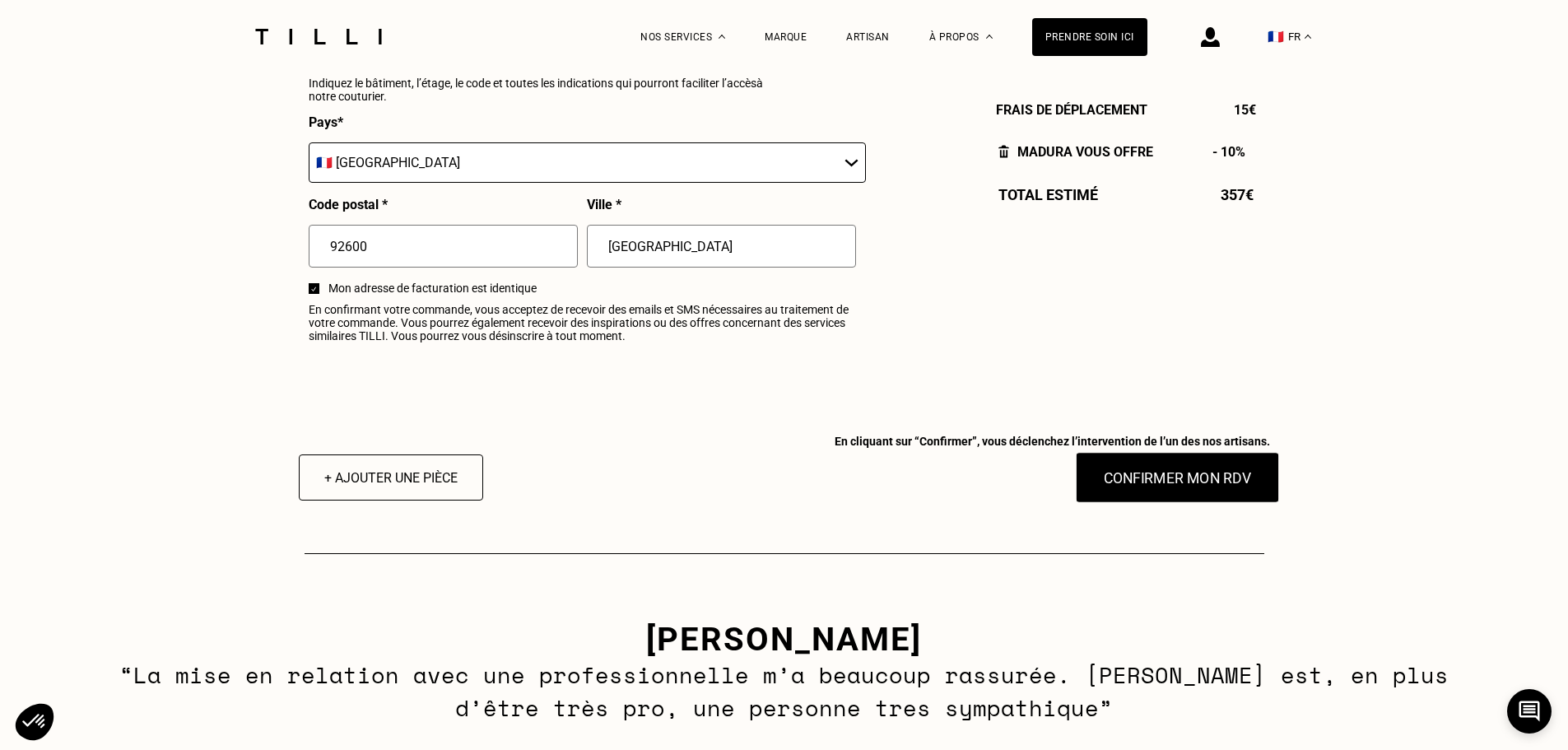
type input "[GEOGRAPHIC_DATA]"
click at [1184, 493] on button "Confirmer mon RDV" at bounding box center [1177, 477] width 204 height 51
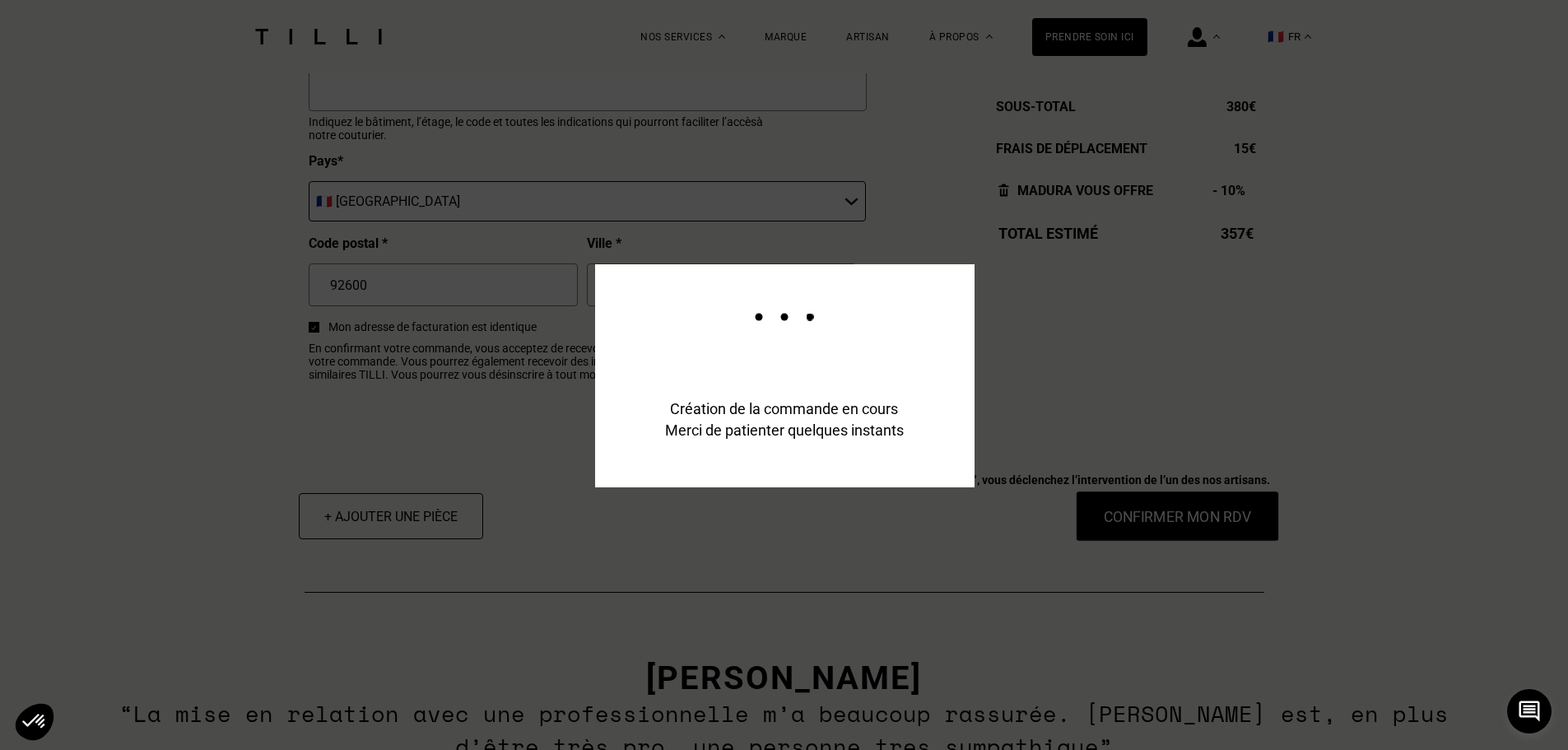
scroll to position [2016, 0]
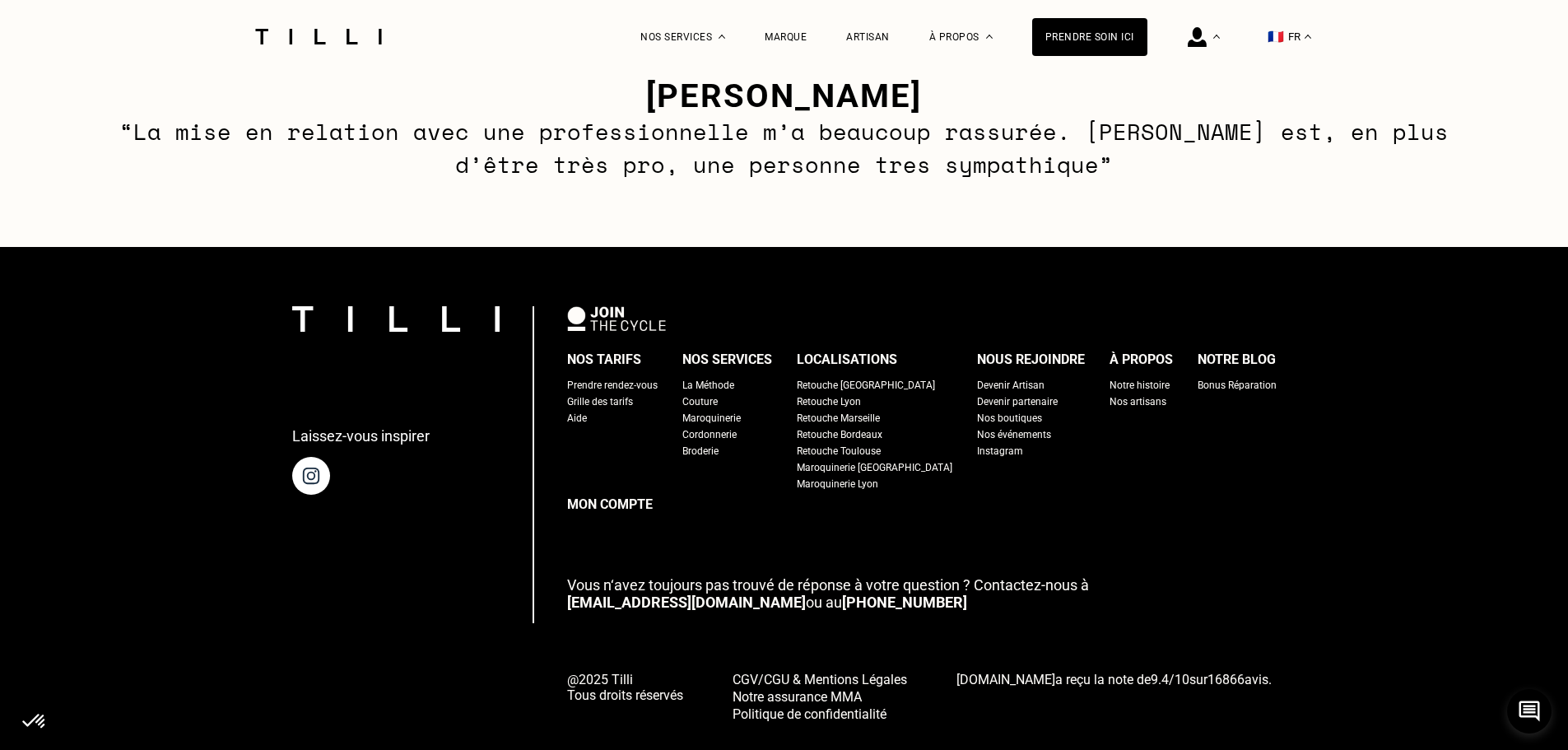
scroll to position [1272, 0]
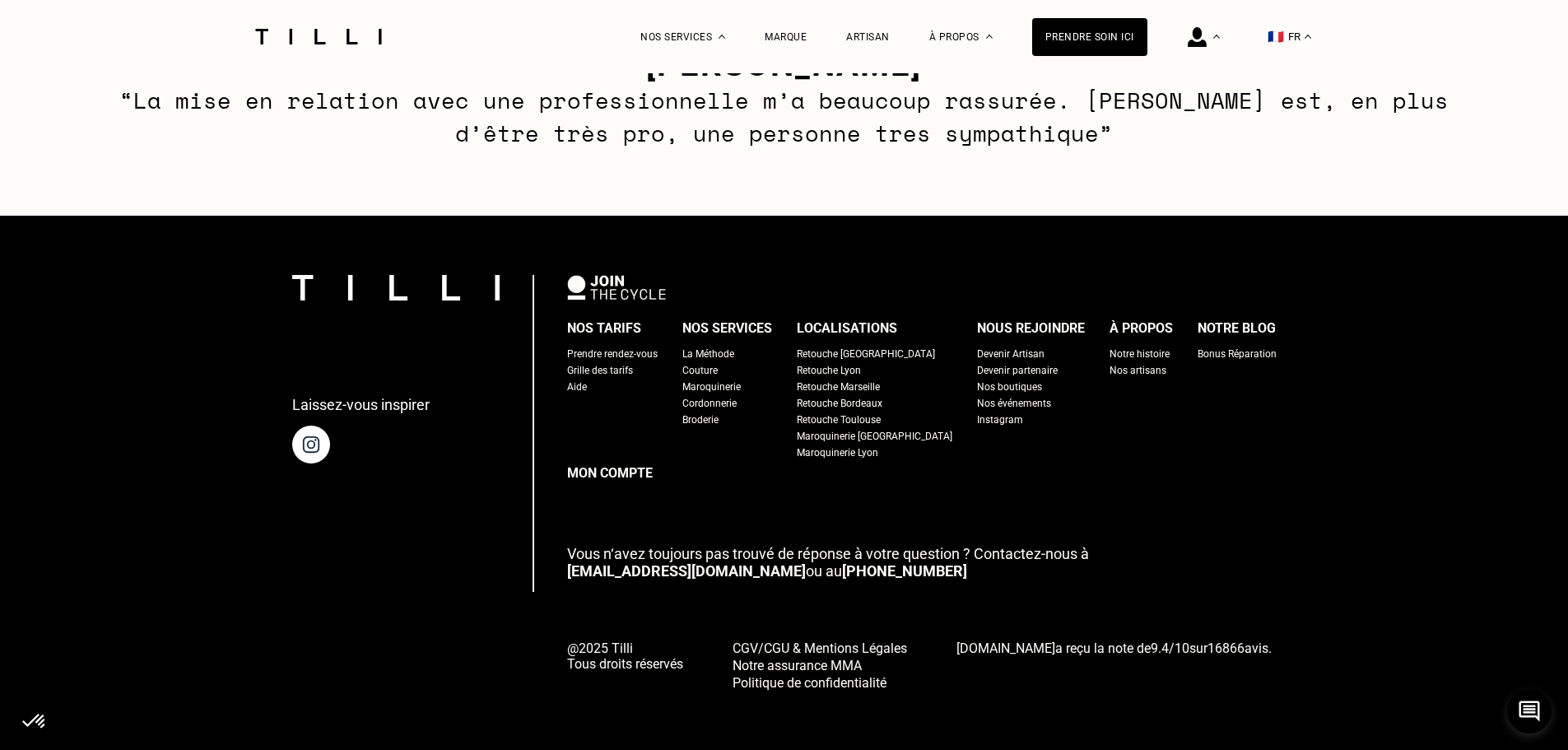
click at [671, 568] on link "[EMAIL_ADDRESS][DOMAIN_NAME]" at bounding box center [686, 571] width 239 height 18
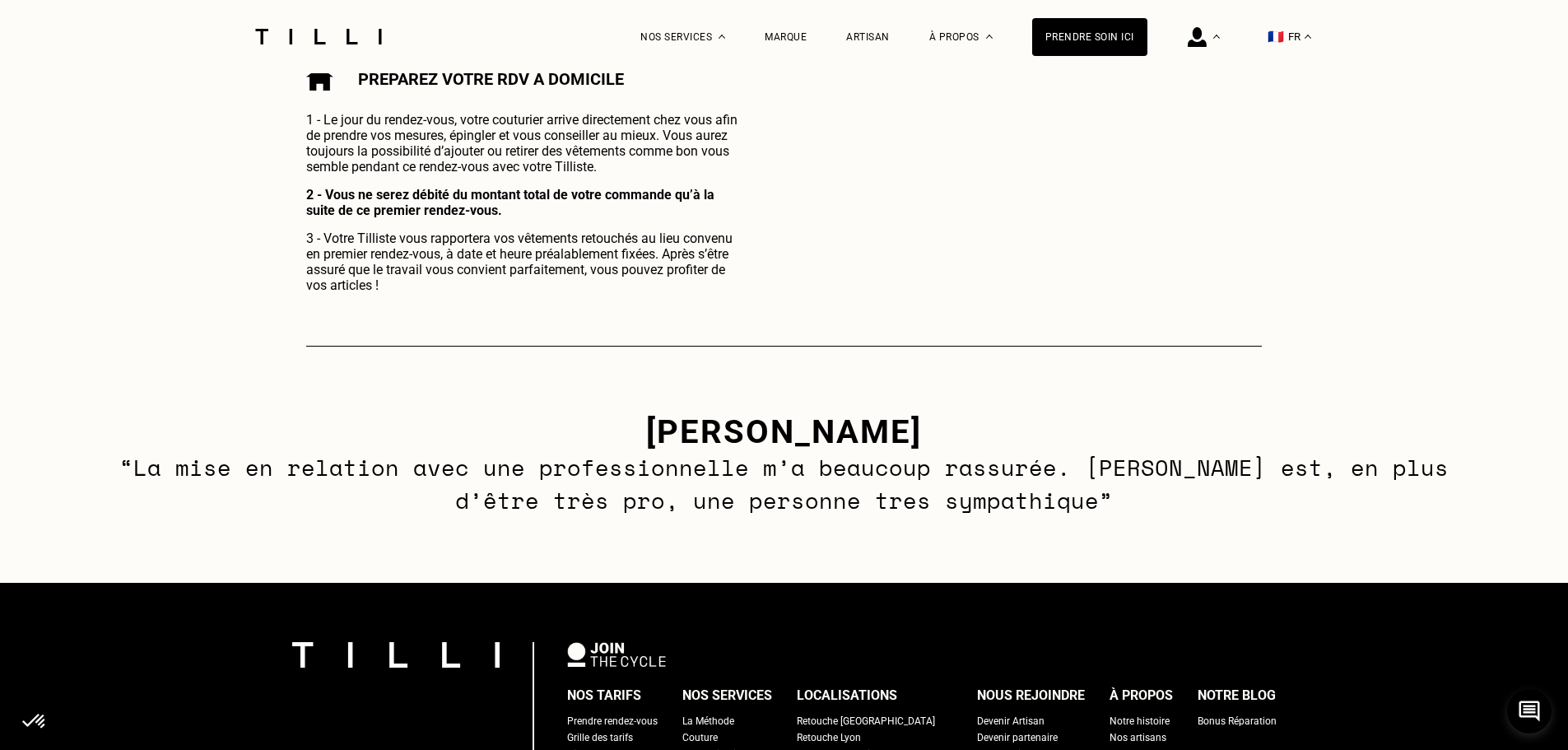
scroll to position [860, 0]
